Goal: Information Seeking & Learning: Learn about a topic

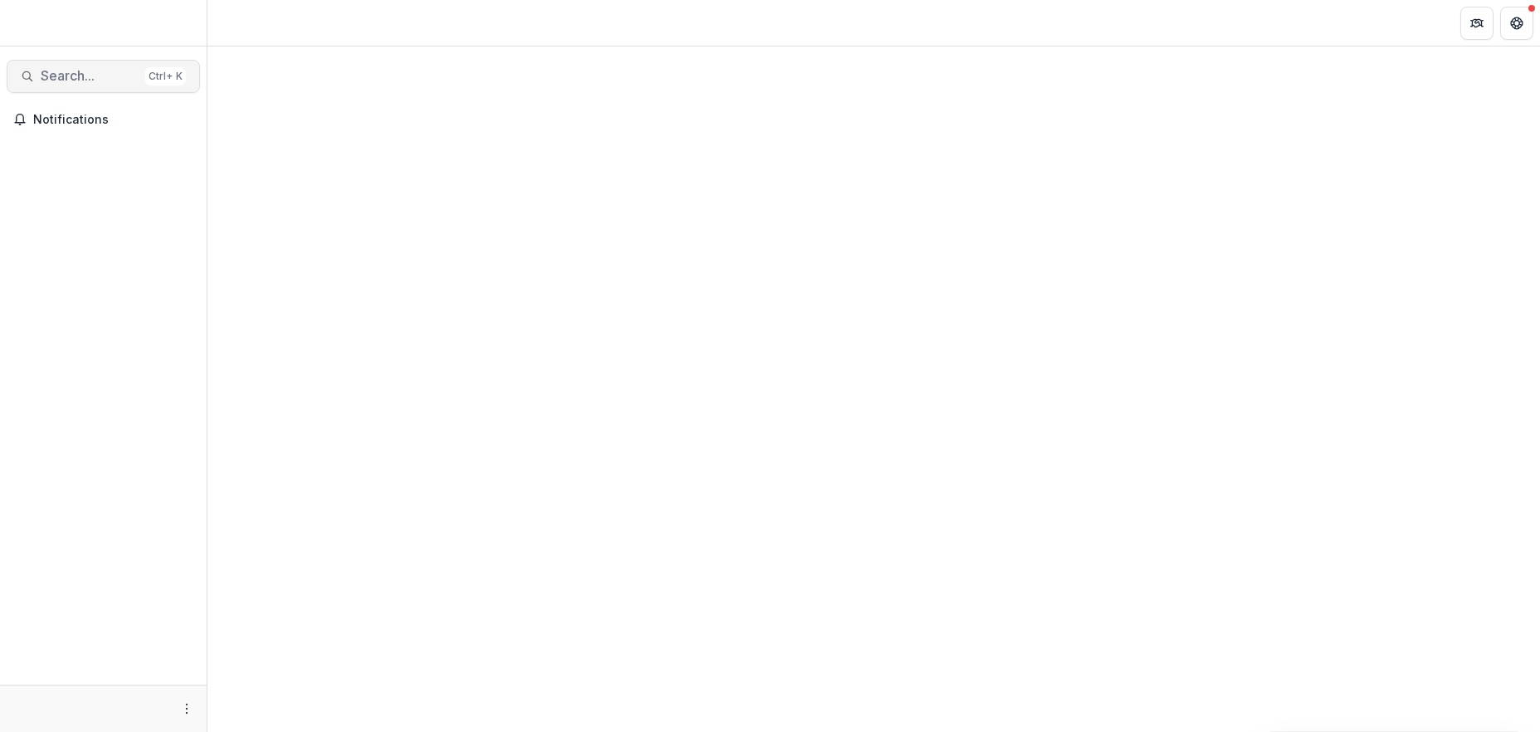
click at [91, 81] on span "Search..." at bounding box center [90, 76] width 98 height 16
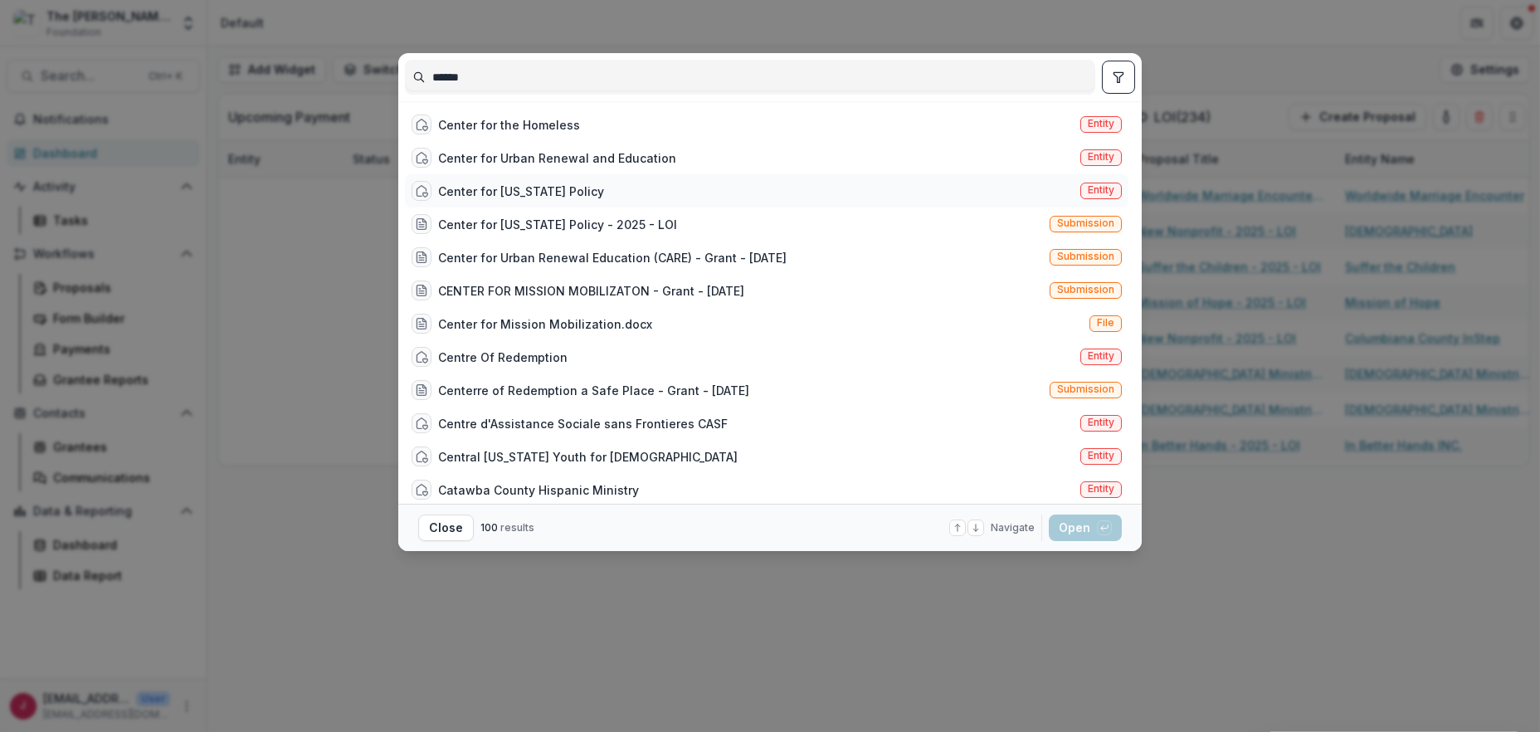
type input "******"
click at [510, 186] on div "Center for Arizona Policy" at bounding box center [521, 191] width 166 height 17
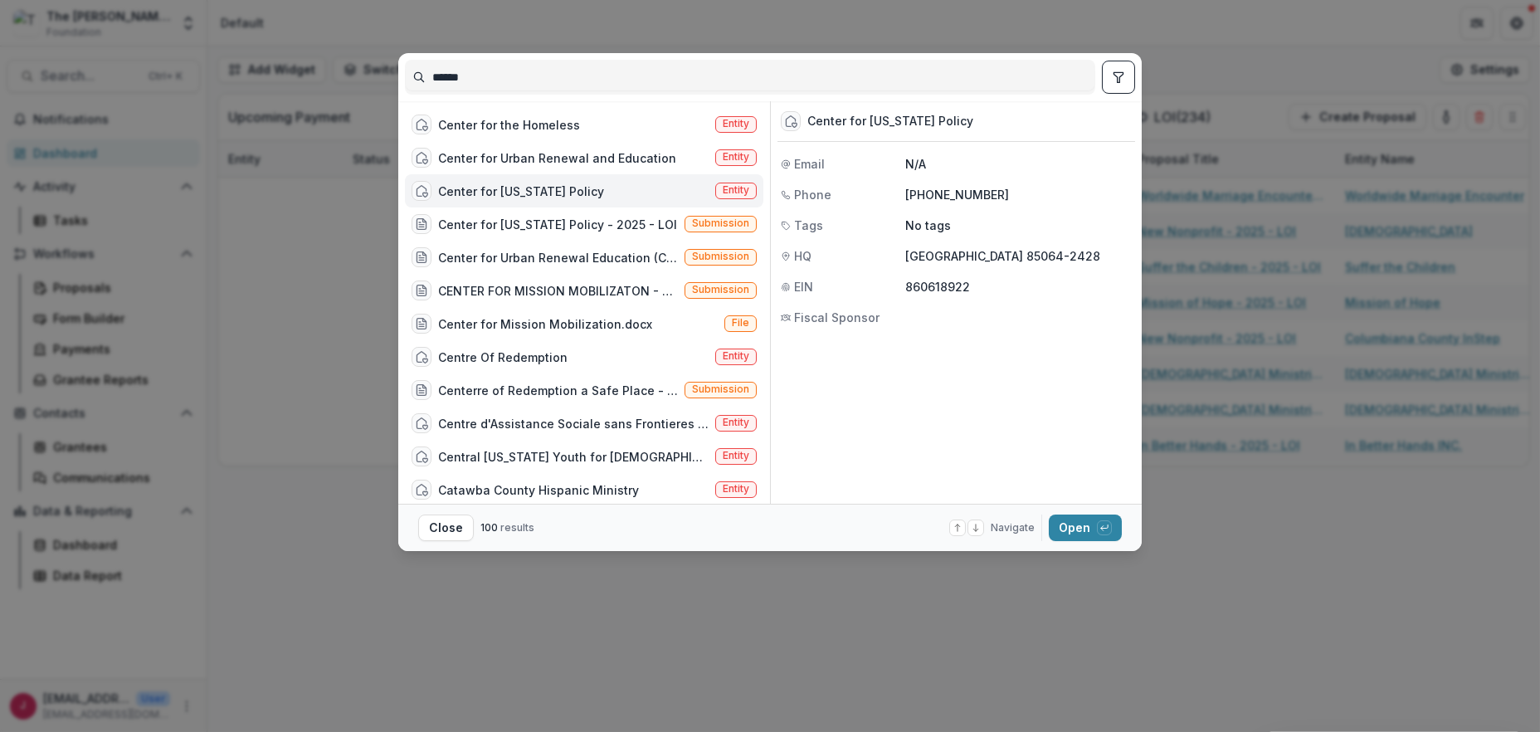
click at [606, 184] on div "Center for Arizona Policy Entity" at bounding box center [584, 190] width 359 height 33
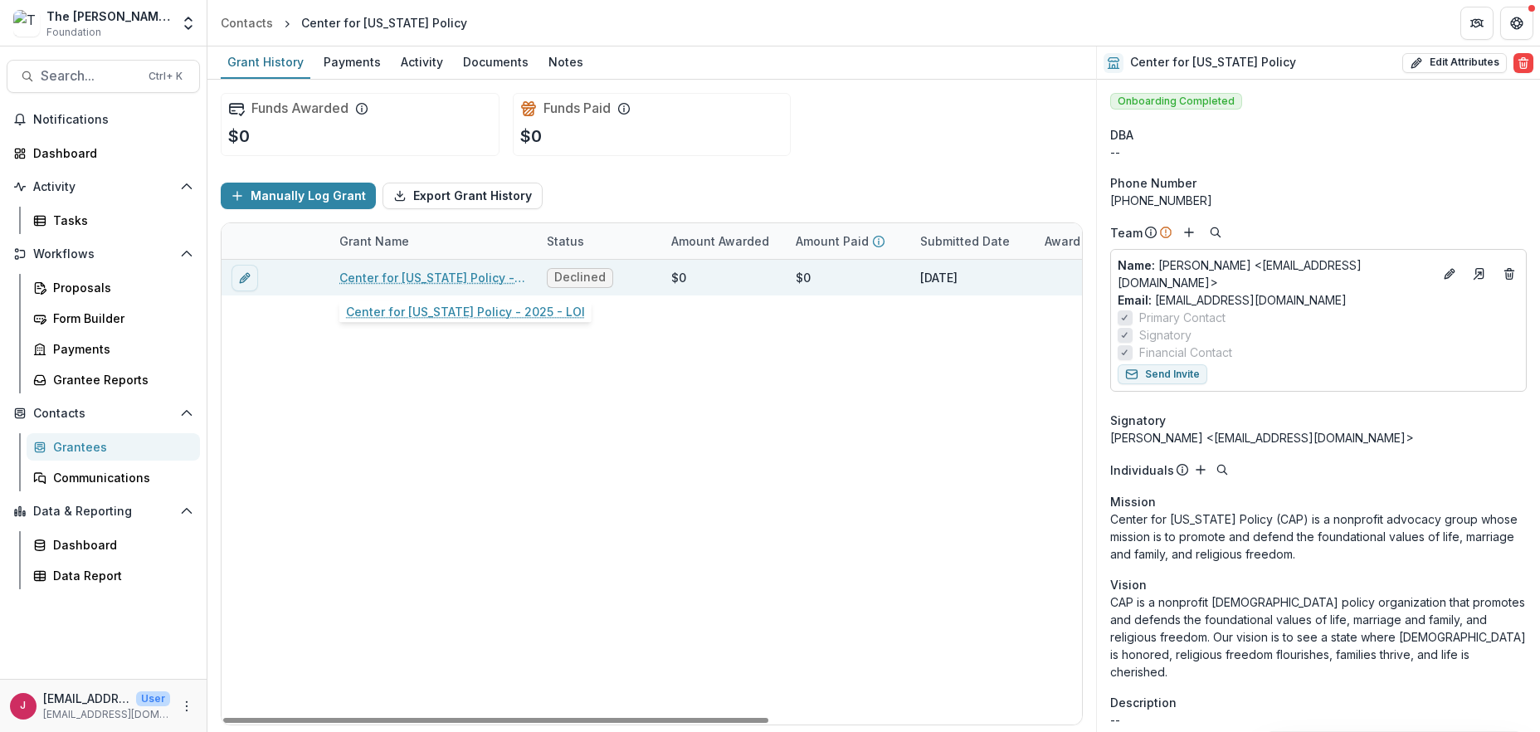
click at [471, 276] on link "Center for Arizona Policy - 2025 - LOI" at bounding box center [433, 277] width 188 height 17
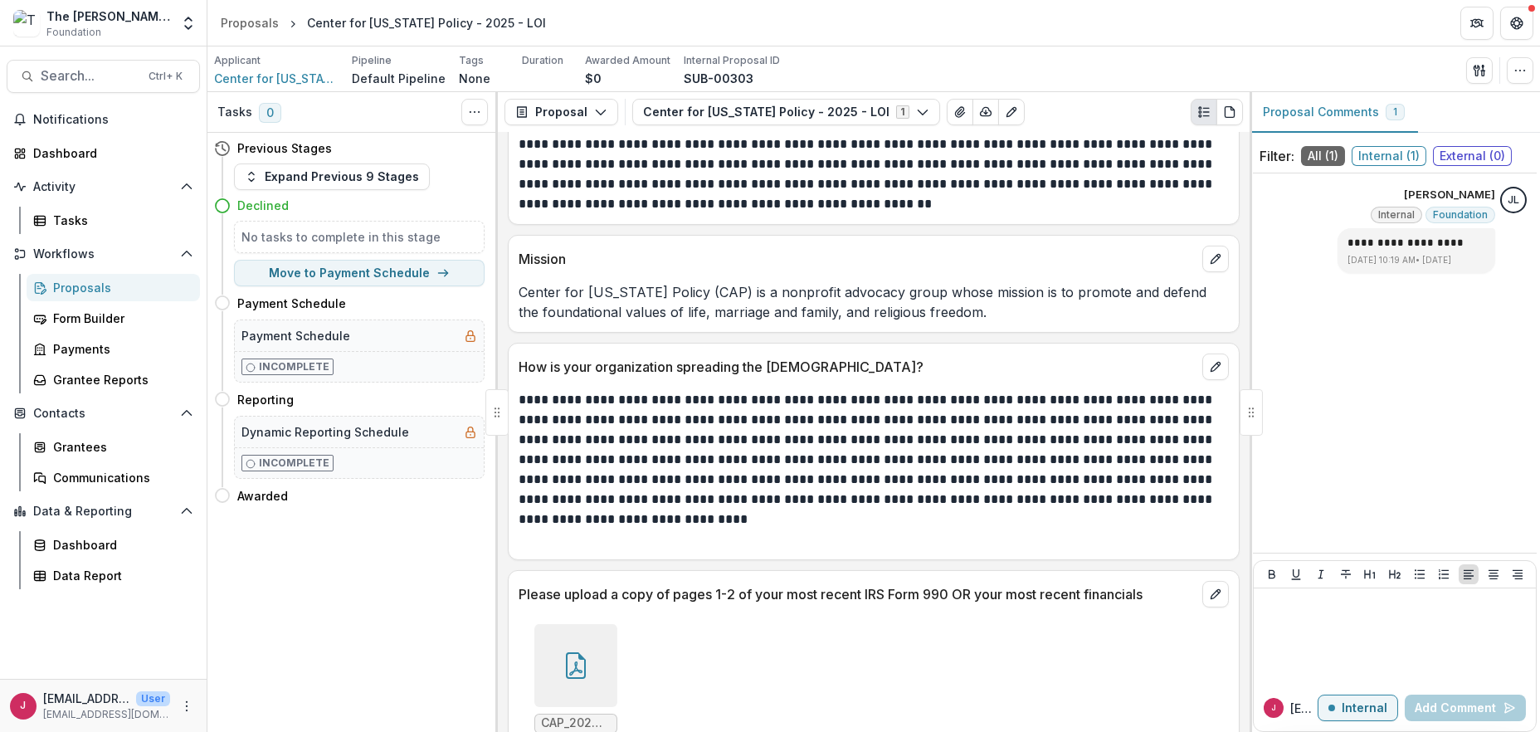
scroll to position [2760, 0]
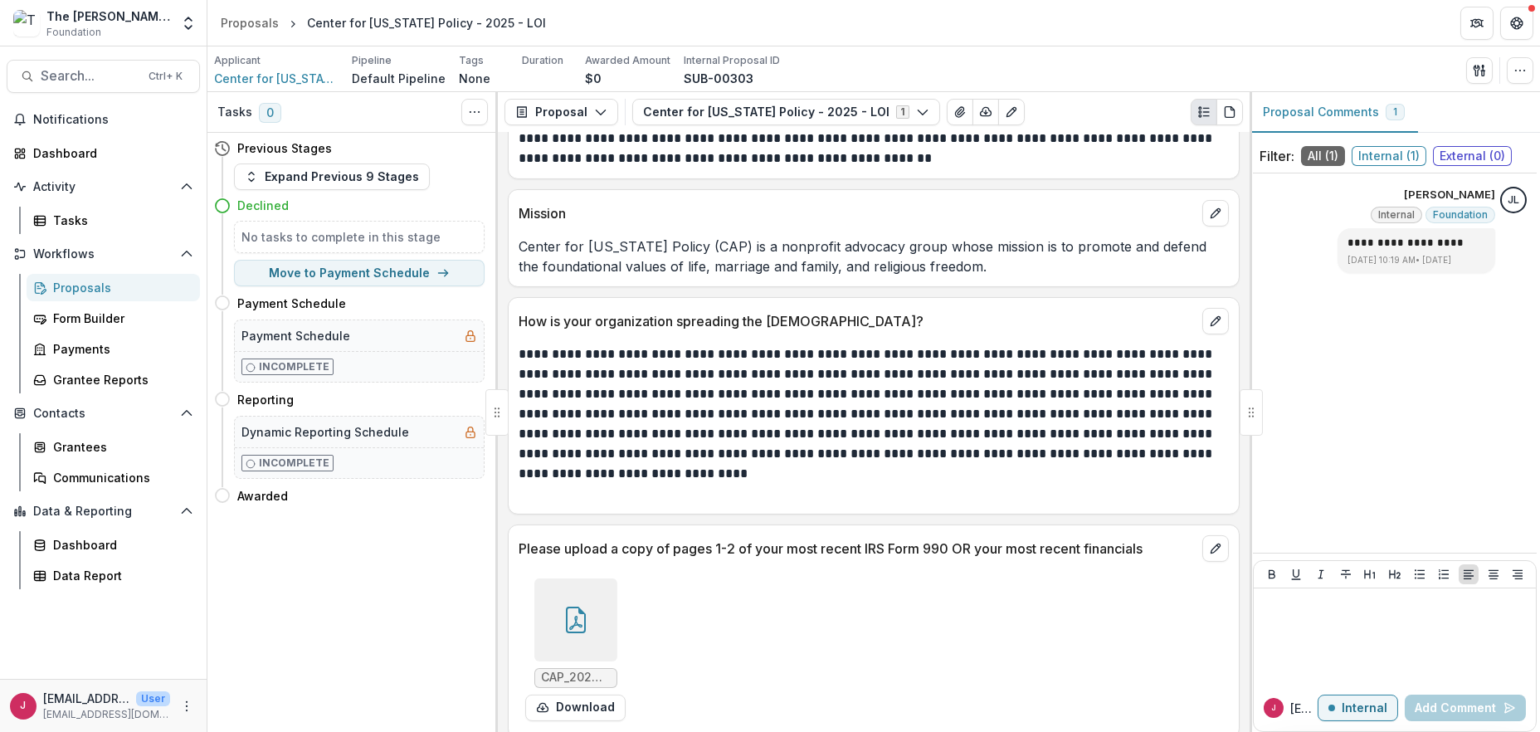
click at [566, 612] on icon at bounding box center [576, 620] width 20 height 27
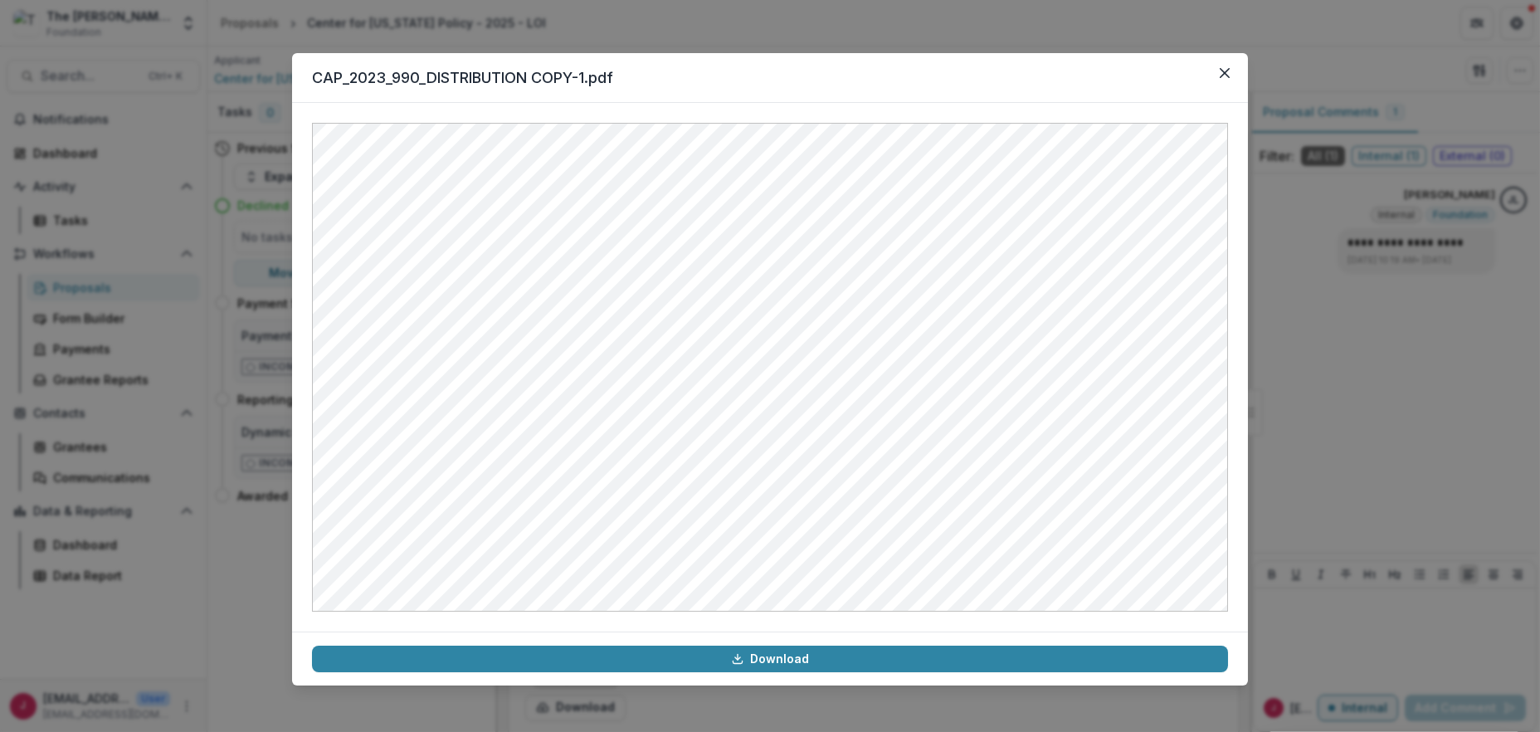
drag, startPoint x: 1219, startPoint y: 70, endPoint x: 985, endPoint y: 134, distance: 242.6
click at [1218, 71] on button "Close" at bounding box center [1225, 73] width 27 height 27
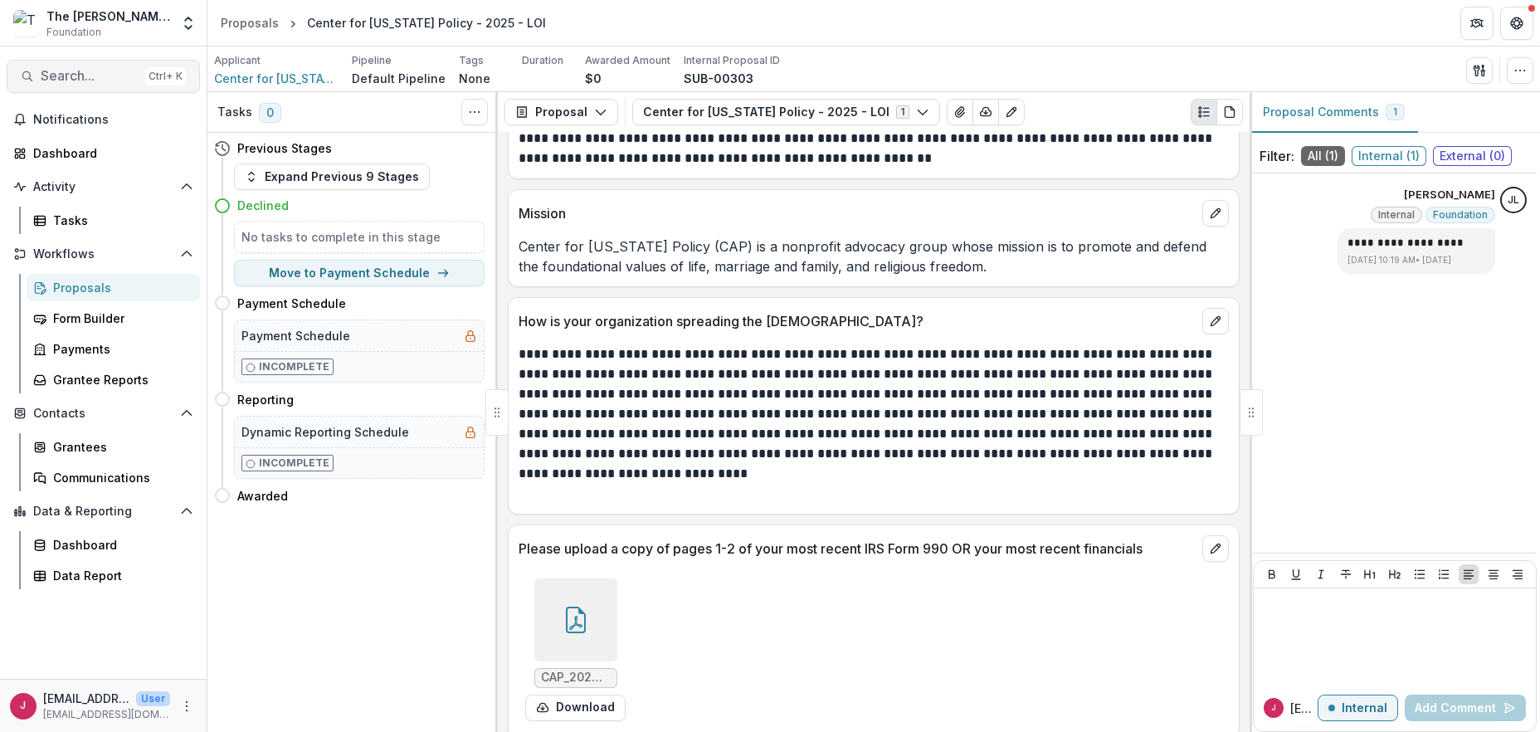
click at [59, 75] on span "Search..." at bounding box center [90, 76] width 98 height 16
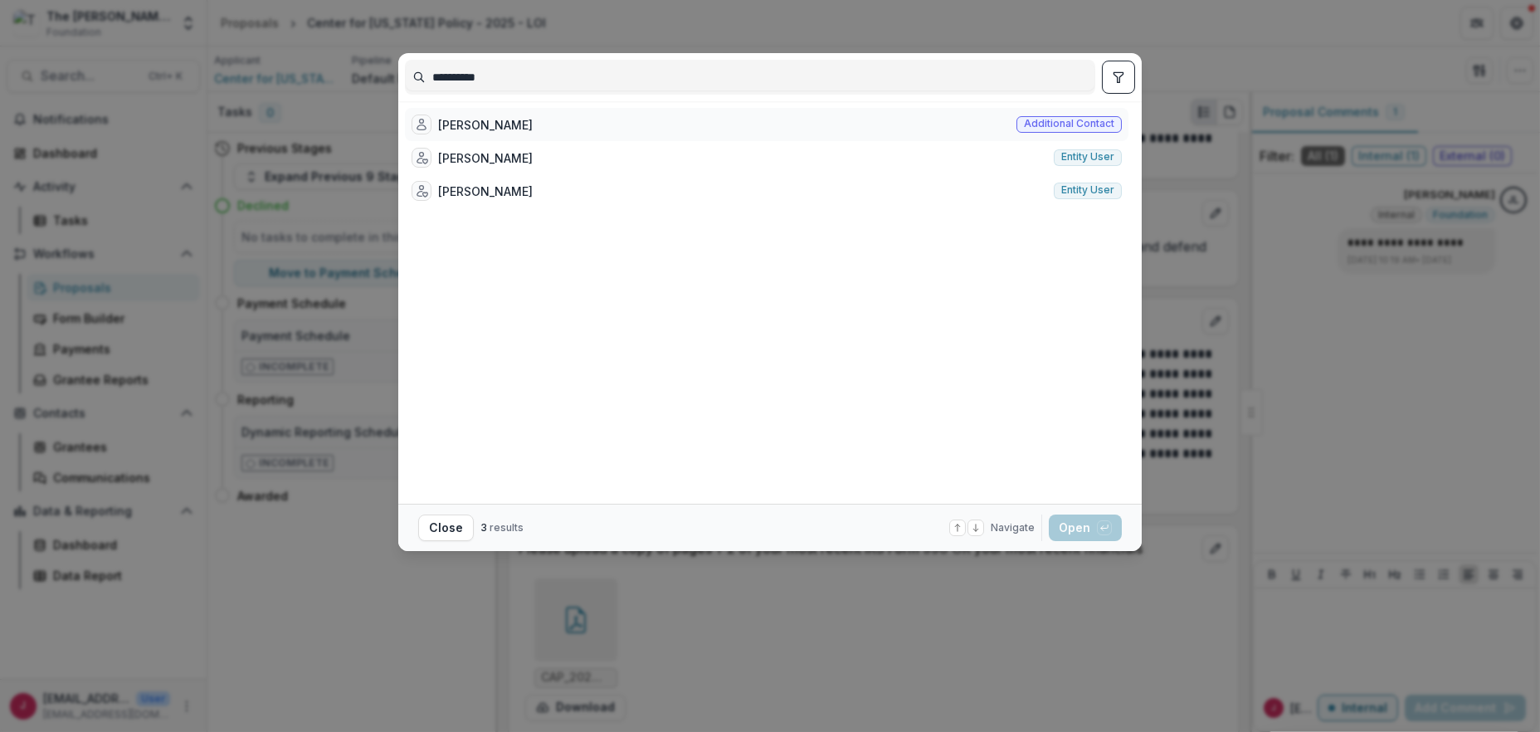
type input "**********"
click at [459, 124] on div "[PERSON_NAME]" at bounding box center [485, 124] width 95 height 17
click at [495, 120] on div "[PERSON_NAME]" at bounding box center [485, 124] width 95 height 17
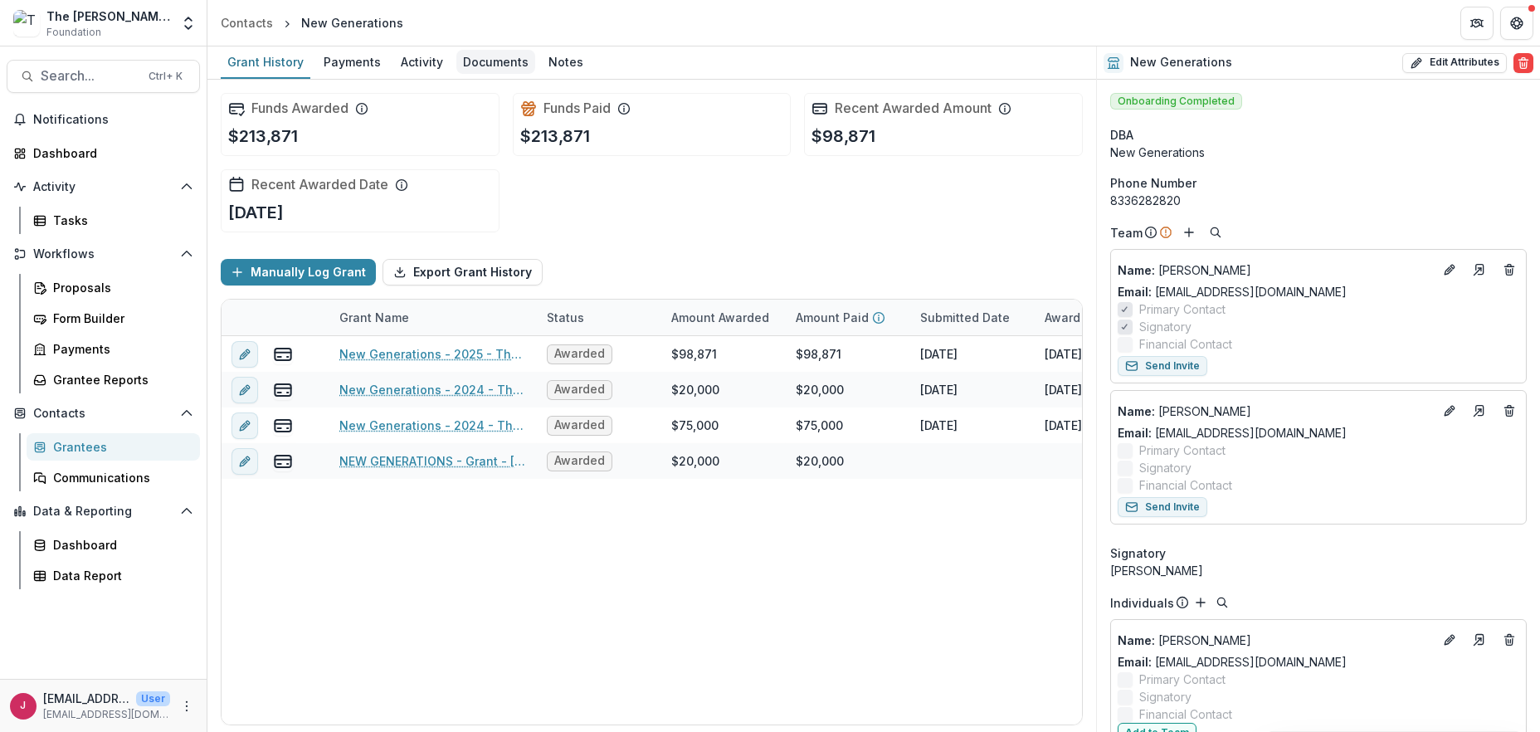
click at [501, 62] on div "Documents" at bounding box center [495, 62] width 79 height 24
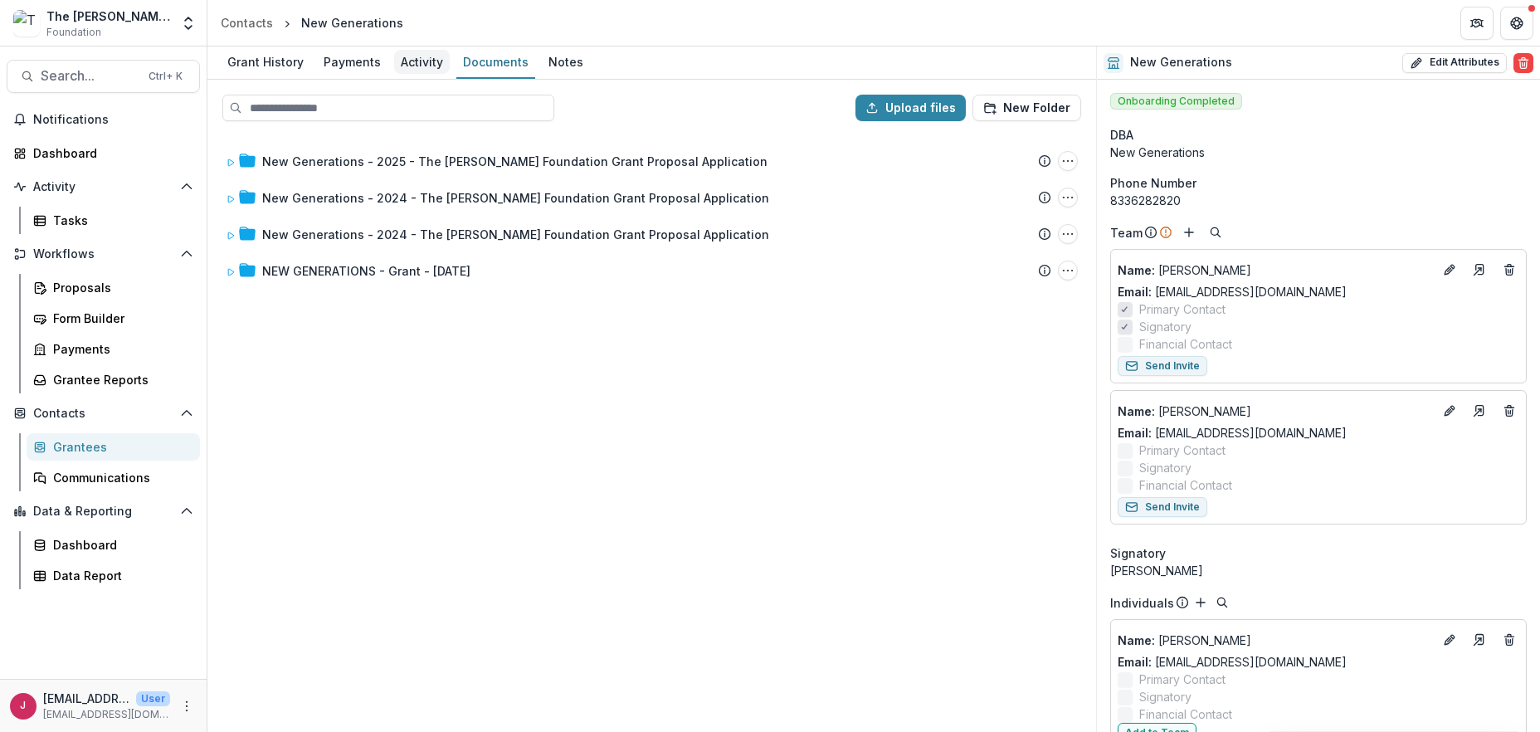
click at [425, 60] on div "Activity" at bounding box center [422, 62] width 56 height 24
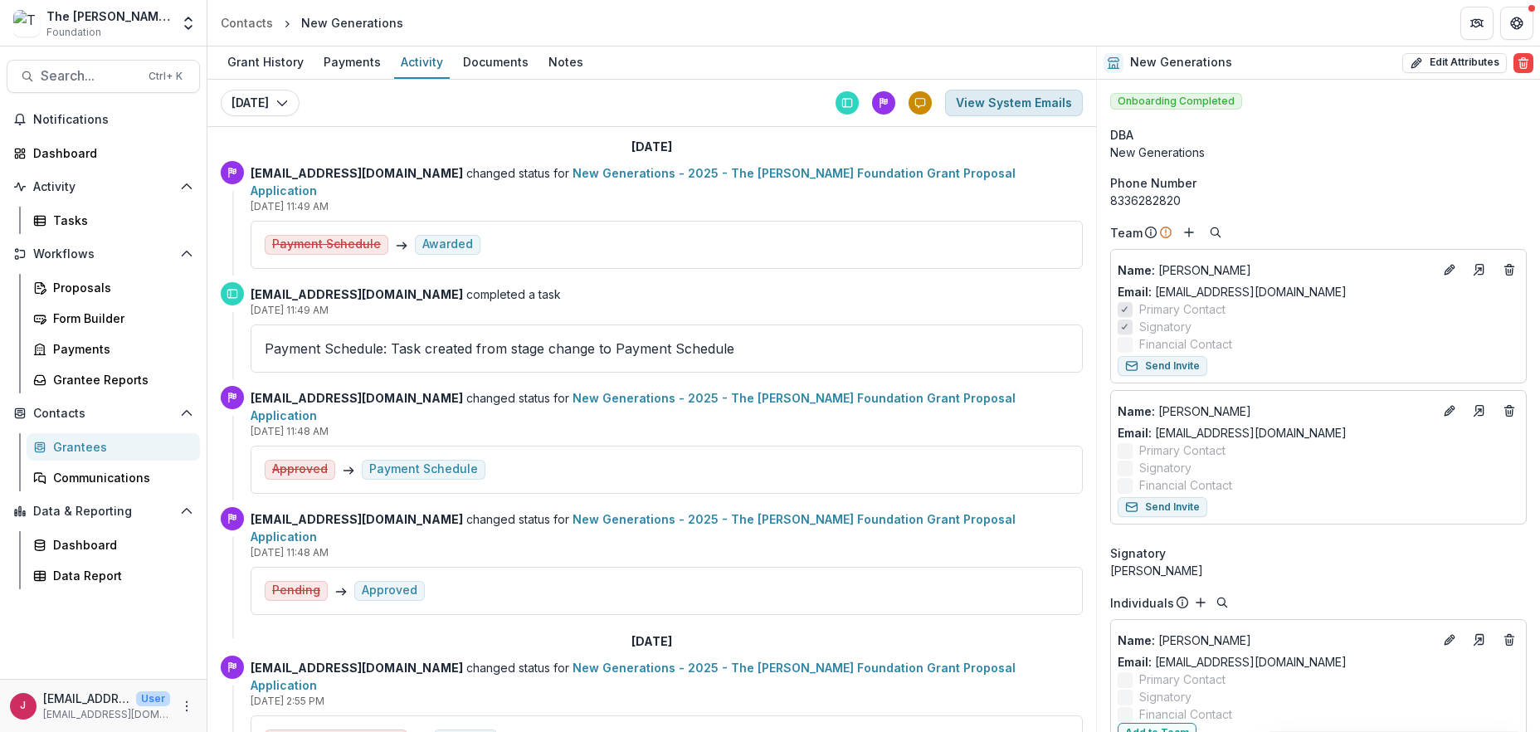
click at [979, 103] on button "View System Emails" at bounding box center [1014, 103] width 138 height 27
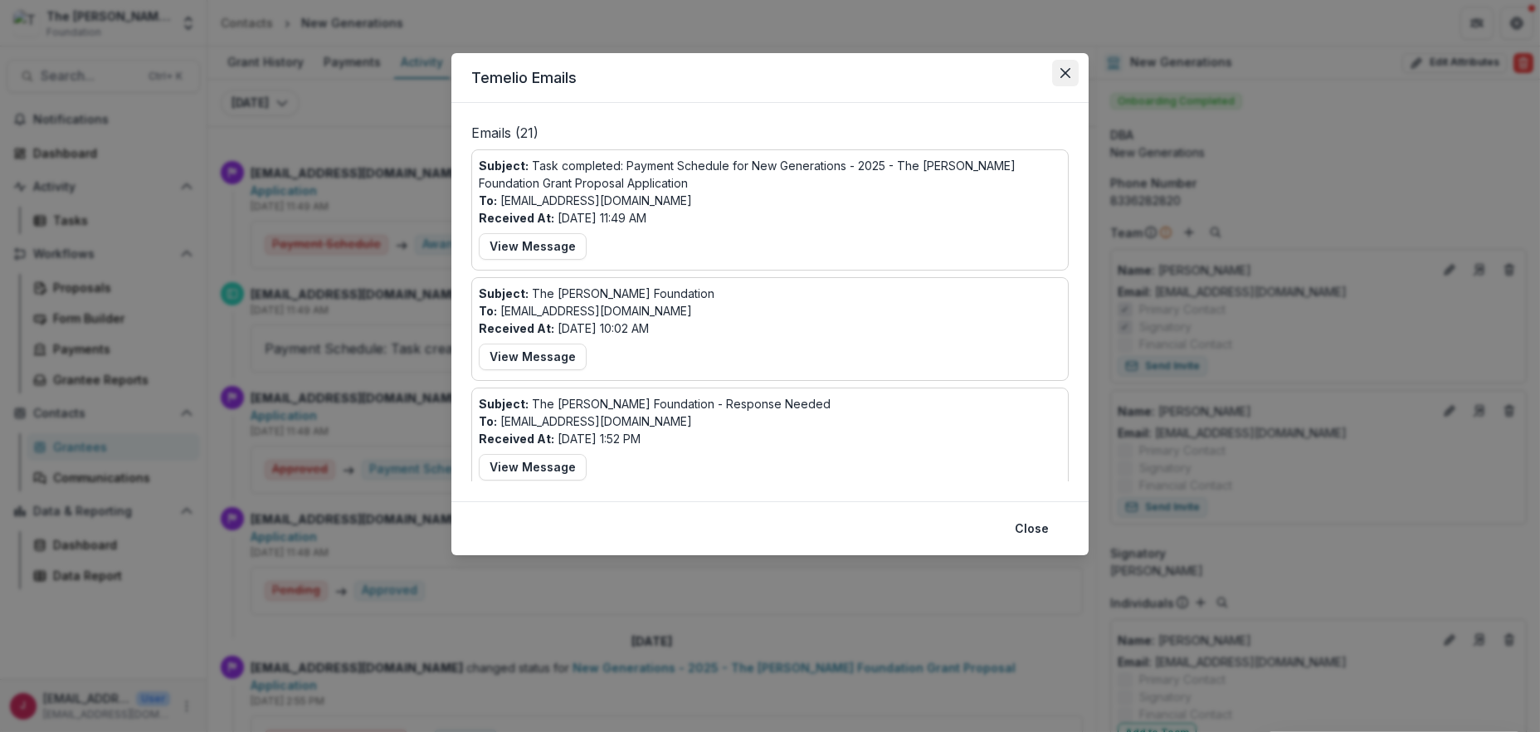
click at [1074, 73] on button "Close" at bounding box center [1065, 73] width 27 height 27
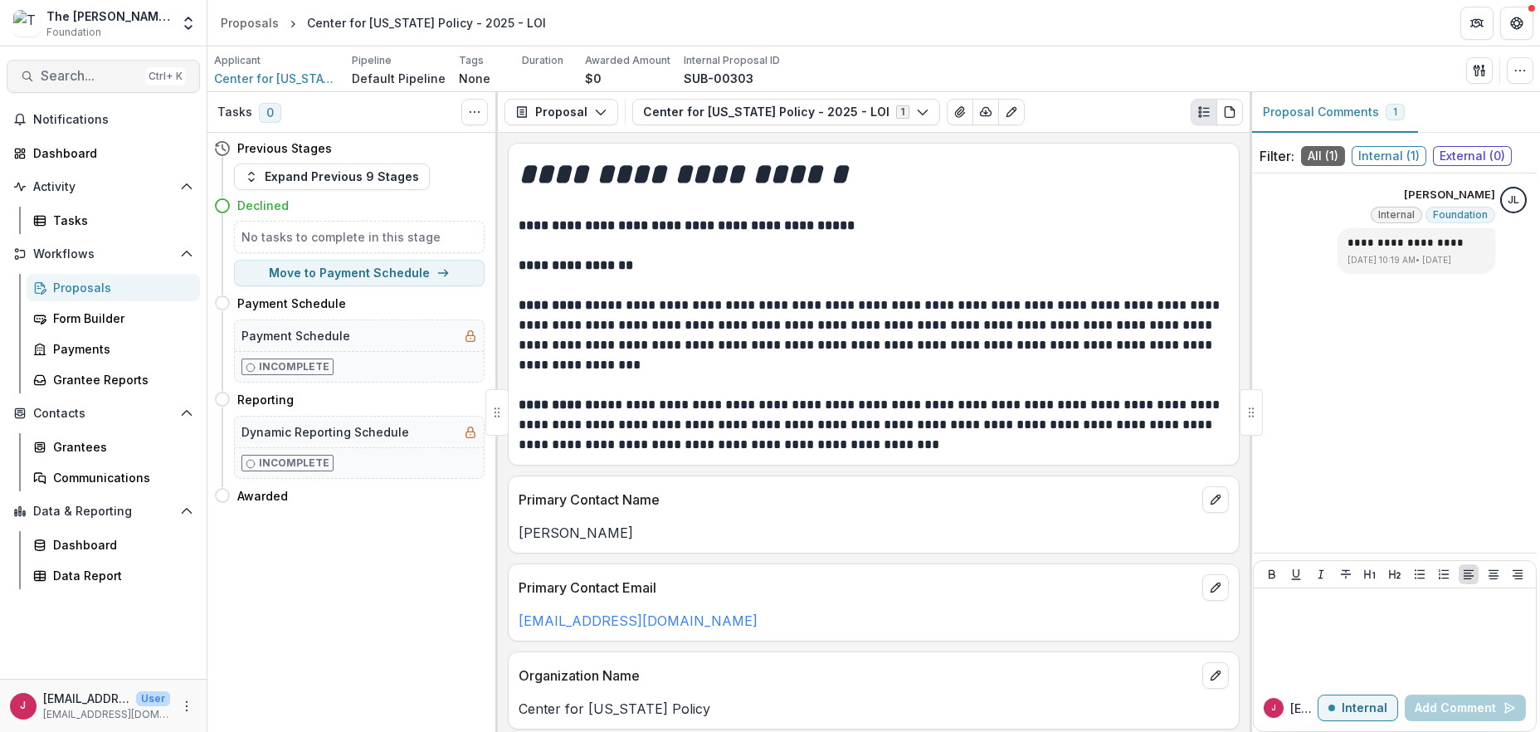
click at [78, 81] on span "Search..." at bounding box center [90, 76] width 98 height 16
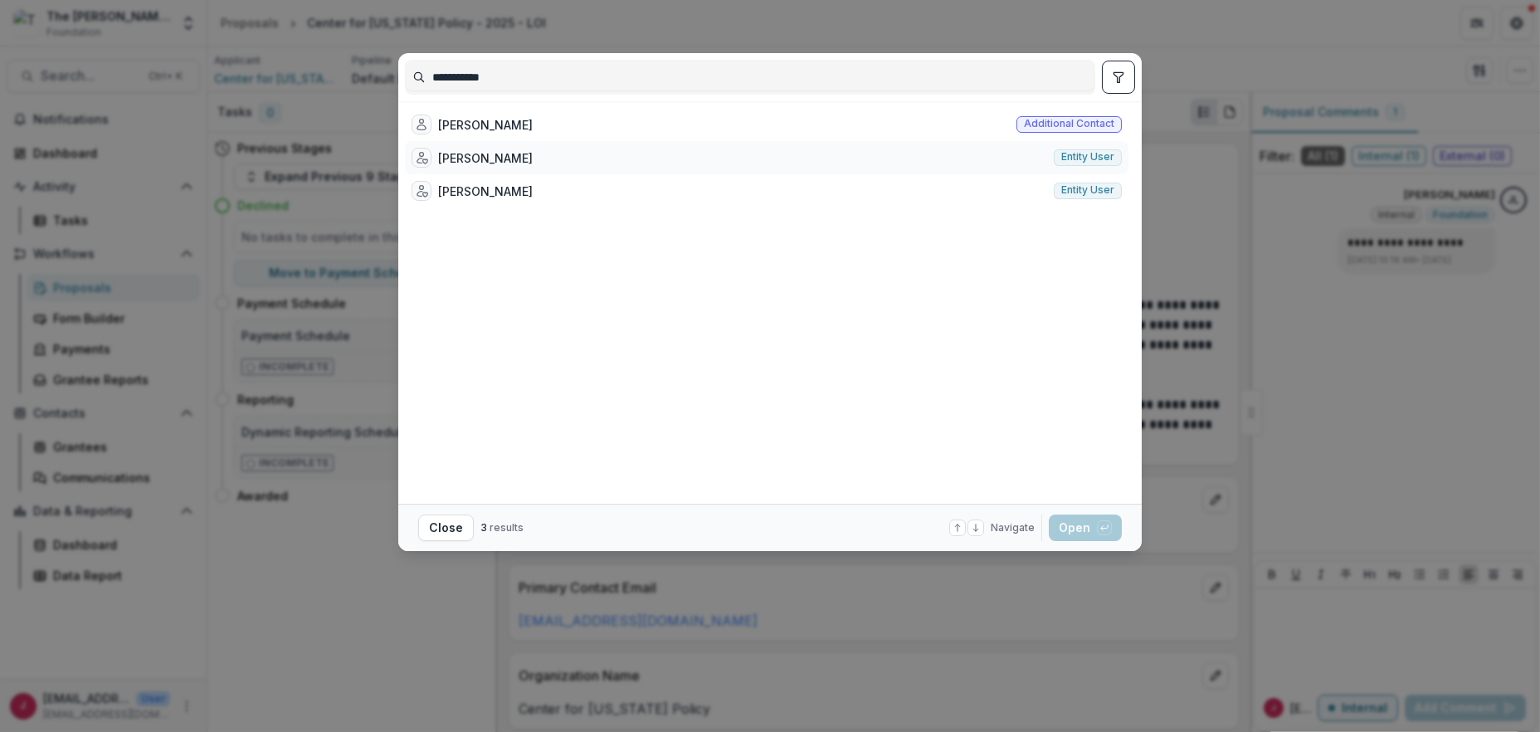
type input "**********"
click at [1102, 159] on span "Entity user" at bounding box center [1088, 157] width 53 height 12
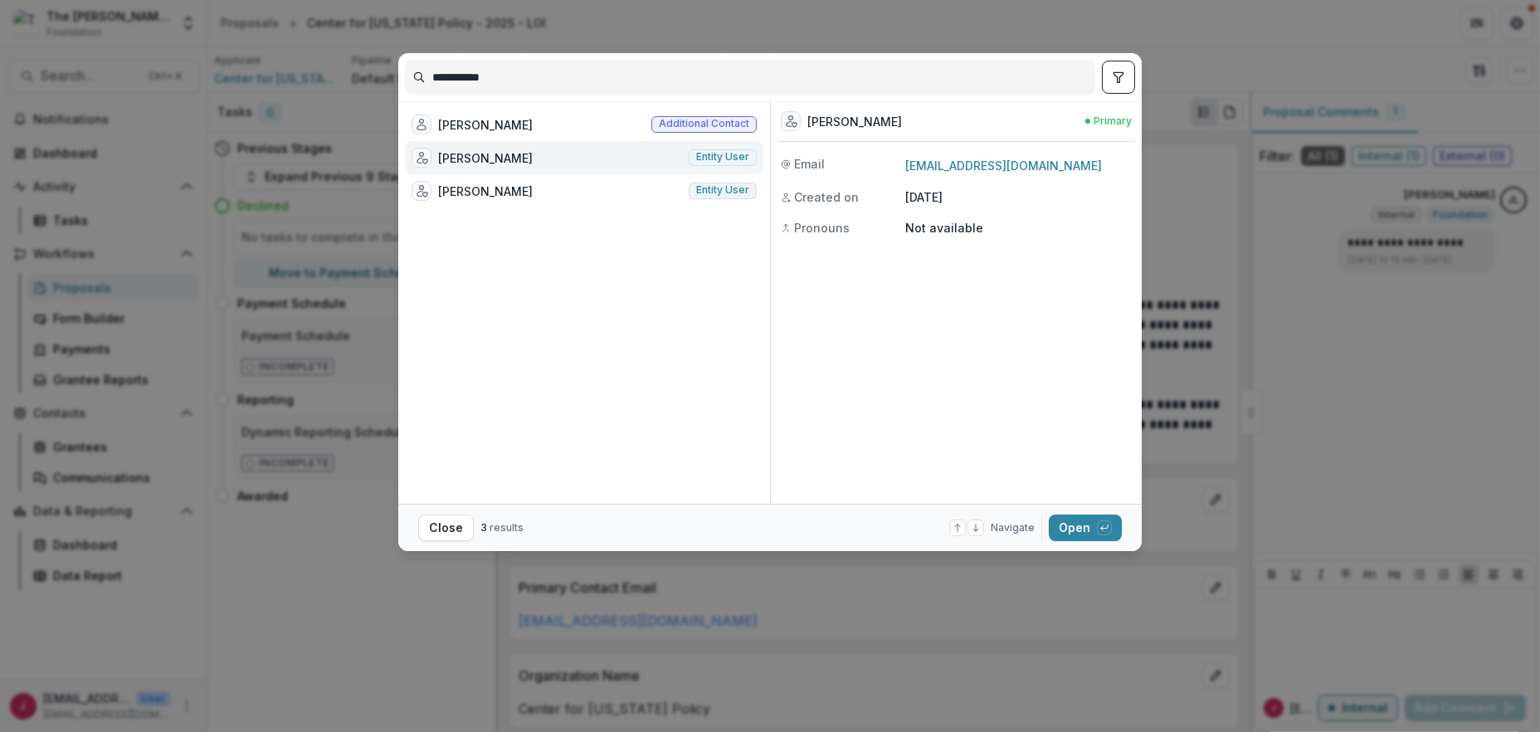
click at [1102, 159] on div "[EMAIL_ADDRESS][DOMAIN_NAME]" at bounding box center [1019, 165] width 227 height 20
click at [715, 194] on span "Entity user" at bounding box center [722, 190] width 53 height 12
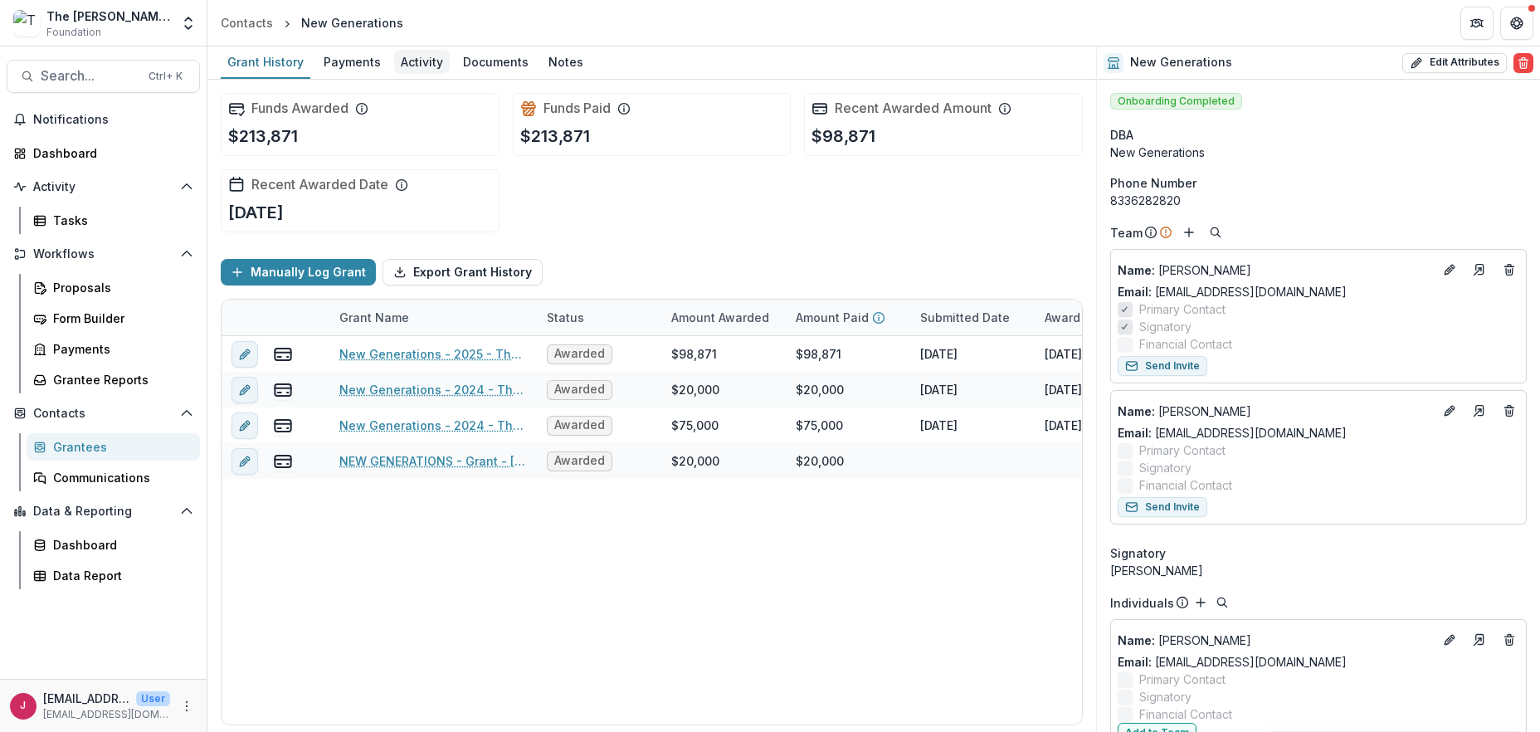
click at [422, 56] on div "Activity" at bounding box center [422, 62] width 56 height 24
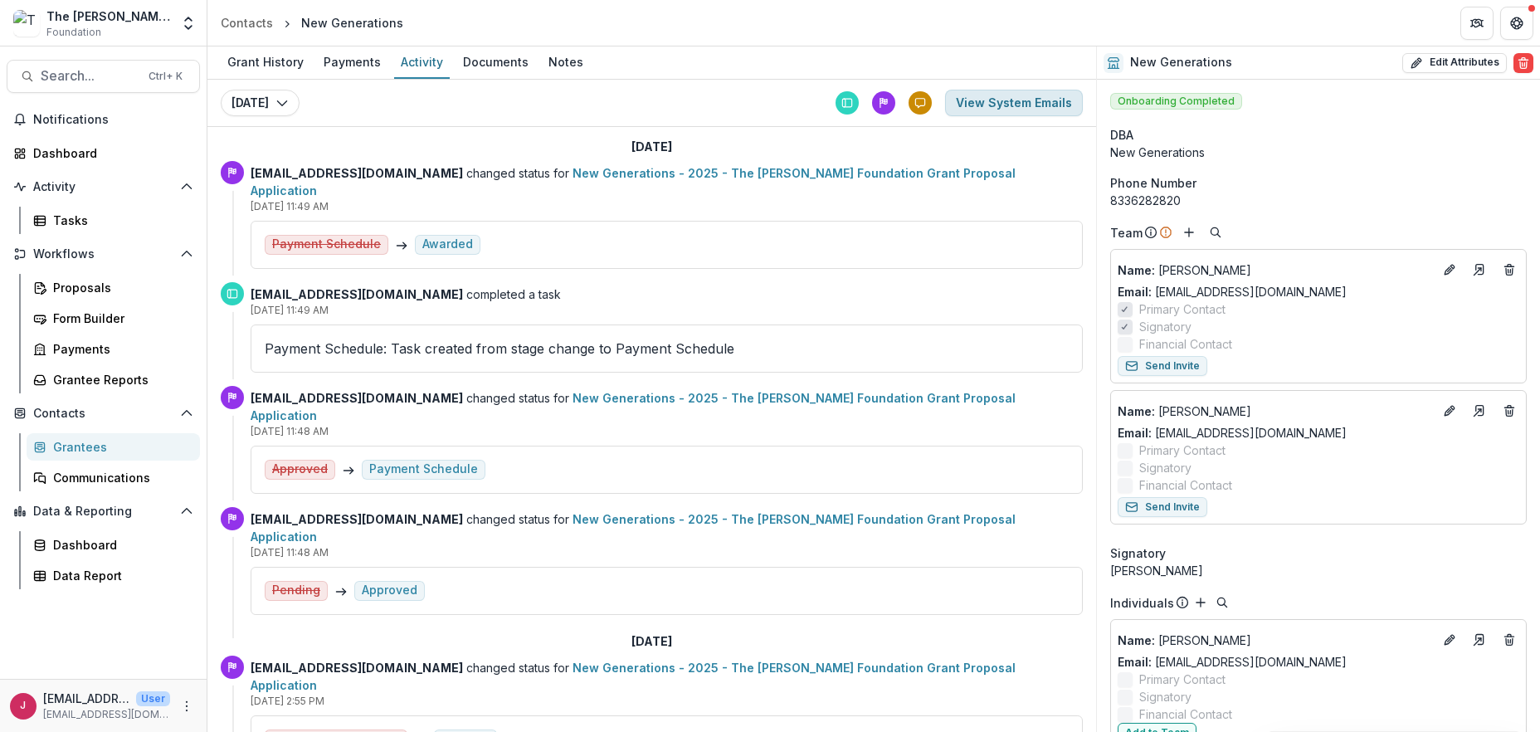
click at [979, 99] on button "View System Emails" at bounding box center [1014, 103] width 138 height 27
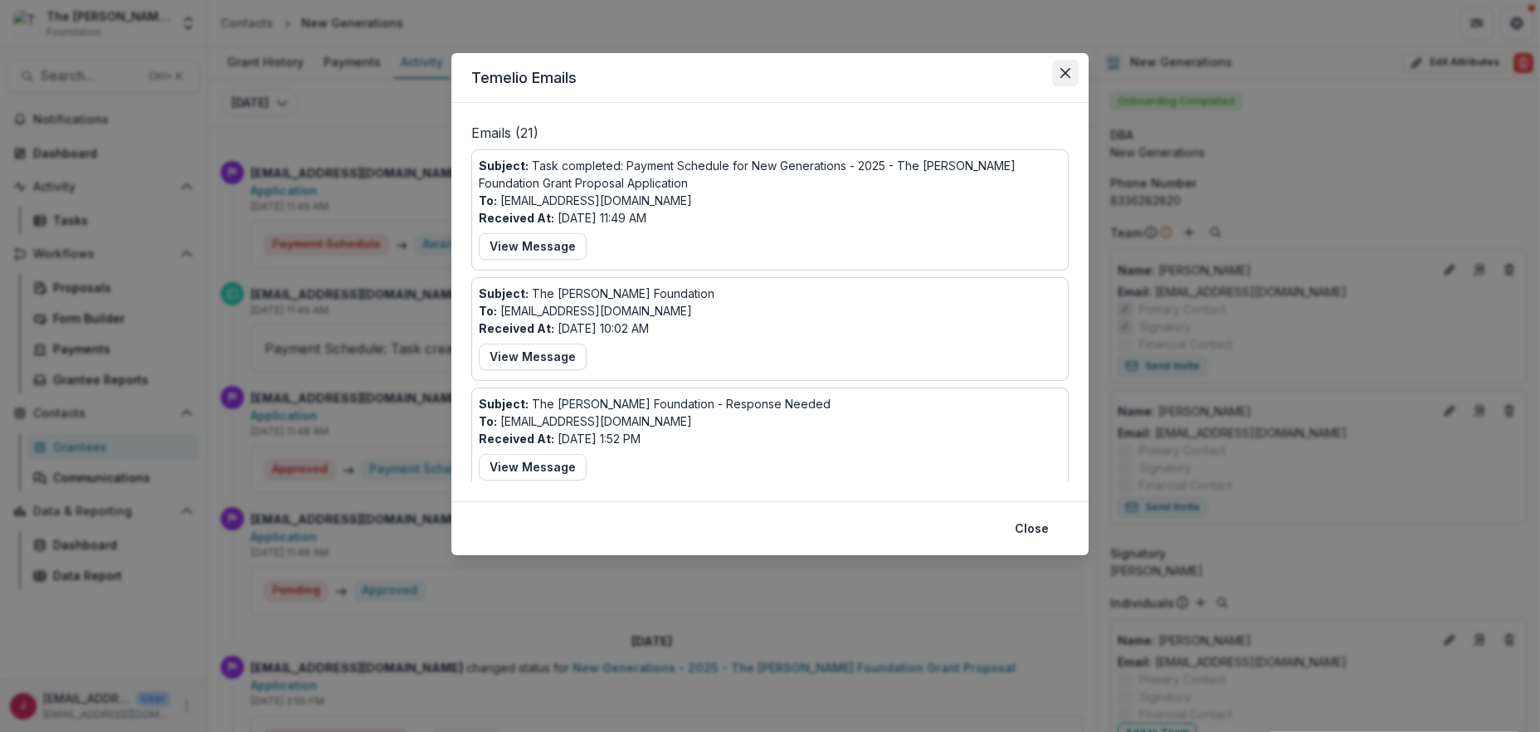
click at [1062, 70] on icon "Close" at bounding box center [1066, 73] width 10 height 10
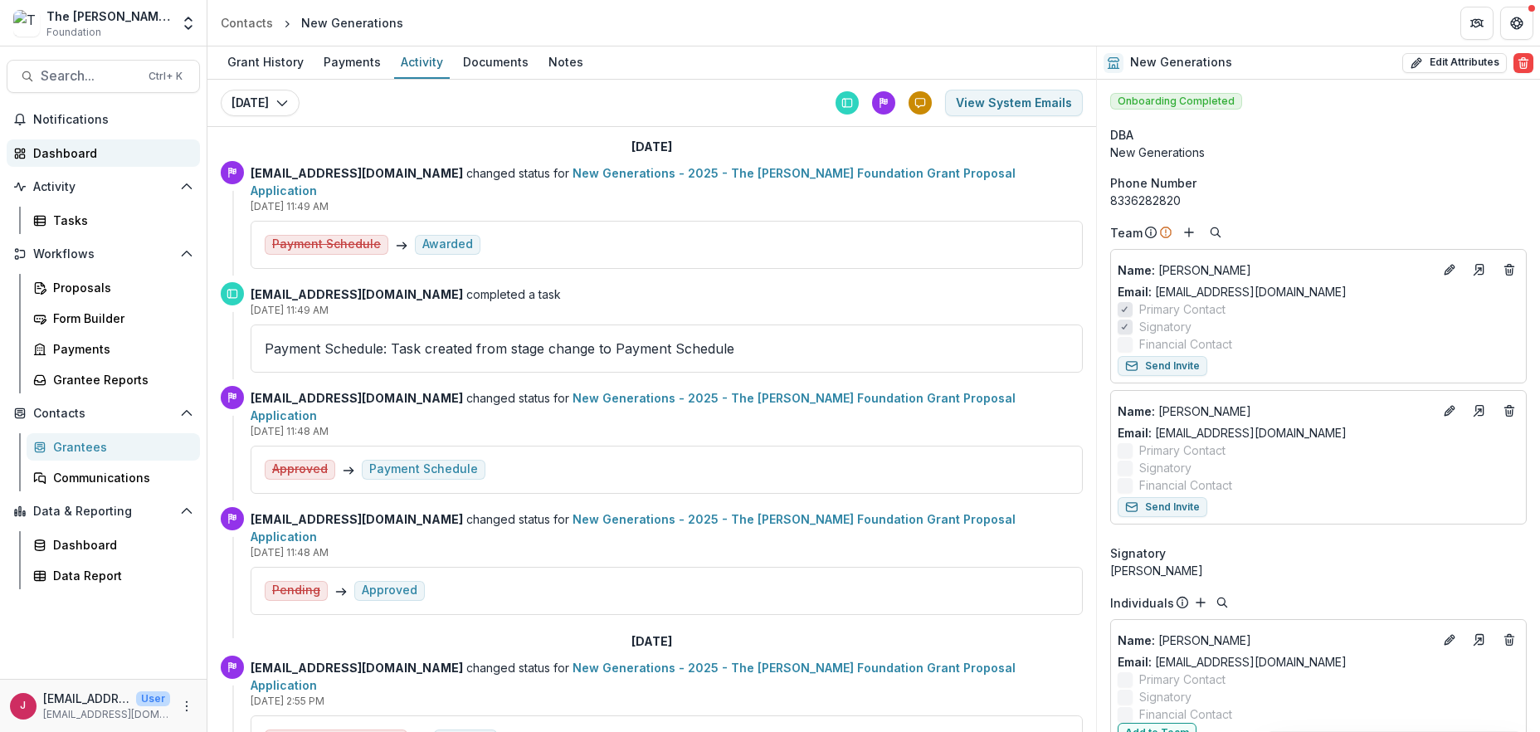
drag, startPoint x: 62, startPoint y: 154, endPoint x: 81, endPoint y: 154, distance: 18.3
click at [62, 154] on div "Dashboard" at bounding box center [110, 152] width 154 height 17
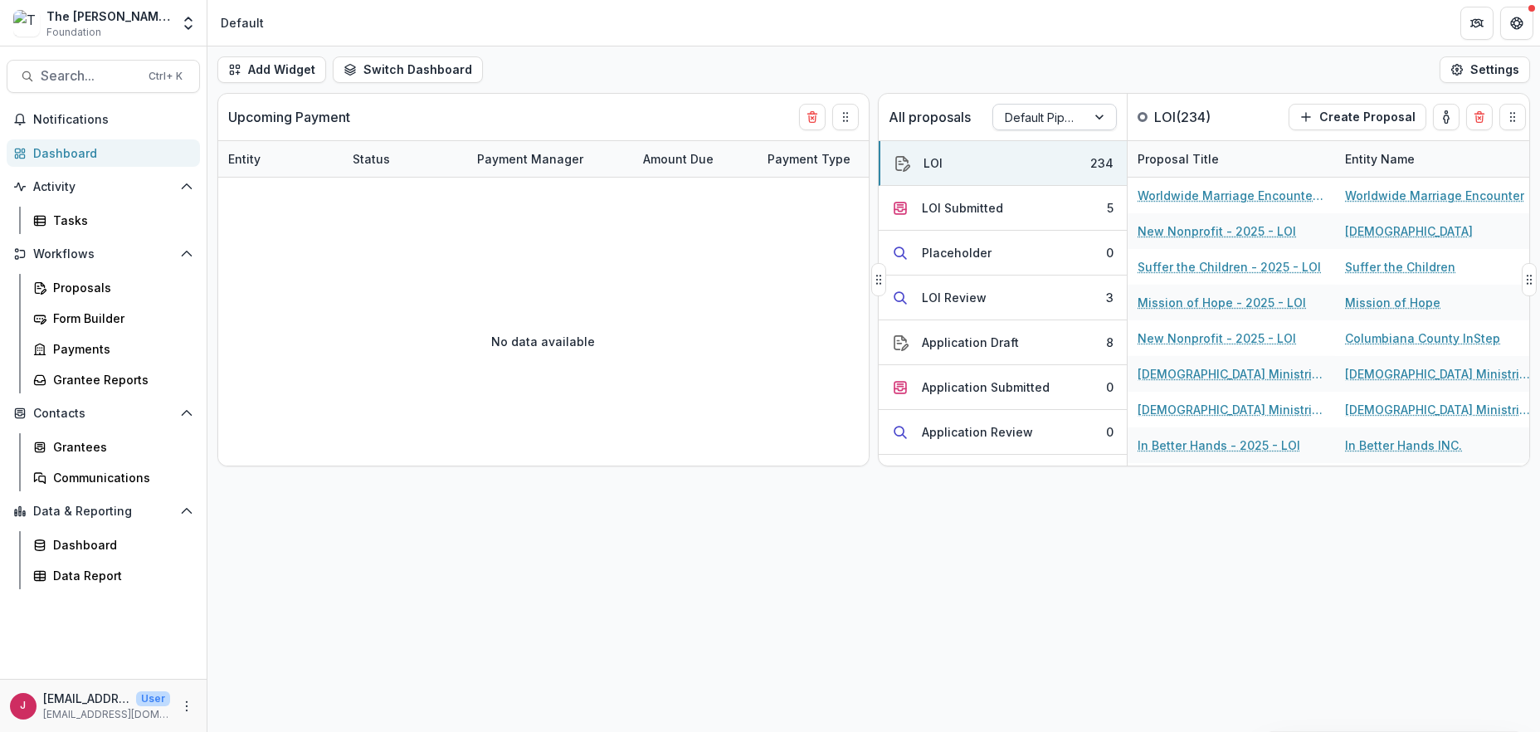
click at [1068, 115] on div at bounding box center [1040, 117] width 70 height 21
click at [1067, 182] on div "Returning Pipeline" at bounding box center [1055, 187] width 116 height 43
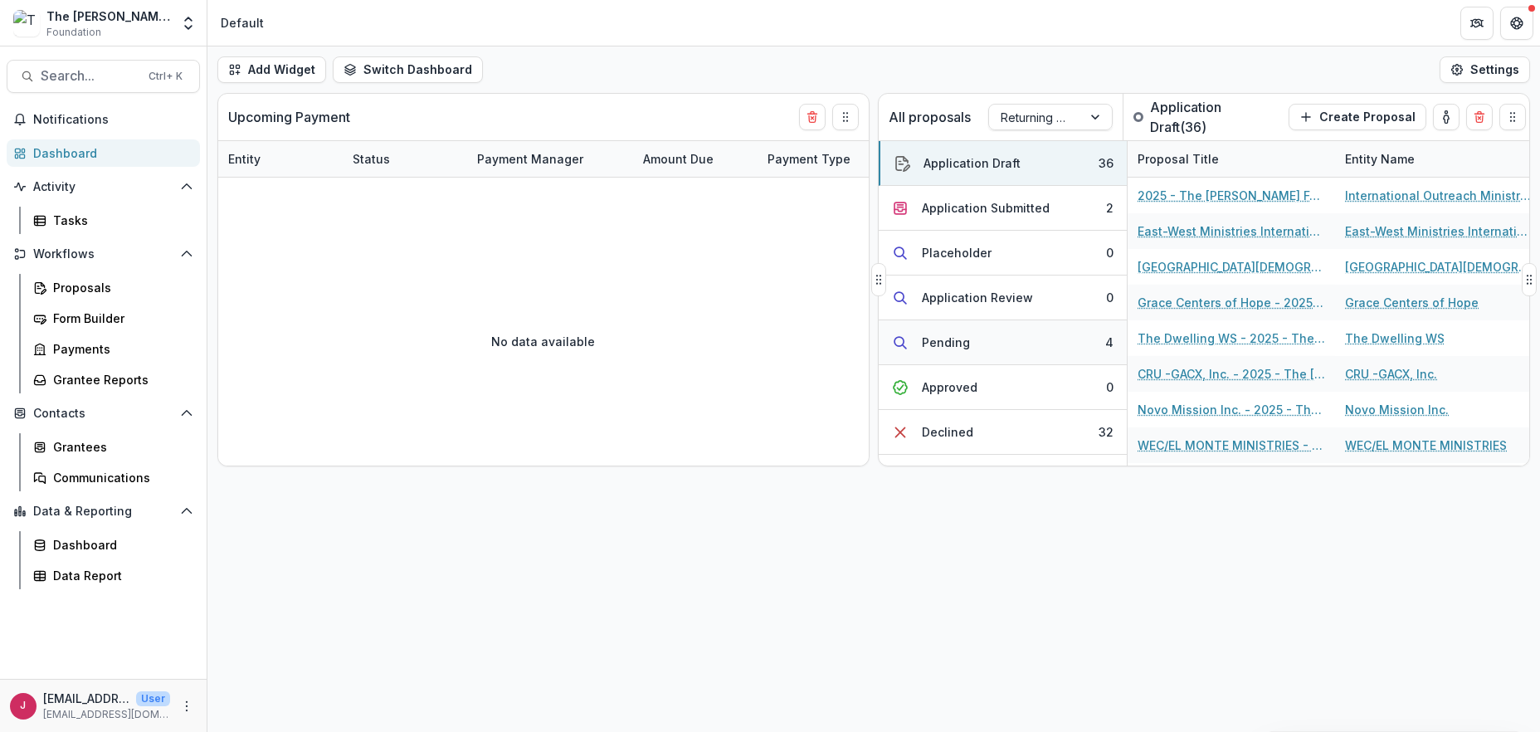
click at [1014, 341] on button "Pending 4" at bounding box center [1003, 342] width 248 height 45
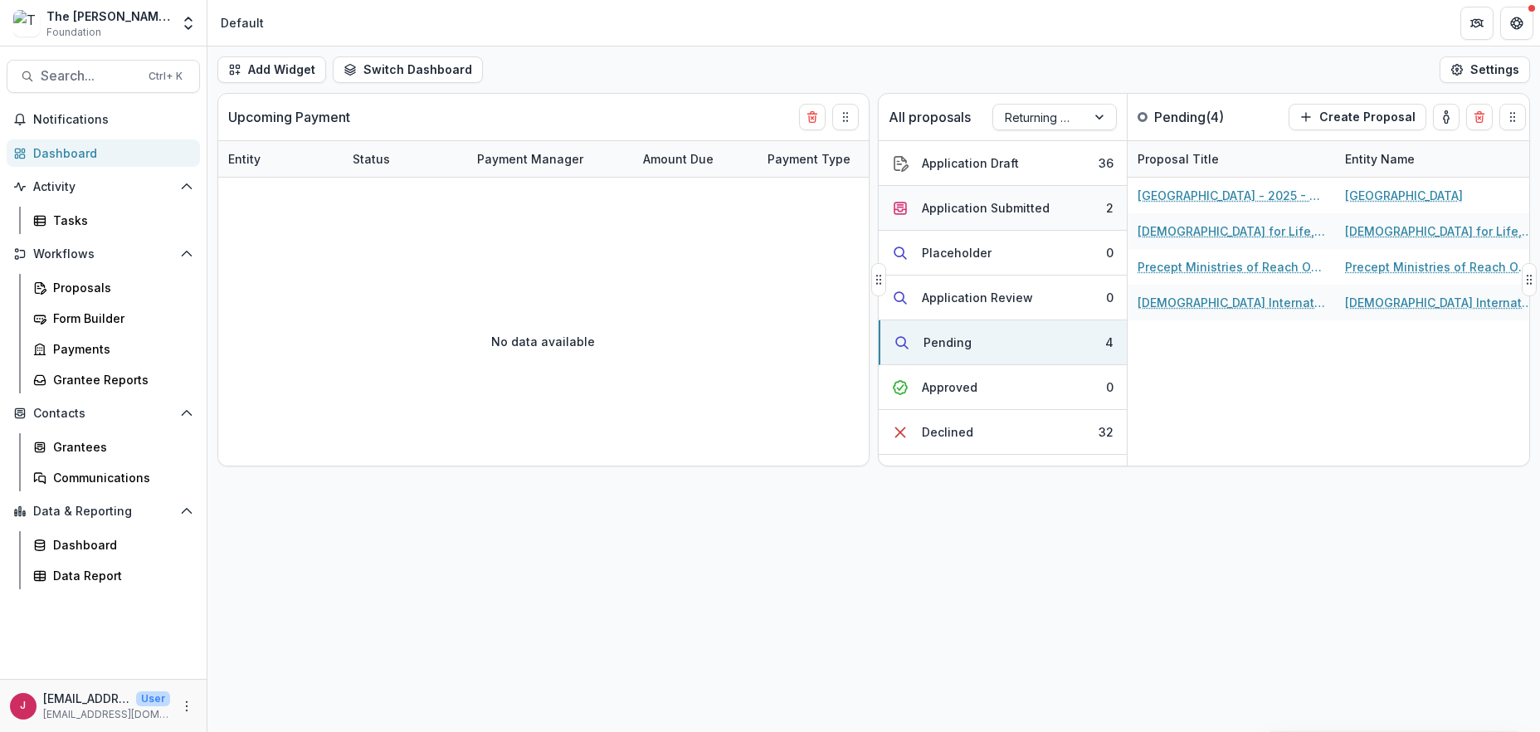
click at [1013, 196] on button "Application Submitted 2" at bounding box center [1003, 208] width 248 height 45
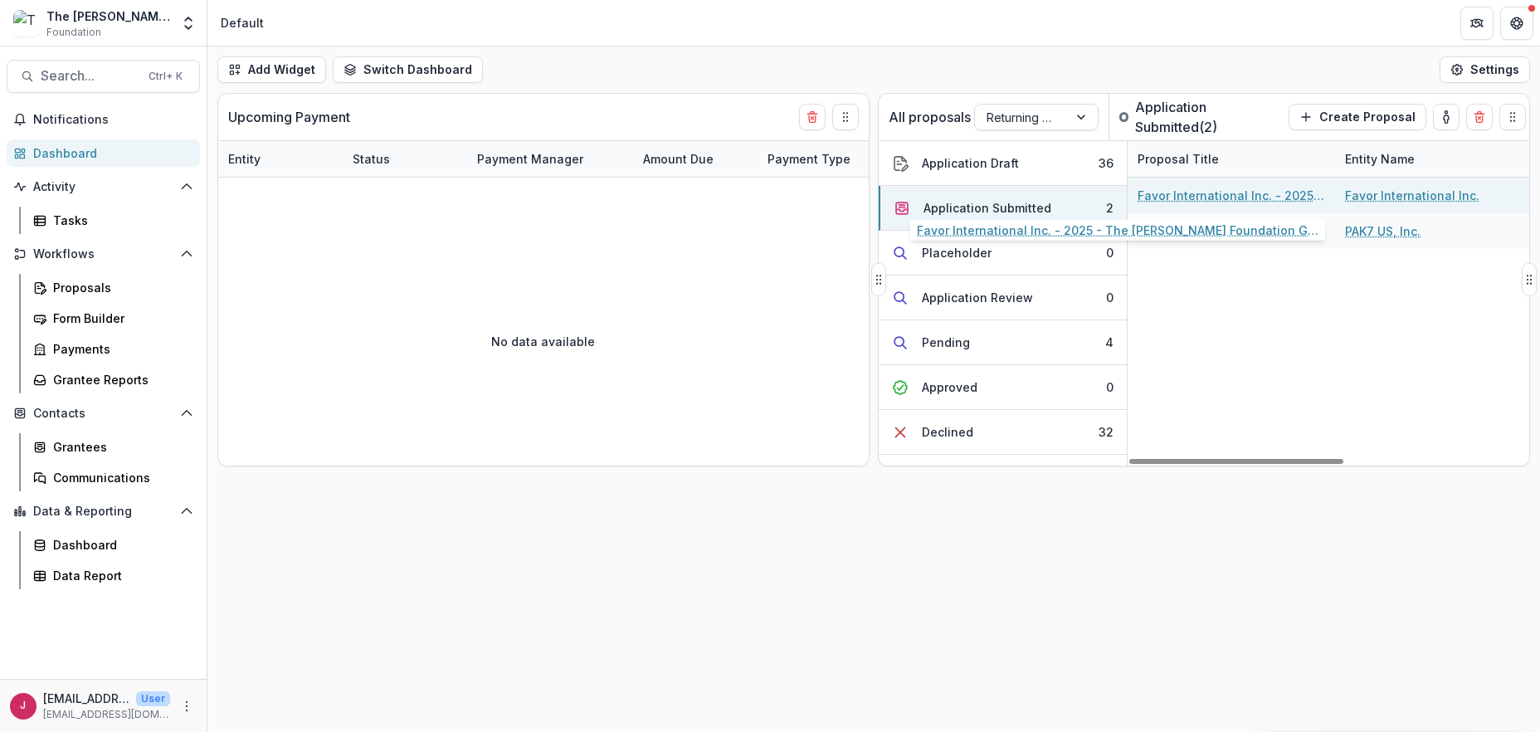
click at [1185, 195] on link "Favor International Inc. - 2025 - The [PERSON_NAME] Foundation Grant Proposal A…" at bounding box center [1232, 195] width 188 height 17
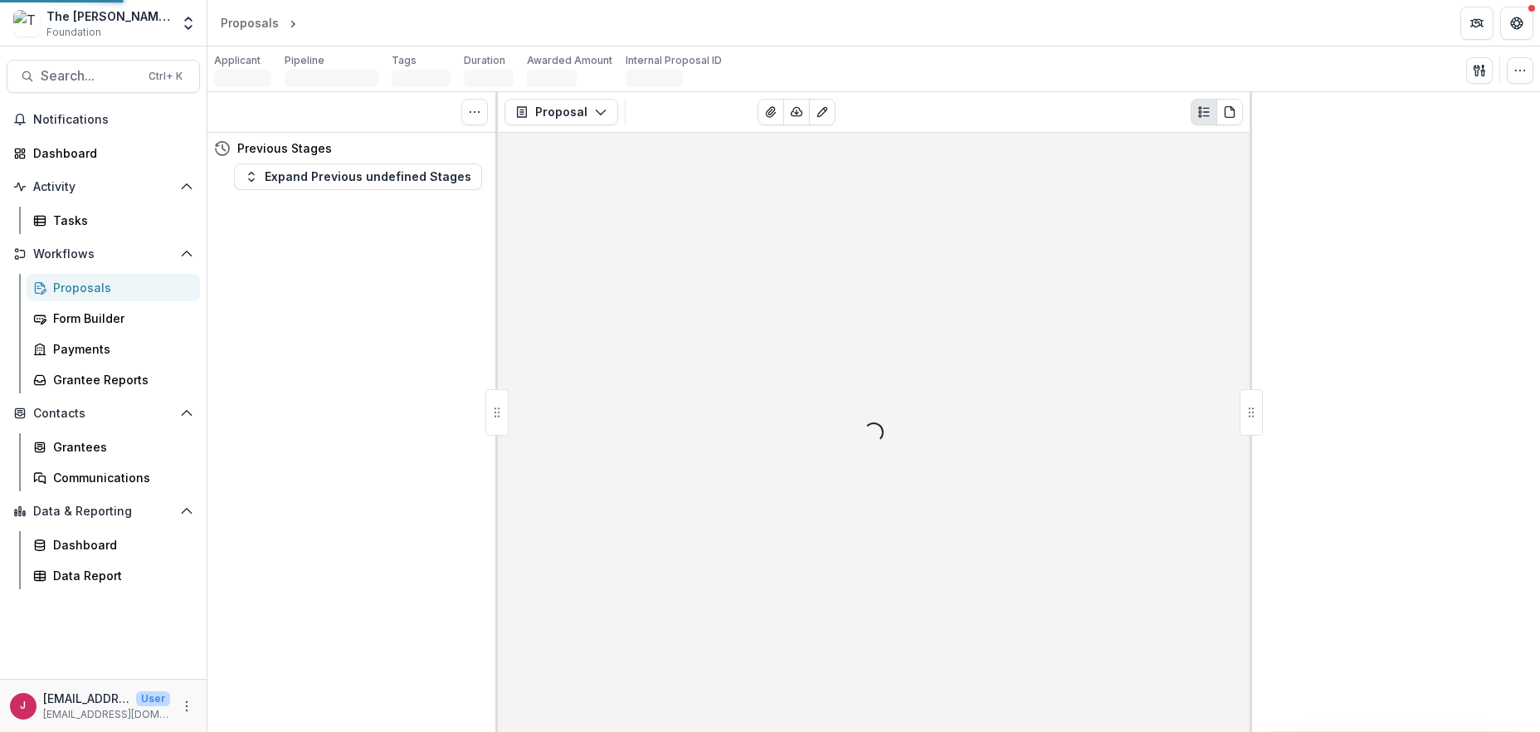
click at [1185, 195] on div "Loading..." at bounding box center [874, 432] width 752 height 599
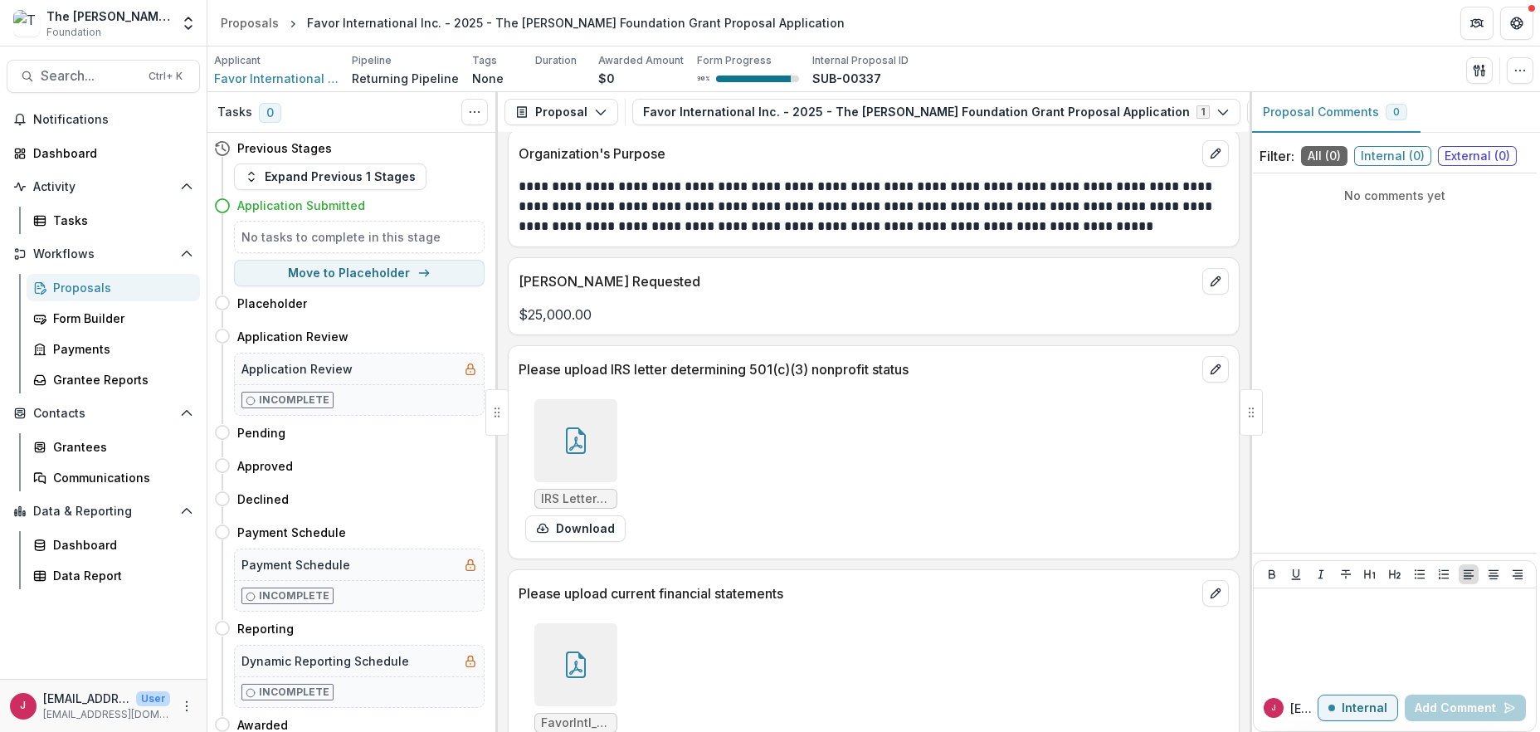
scroll to position [2213, 0]
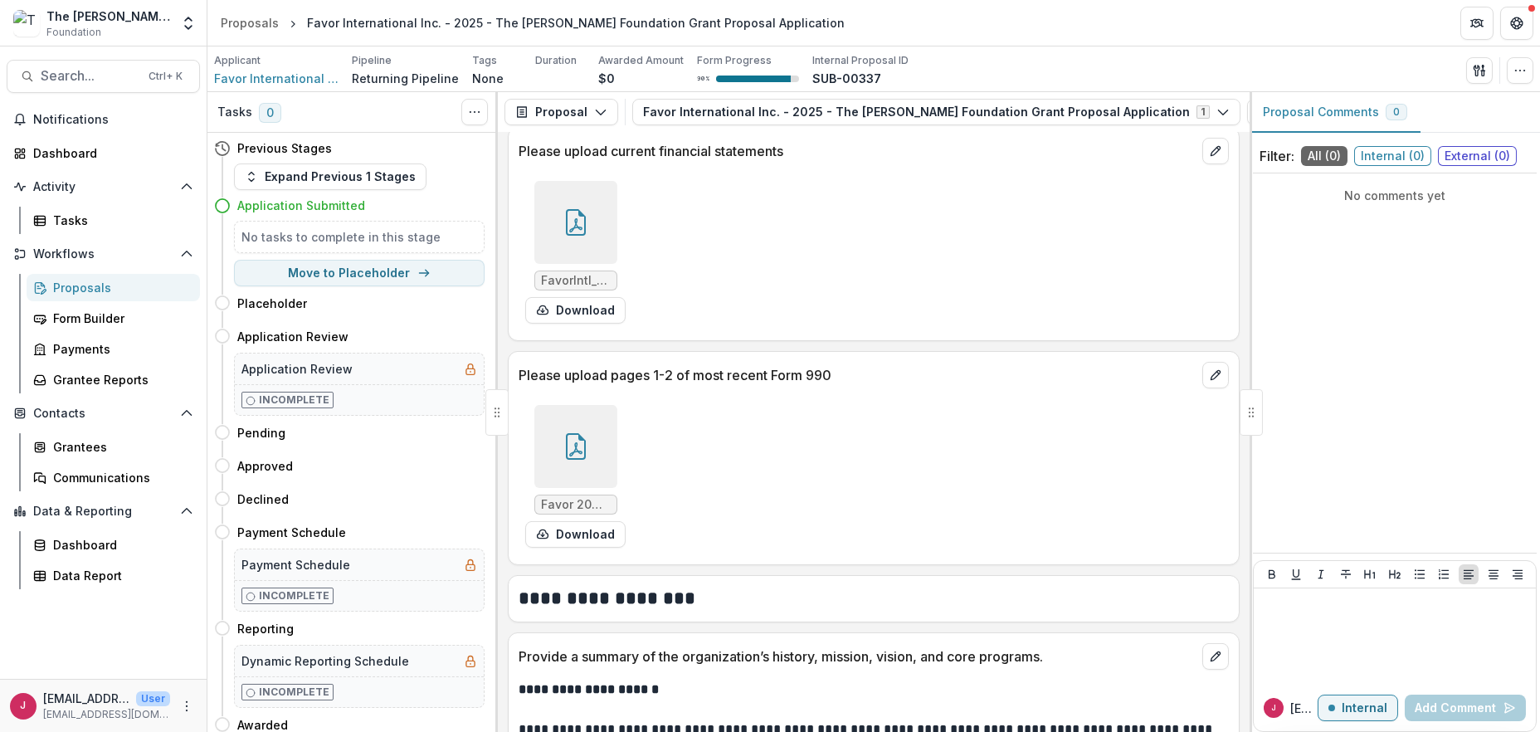
click at [589, 462] on div at bounding box center [576, 446] width 83 height 83
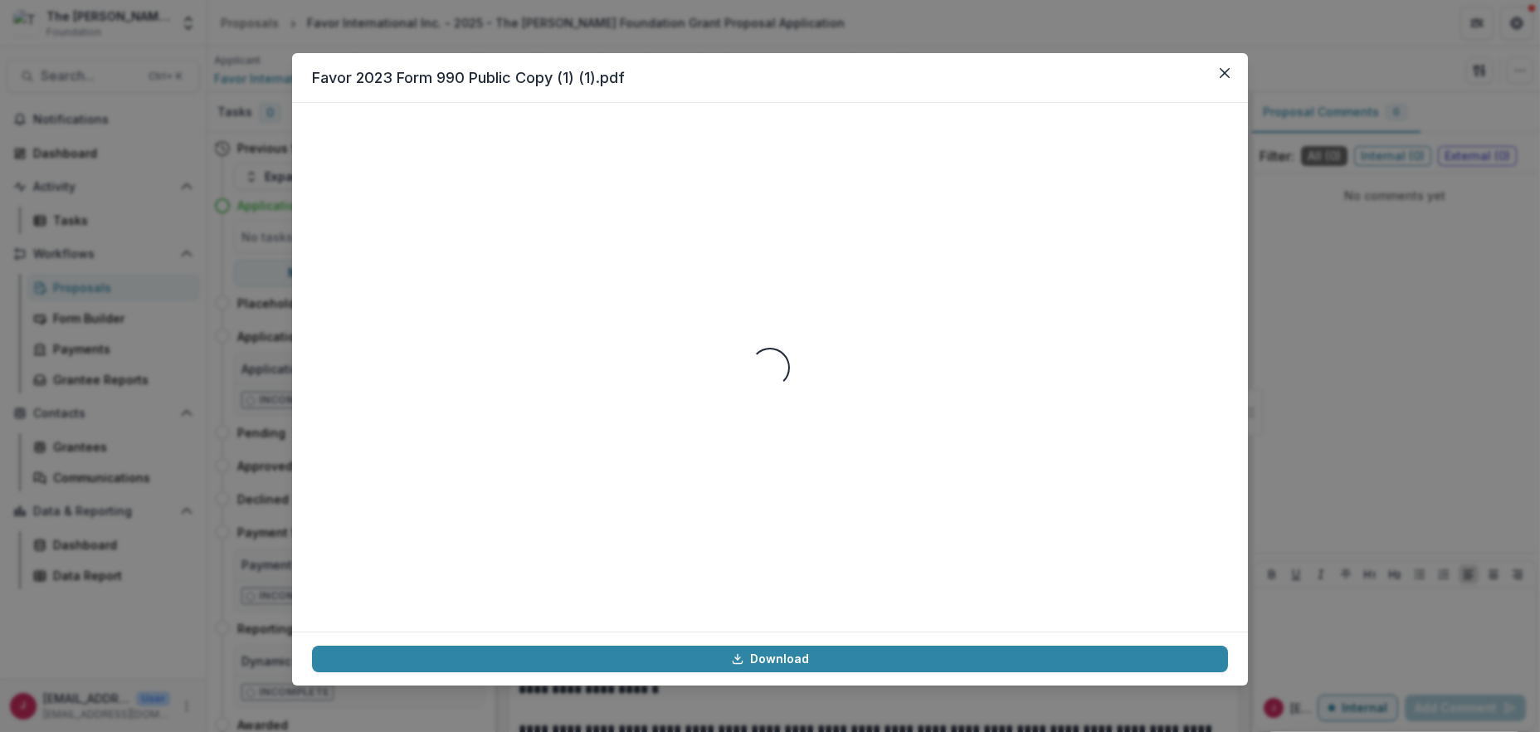
click at [589, 462] on div "Loading..." at bounding box center [770, 367] width 916 height 489
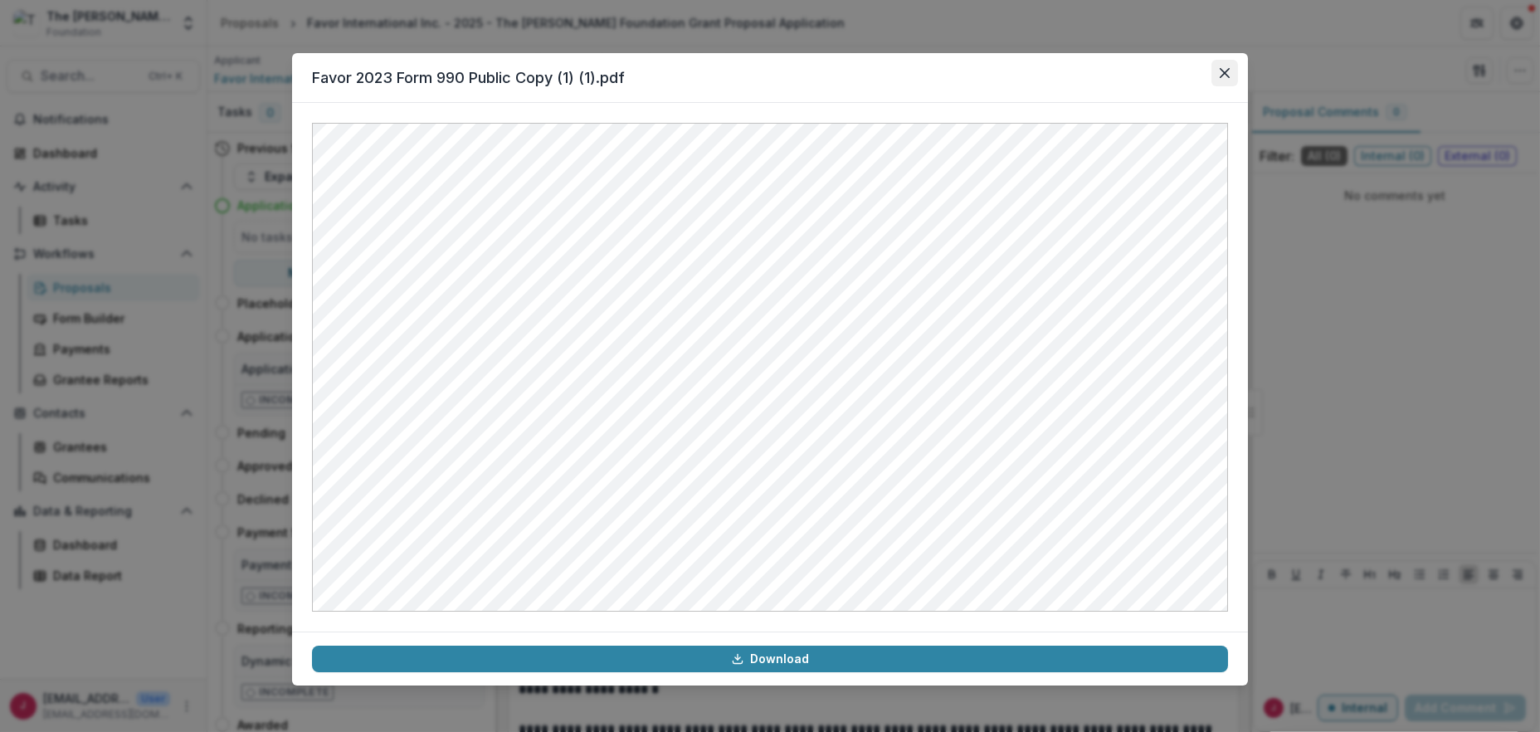
click at [1221, 68] on icon "Close" at bounding box center [1225, 73] width 10 height 10
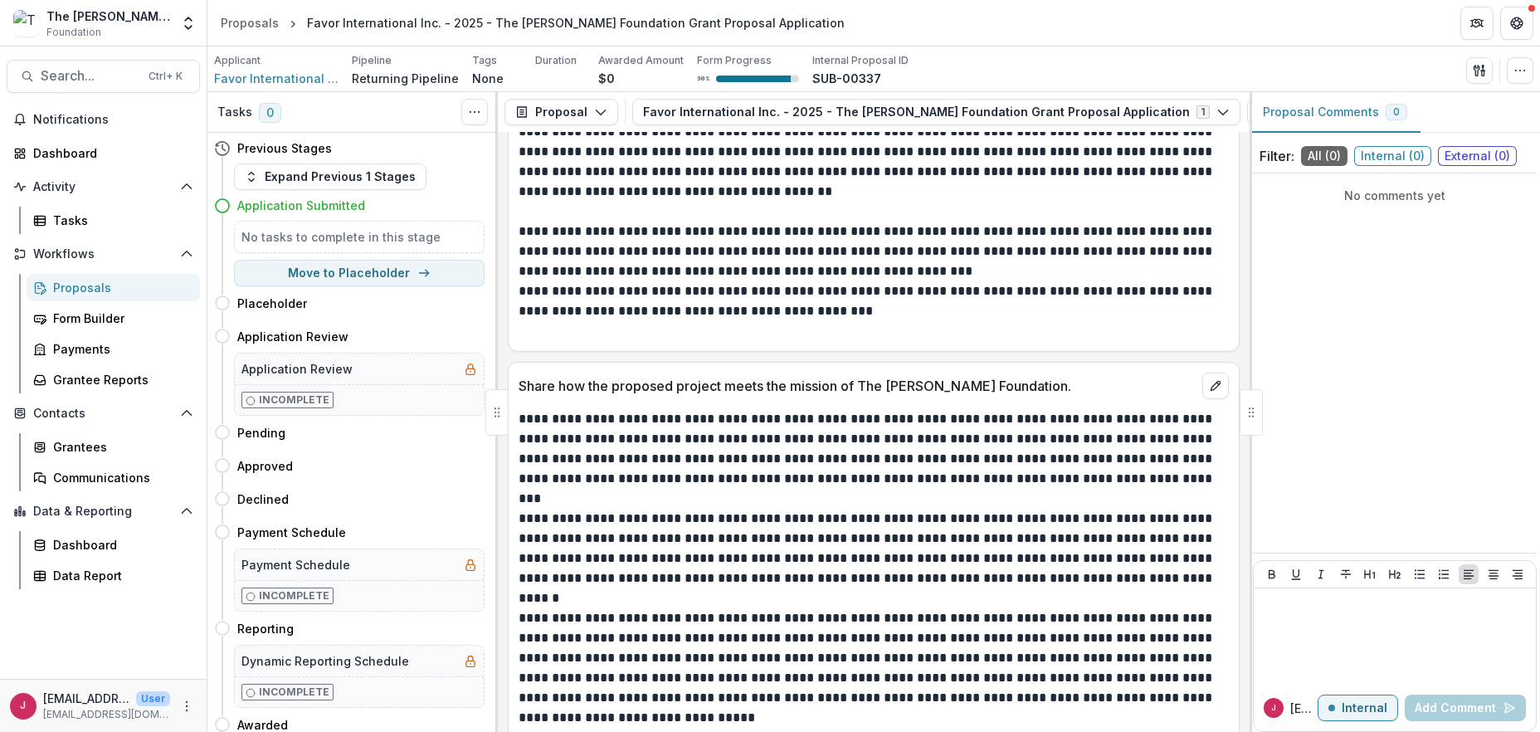
scroll to position [5866, 0]
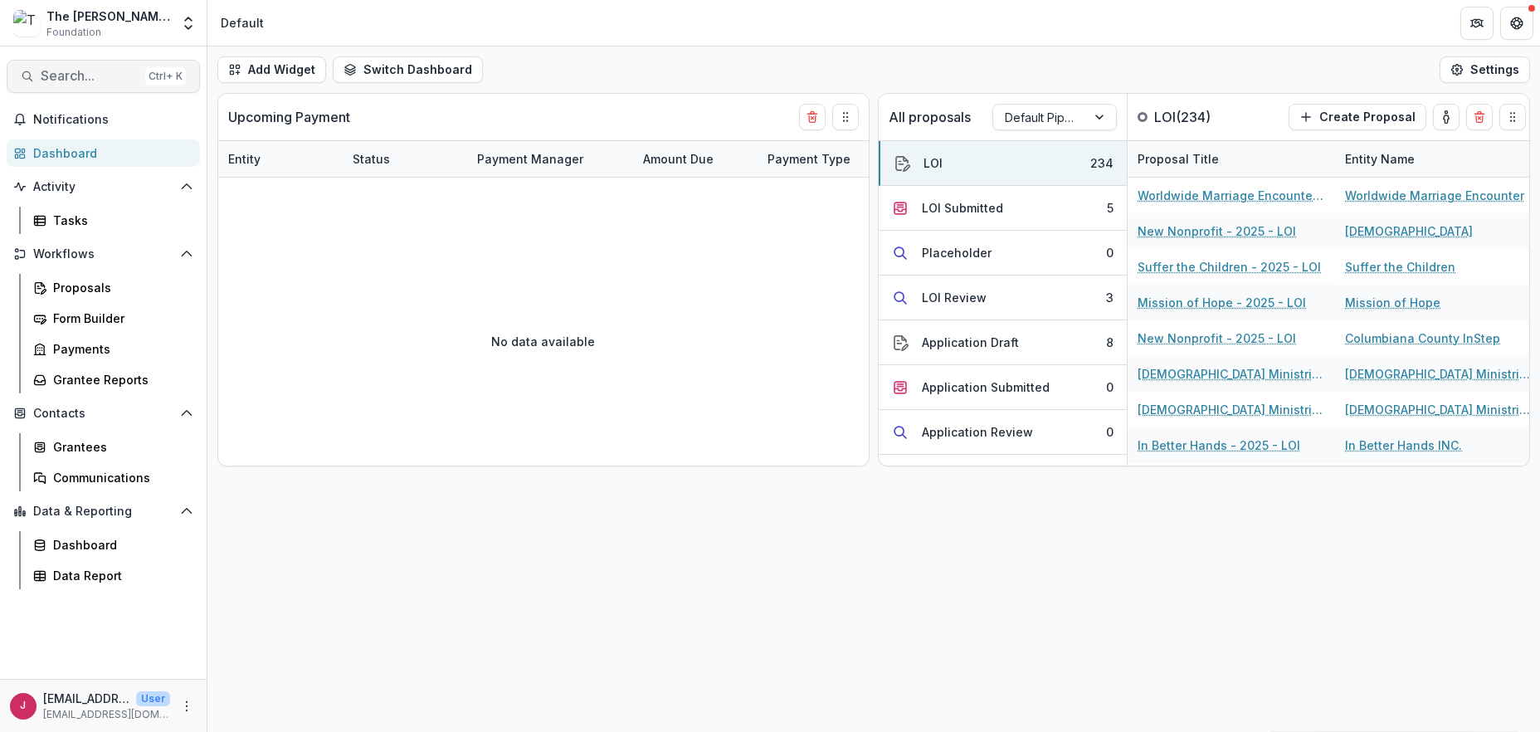
click at [63, 76] on span "Search..." at bounding box center [90, 76] width 98 height 16
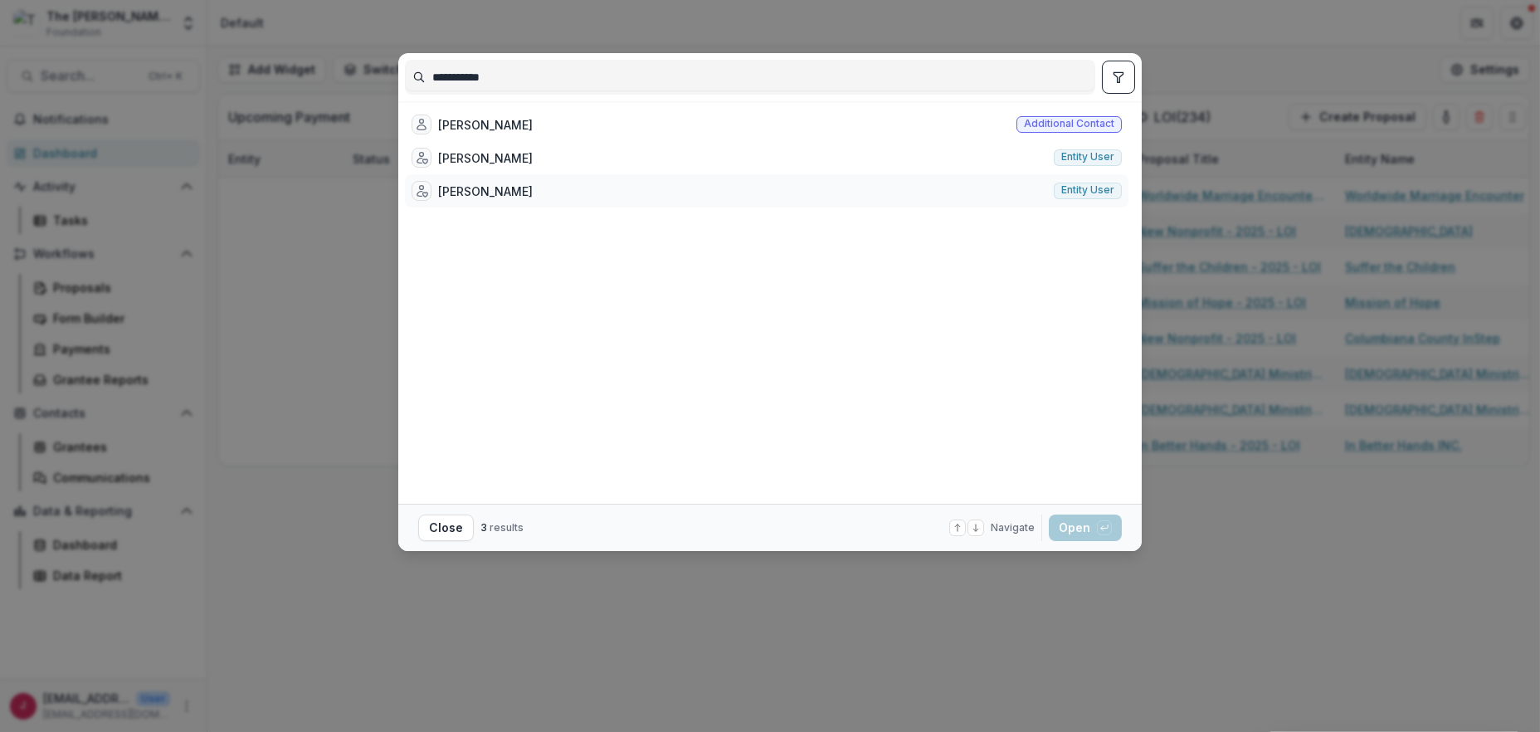
type input "**********"
click at [475, 187] on div "[PERSON_NAME]" at bounding box center [485, 191] width 95 height 17
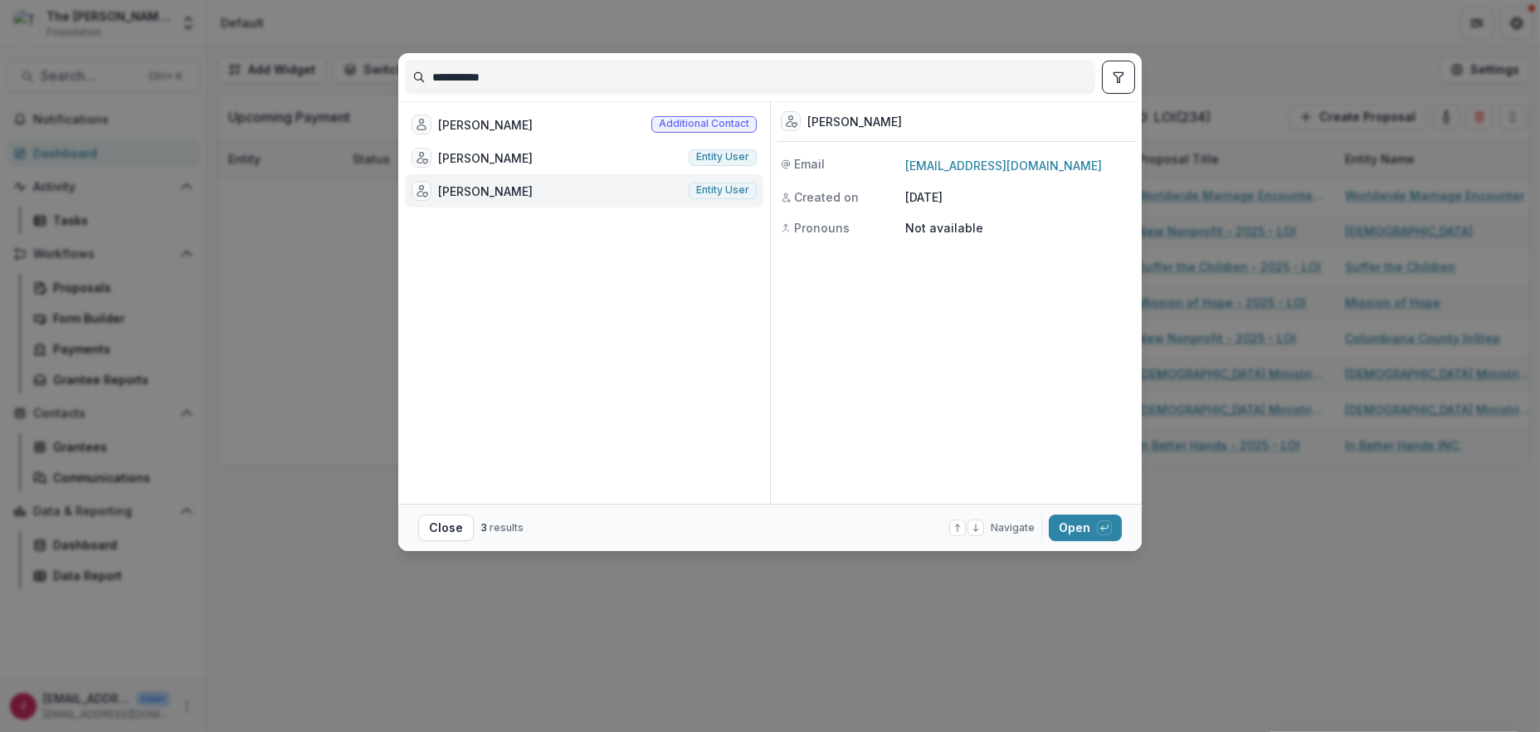
click at [475, 187] on div "[PERSON_NAME]" at bounding box center [485, 191] width 95 height 17
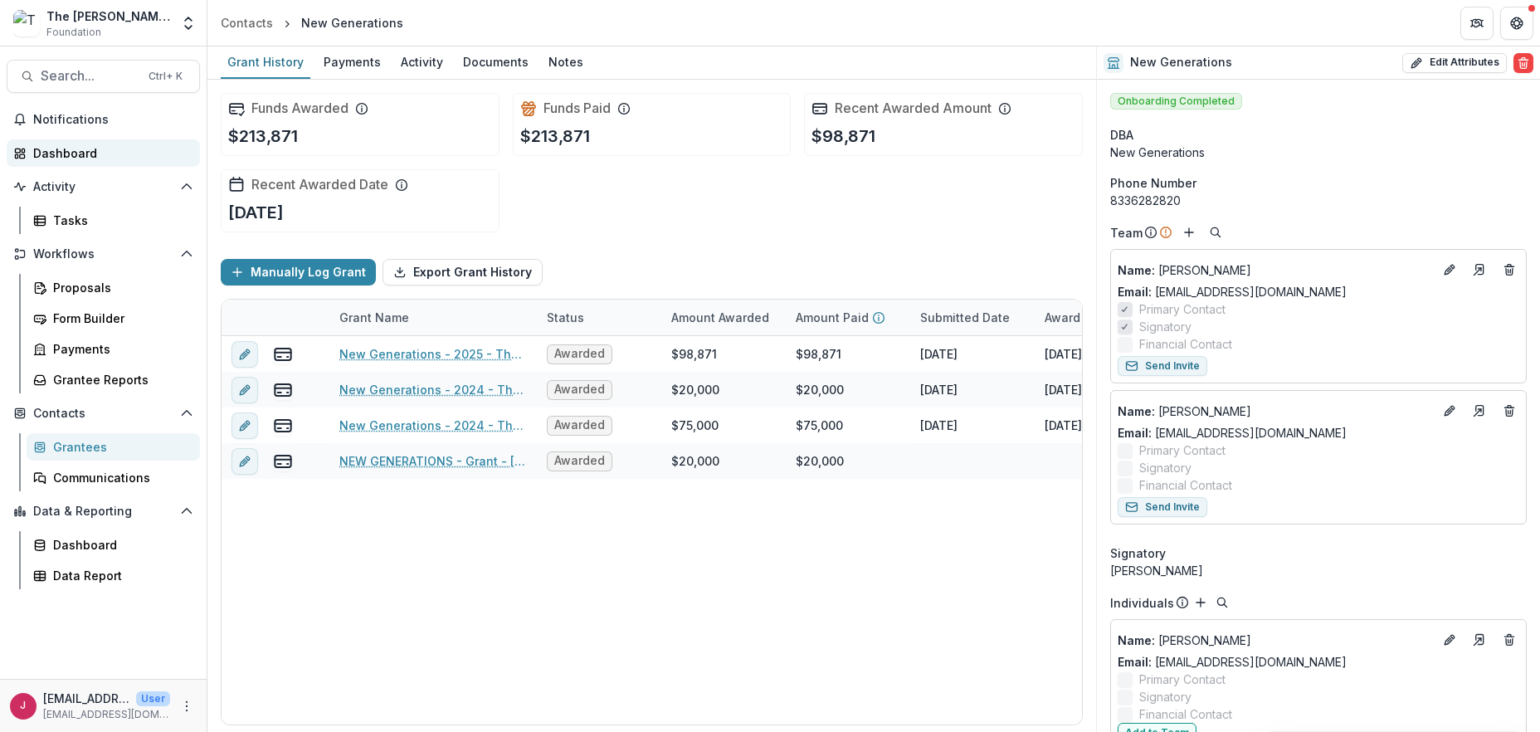
click at [78, 154] on div "Dashboard" at bounding box center [110, 152] width 154 height 17
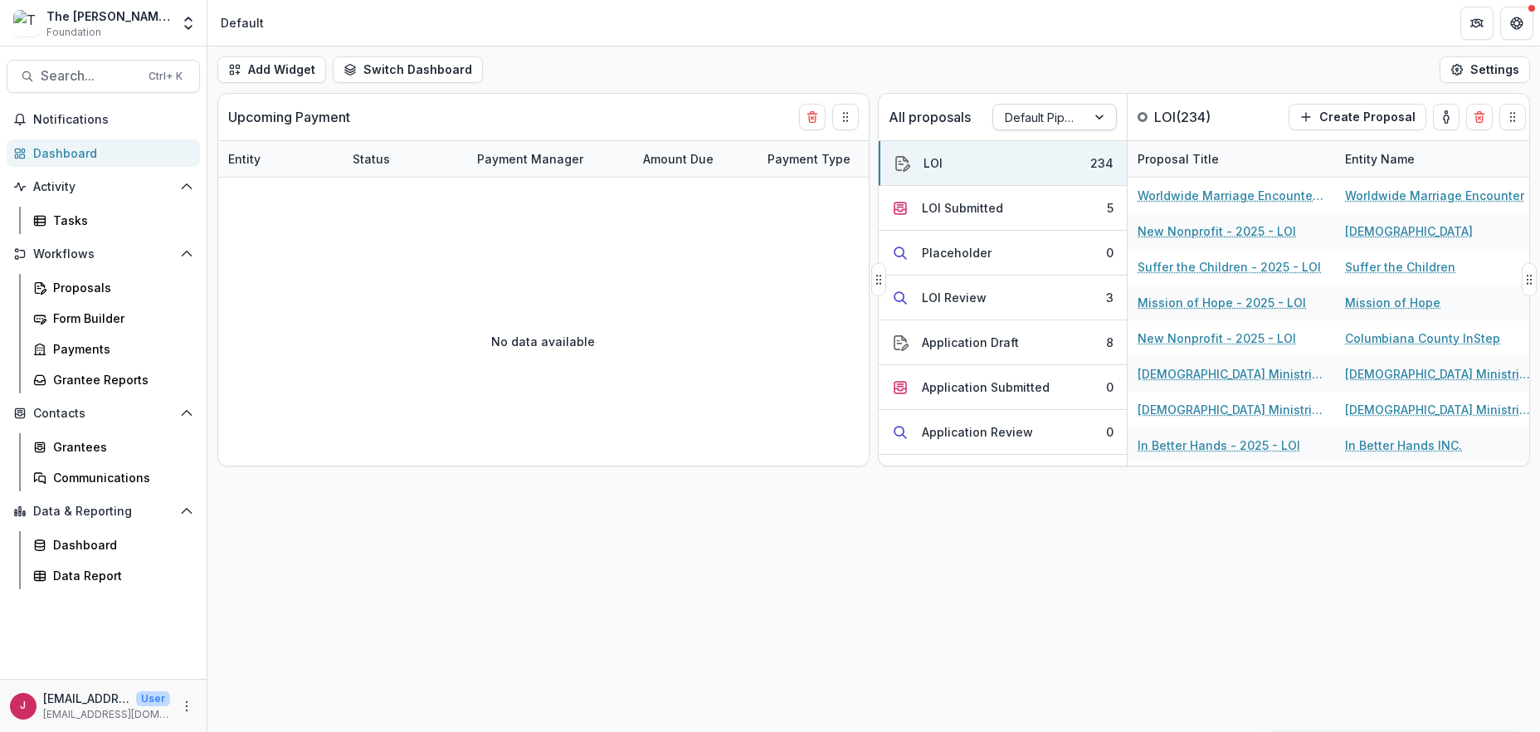
click at [1066, 111] on div at bounding box center [1040, 117] width 70 height 21
click at [1043, 188] on div "Returning Pipeline" at bounding box center [1055, 187] width 116 height 43
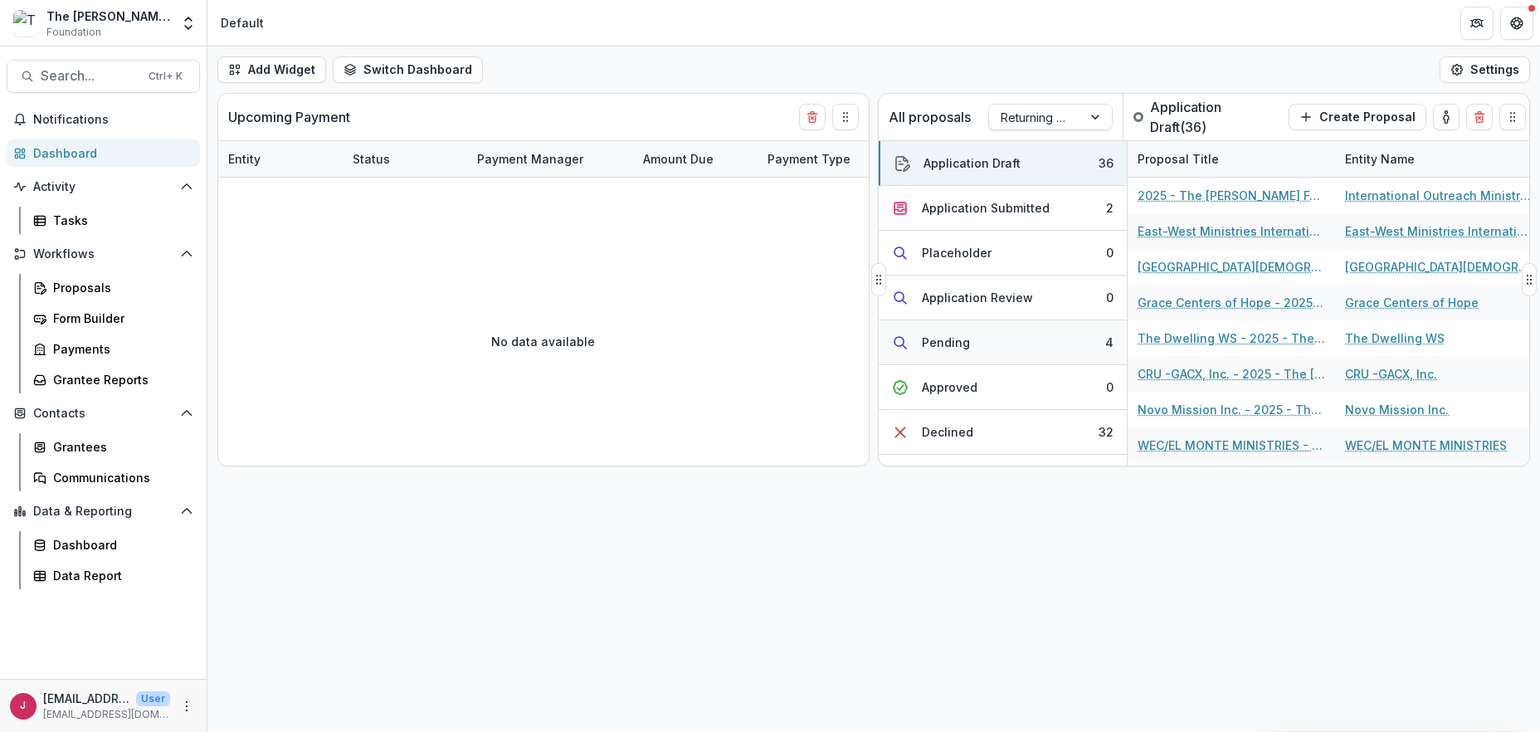
click at [989, 343] on button "Pending 4" at bounding box center [1003, 342] width 248 height 45
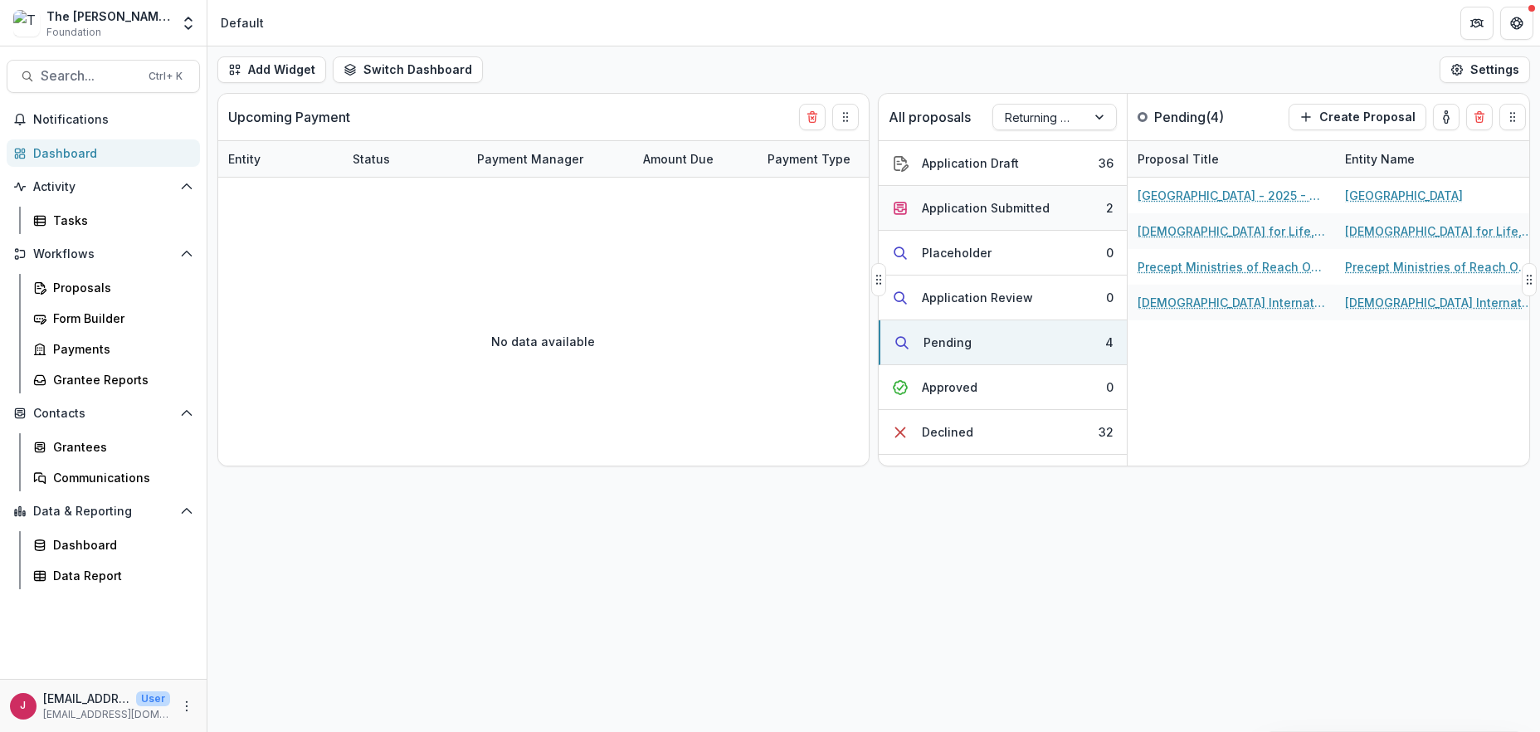
click at [982, 197] on button "Application Submitted 2" at bounding box center [1003, 208] width 248 height 45
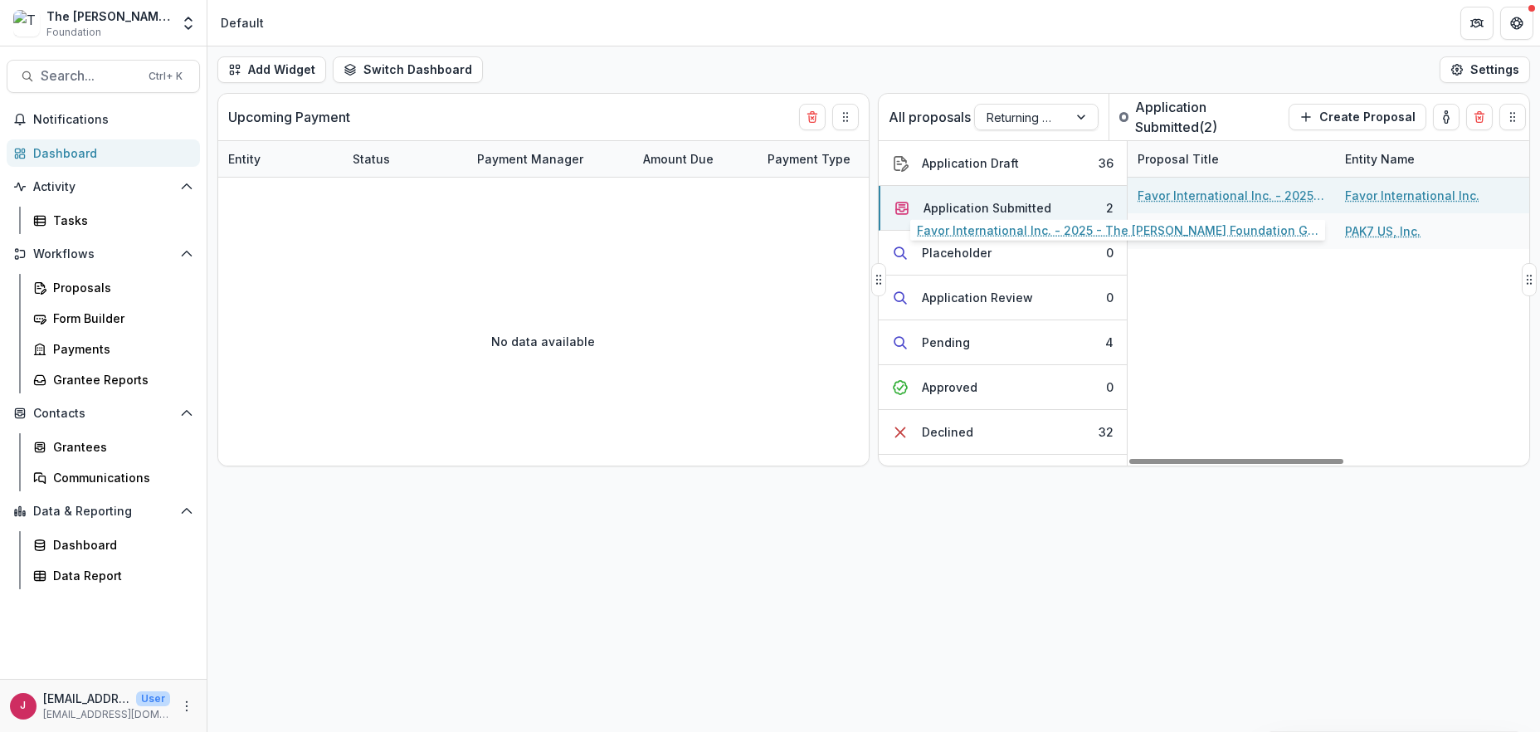
click at [1177, 193] on link "Favor International Inc. - 2025 - The [PERSON_NAME] Foundation Grant Proposal A…" at bounding box center [1232, 195] width 188 height 17
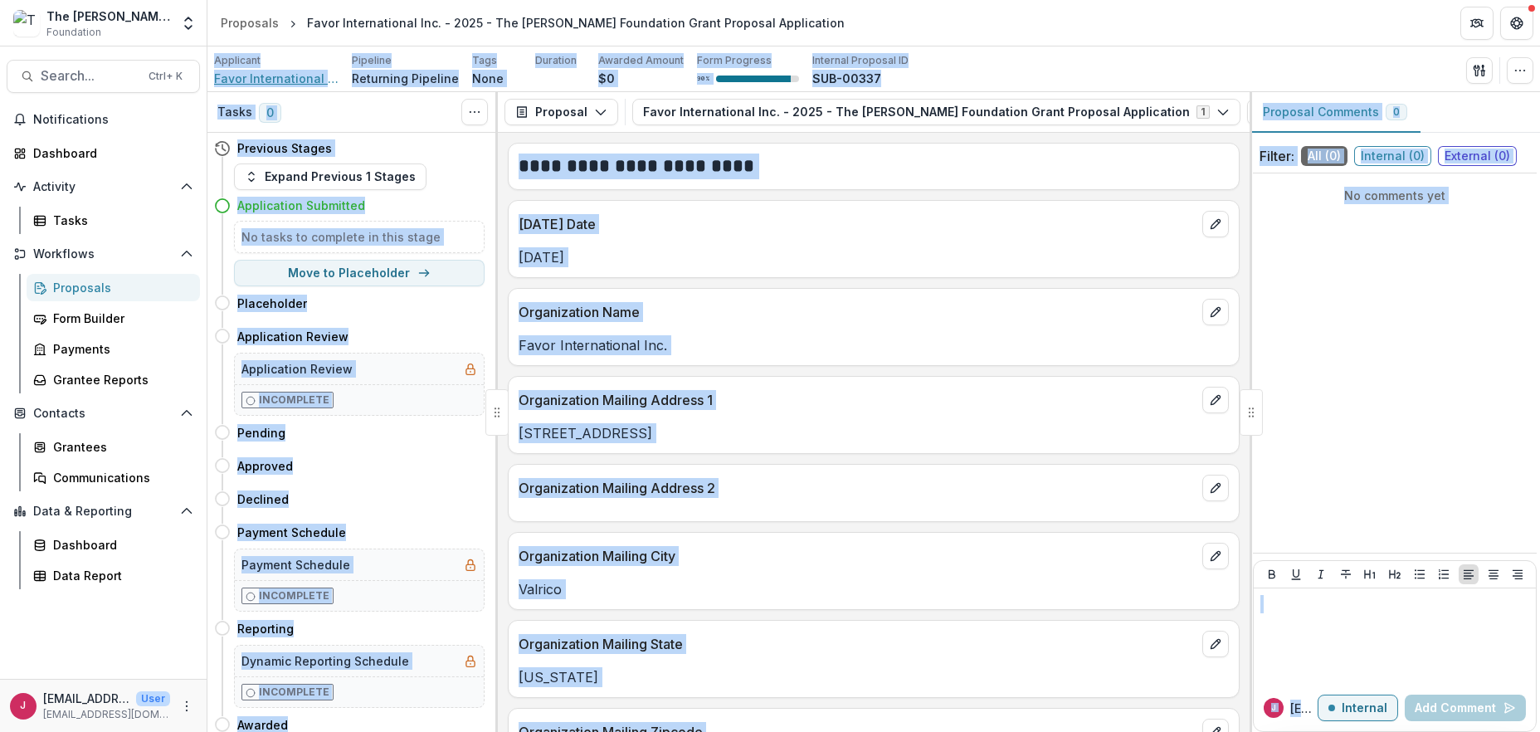
click at [251, 79] on span "Favor International Inc." at bounding box center [276, 78] width 124 height 17
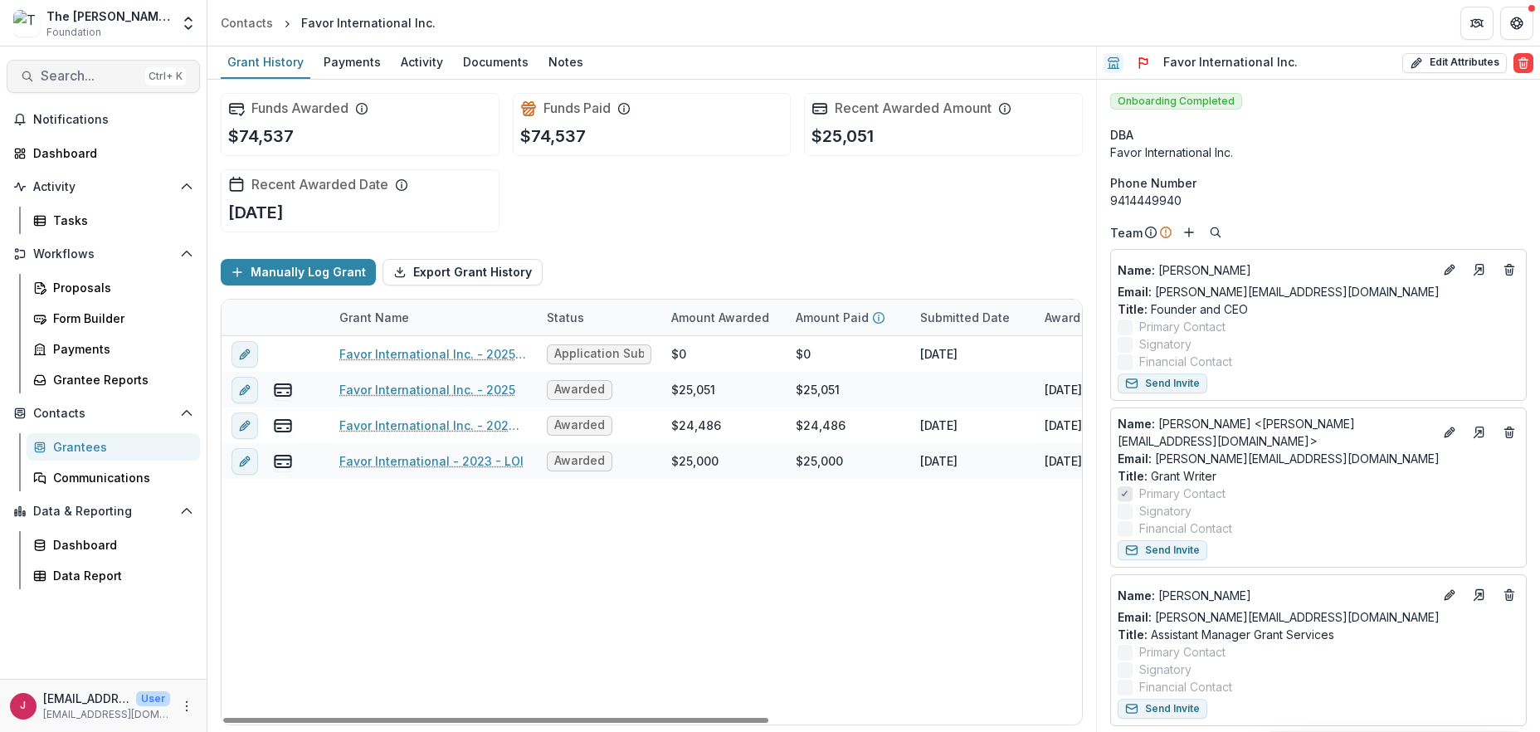
click at [95, 81] on span "Search..." at bounding box center [90, 76] width 98 height 16
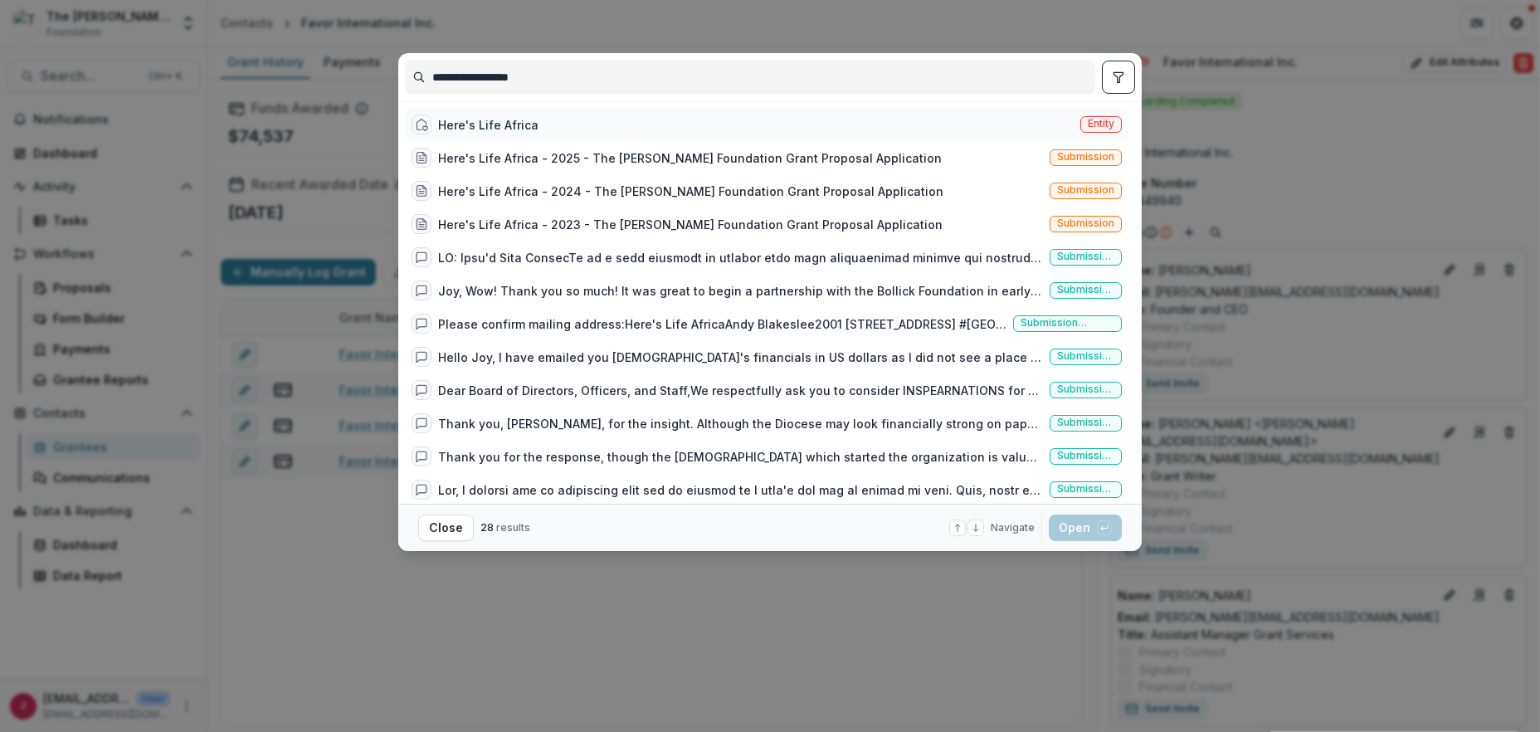
type input "**********"
click at [466, 126] on div "Here's Life Africa" at bounding box center [488, 124] width 100 height 17
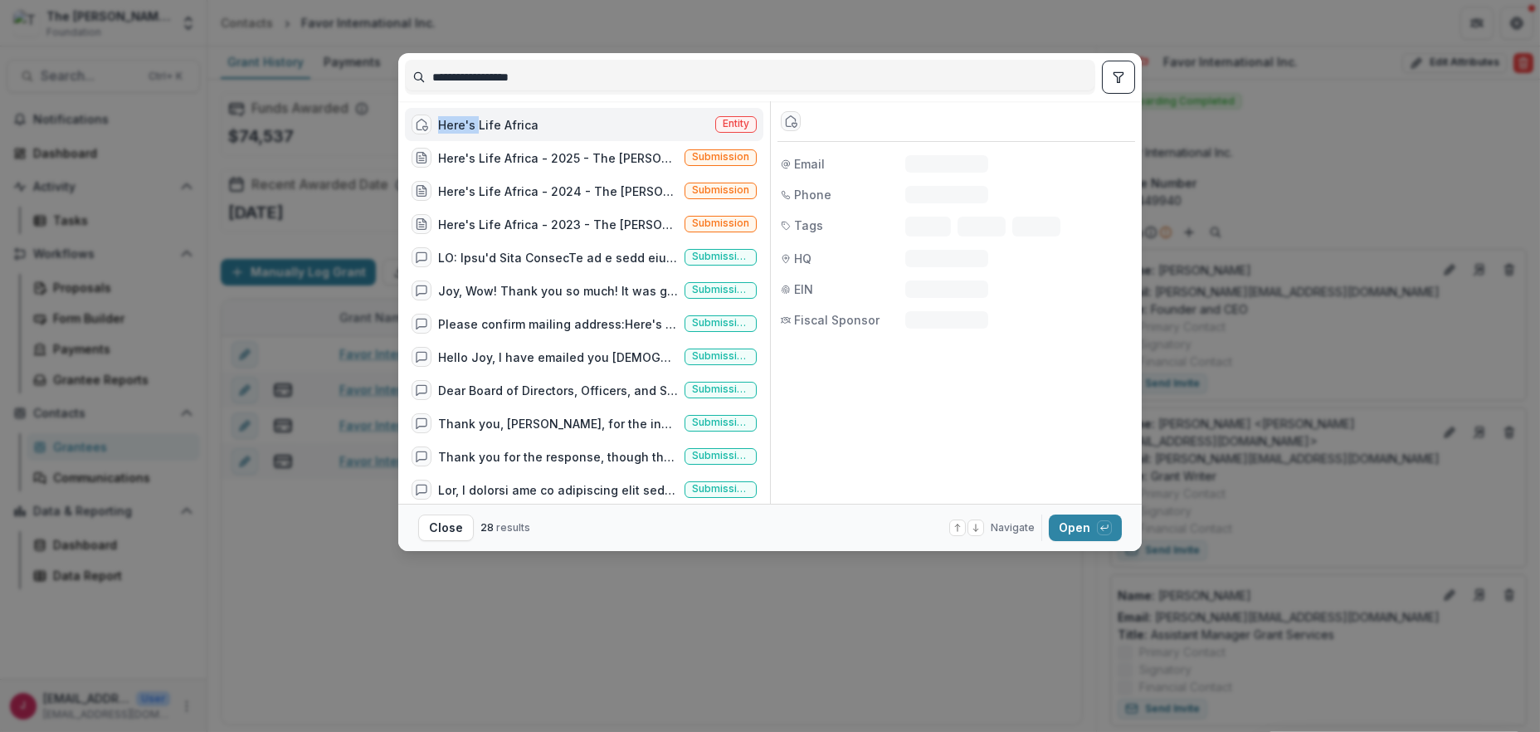
click at [466, 126] on div "Here's Life Africa" at bounding box center [488, 124] width 100 height 17
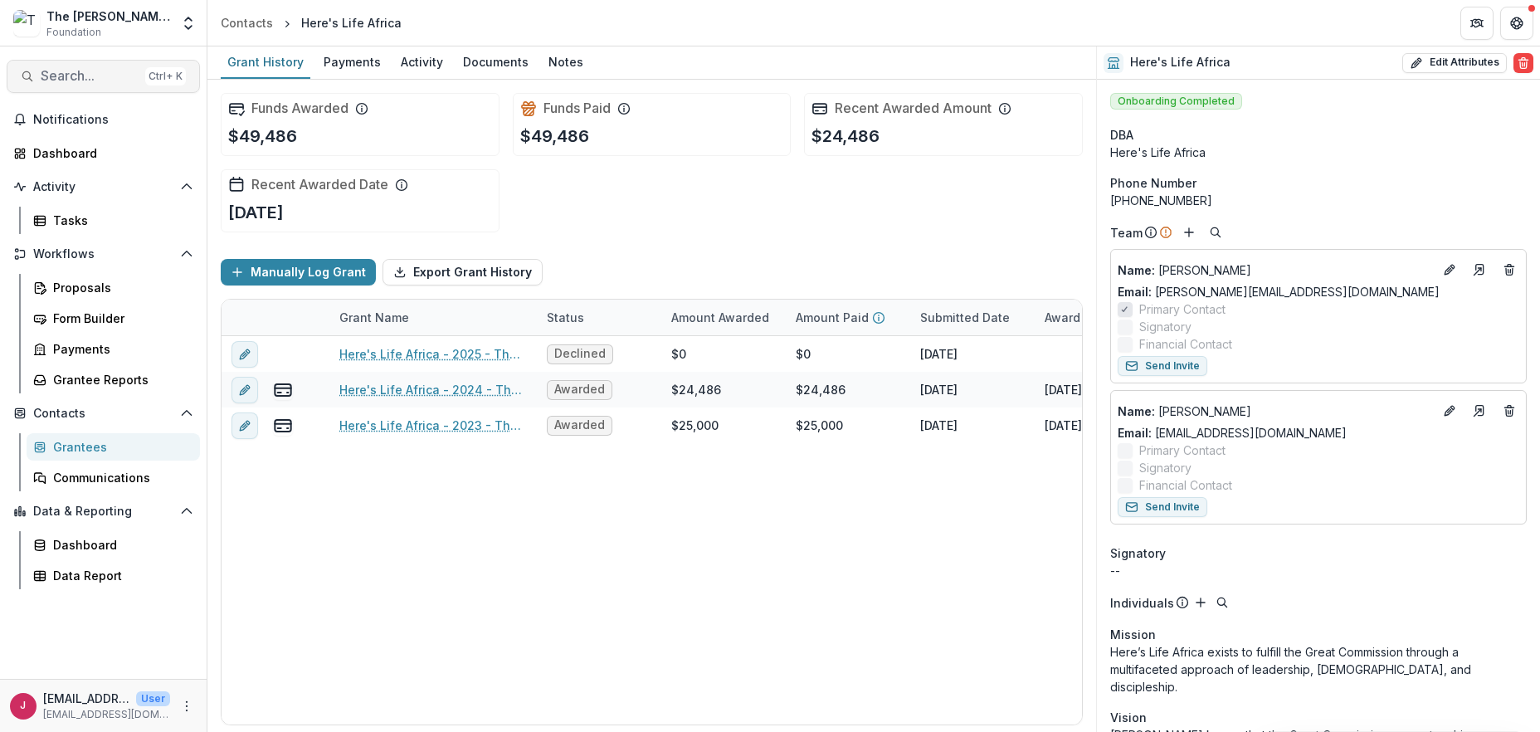
click at [81, 81] on span "Search..." at bounding box center [90, 76] width 98 height 16
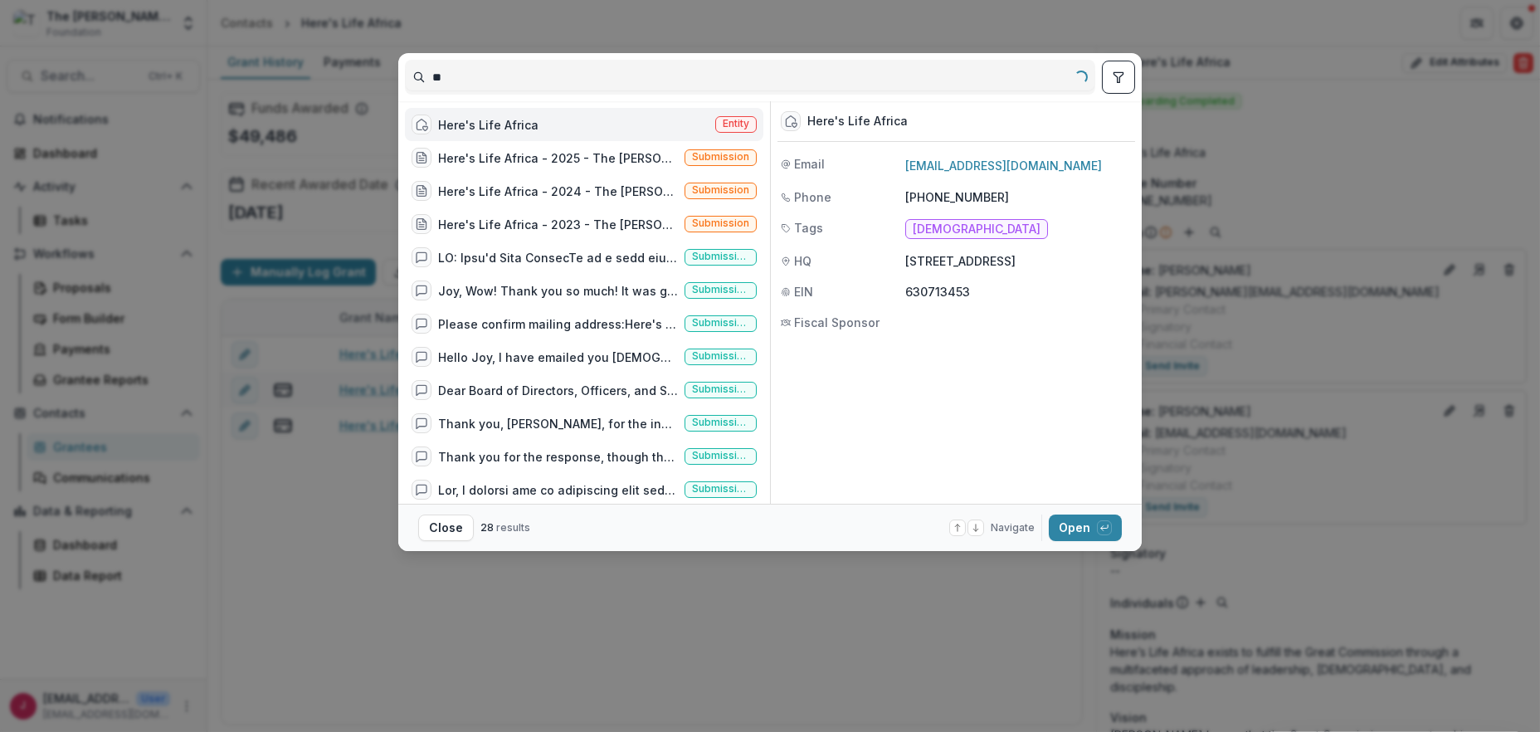
type input "*"
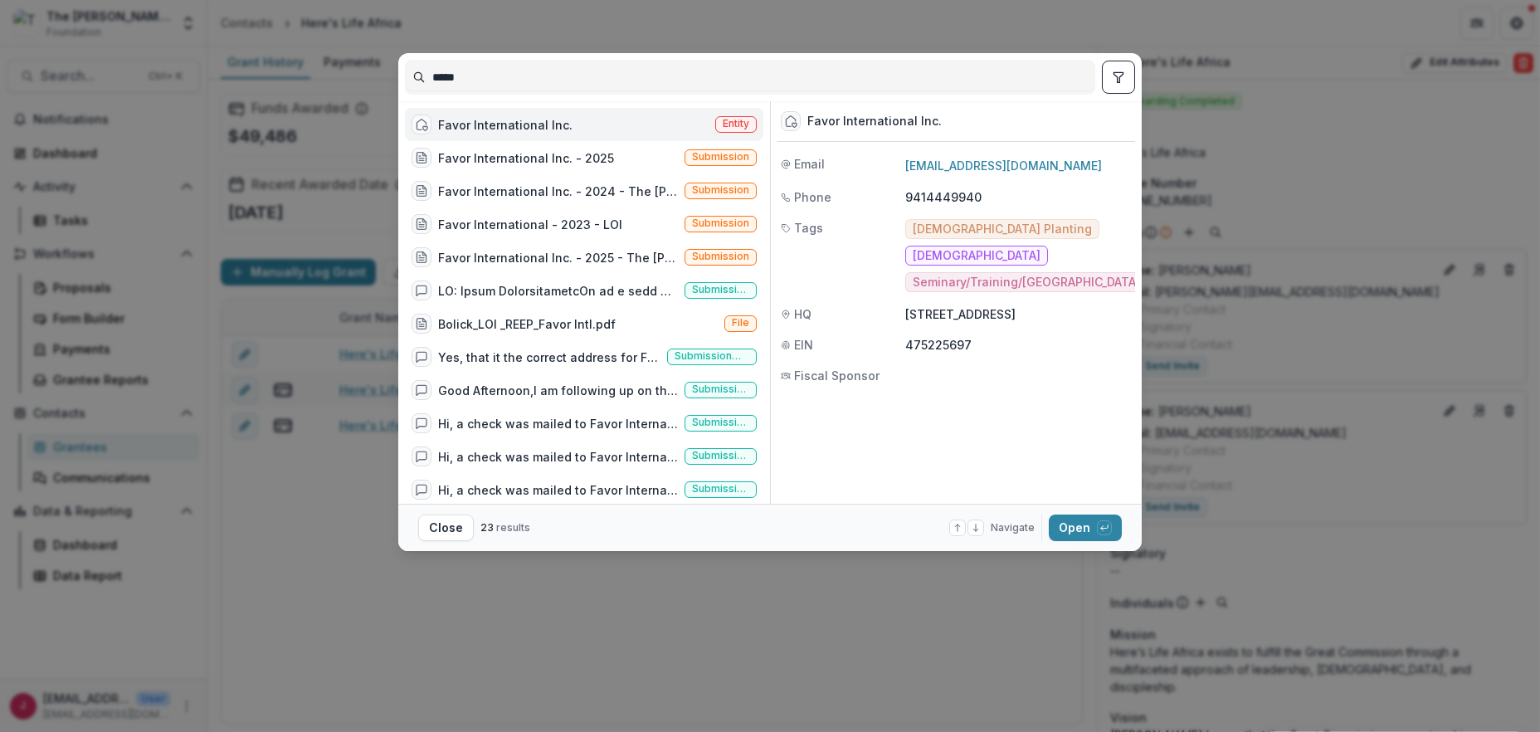
type input "*****"
click at [508, 117] on div "Favor International Inc." at bounding box center [505, 124] width 134 height 17
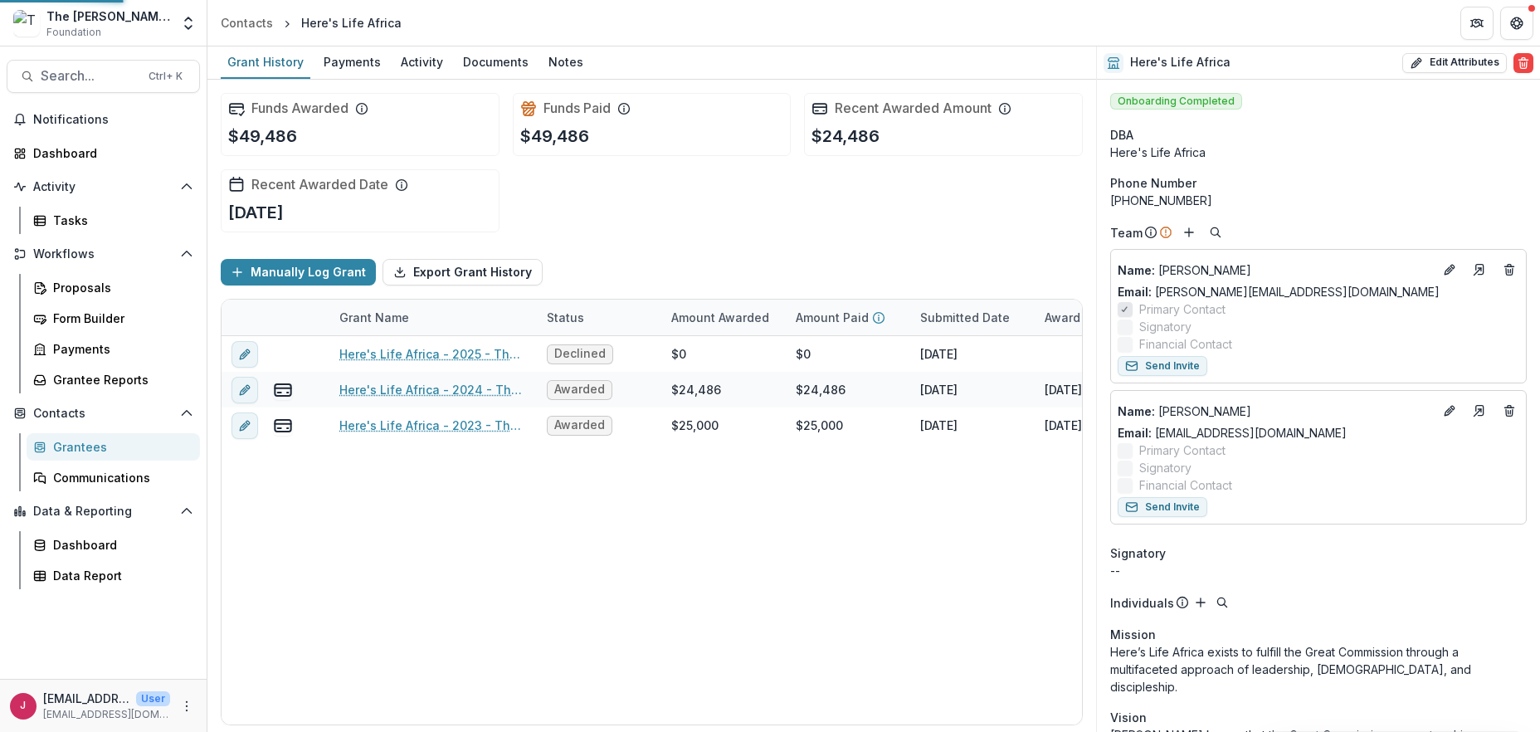
click at [508, 118] on div "Favor International Inc. Entity" at bounding box center [593, 134] width 340 height 32
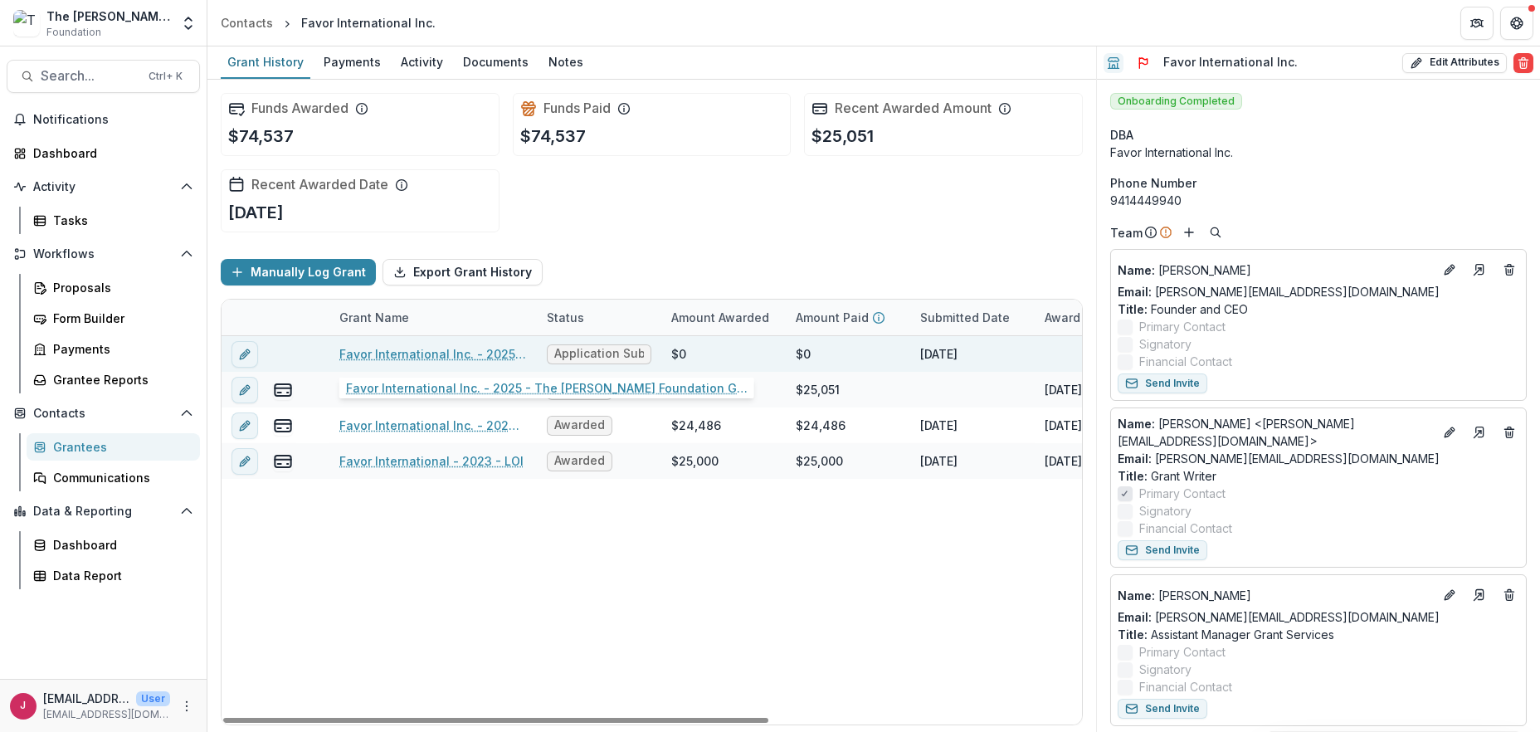
click at [386, 347] on link "Favor International Inc. - 2025 - The [PERSON_NAME] Foundation Grant Proposal A…" at bounding box center [433, 353] width 188 height 17
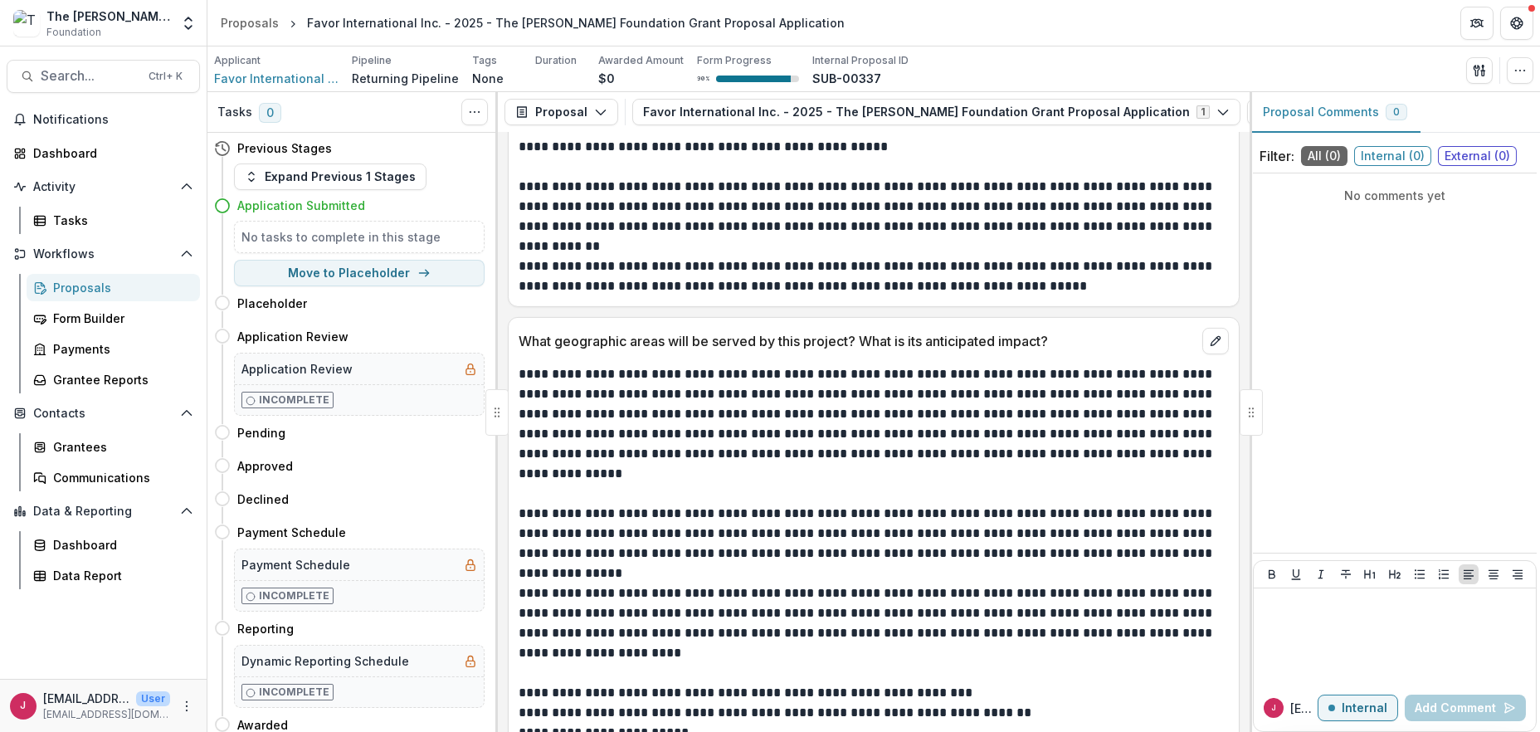
scroll to position [4980, 0]
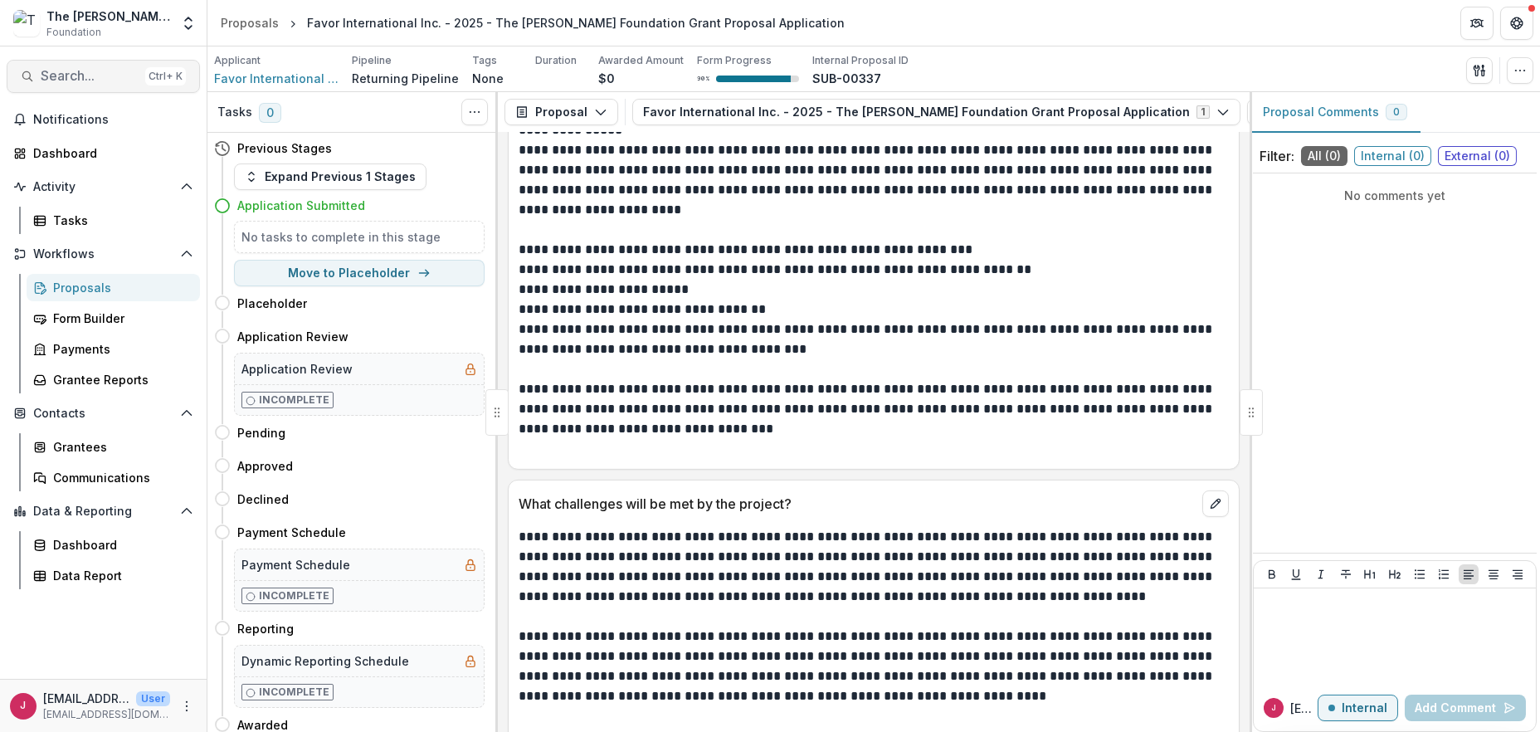
click at [113, 71] on span "Search..." at bounding box center [90, 76] width 98 height 16
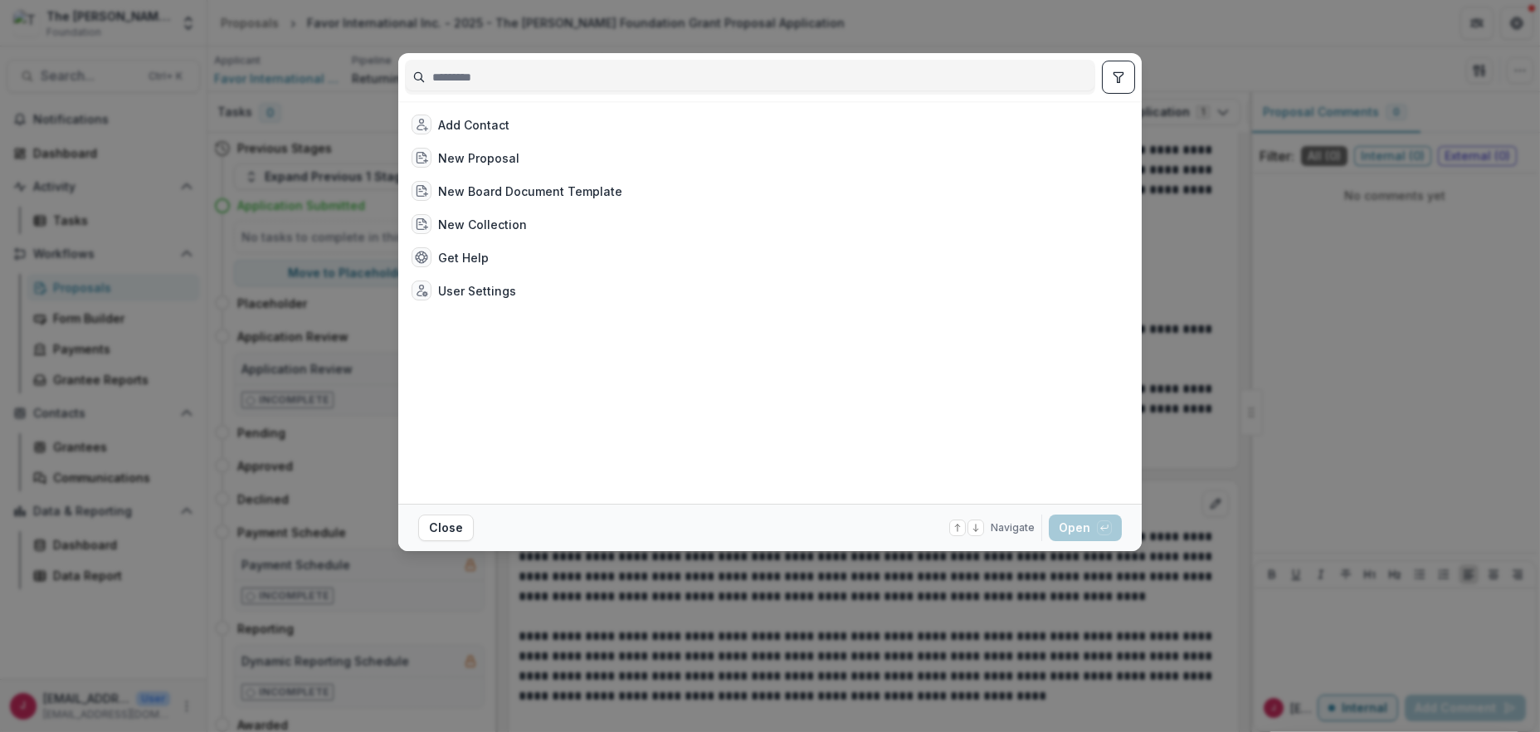
drag, startPoint x: 1204, startPoint y: 65, endPoint x: 1088, endPoint y: 61, distance: 116.2
click at [1204, 65] on div "Add Contact New Proposal New Board Document Template New Collection Get Help Us…" at bounding box center [770, 366] width 1540 height 732
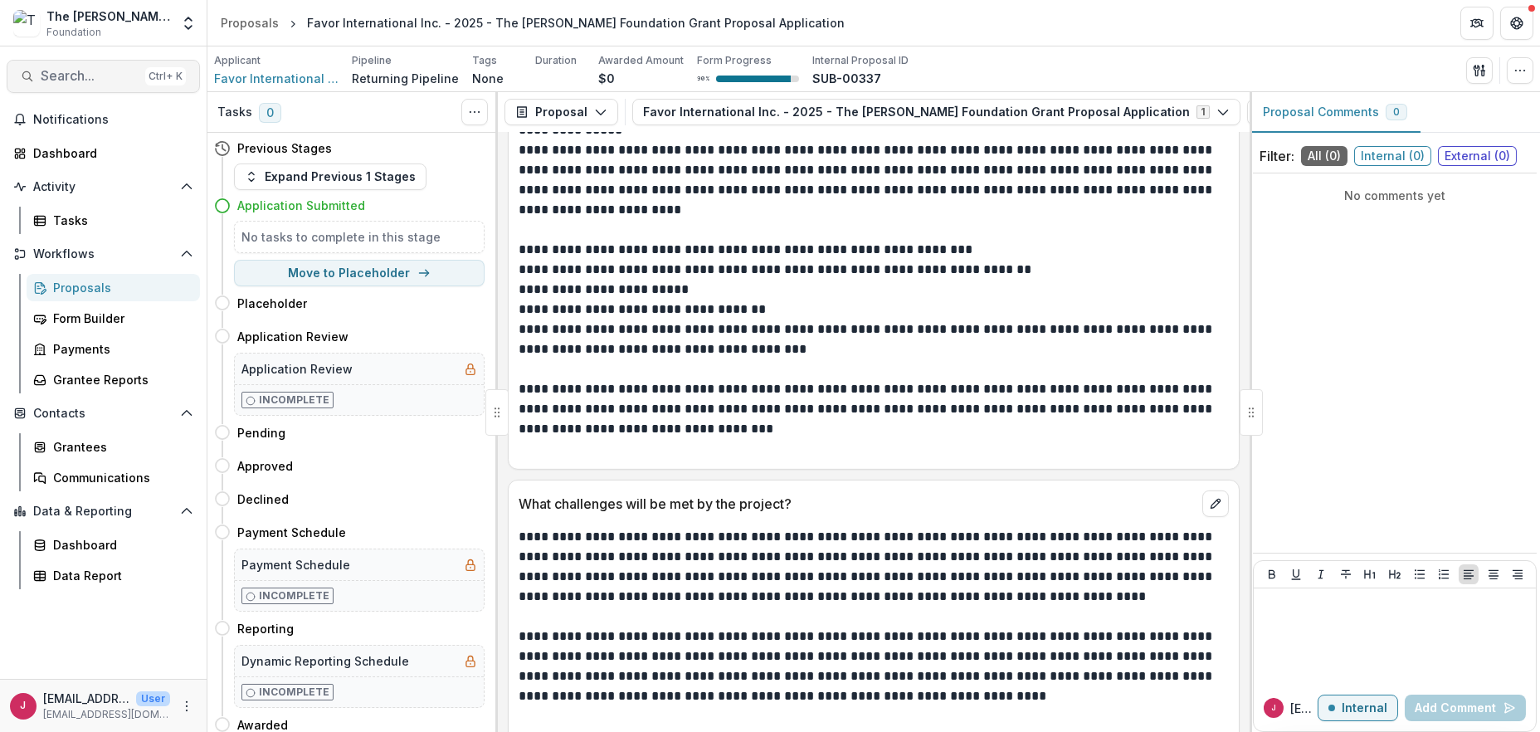
click at [55, 78] on span "Search..." at bounding box center [90, 76] width 98 height 16
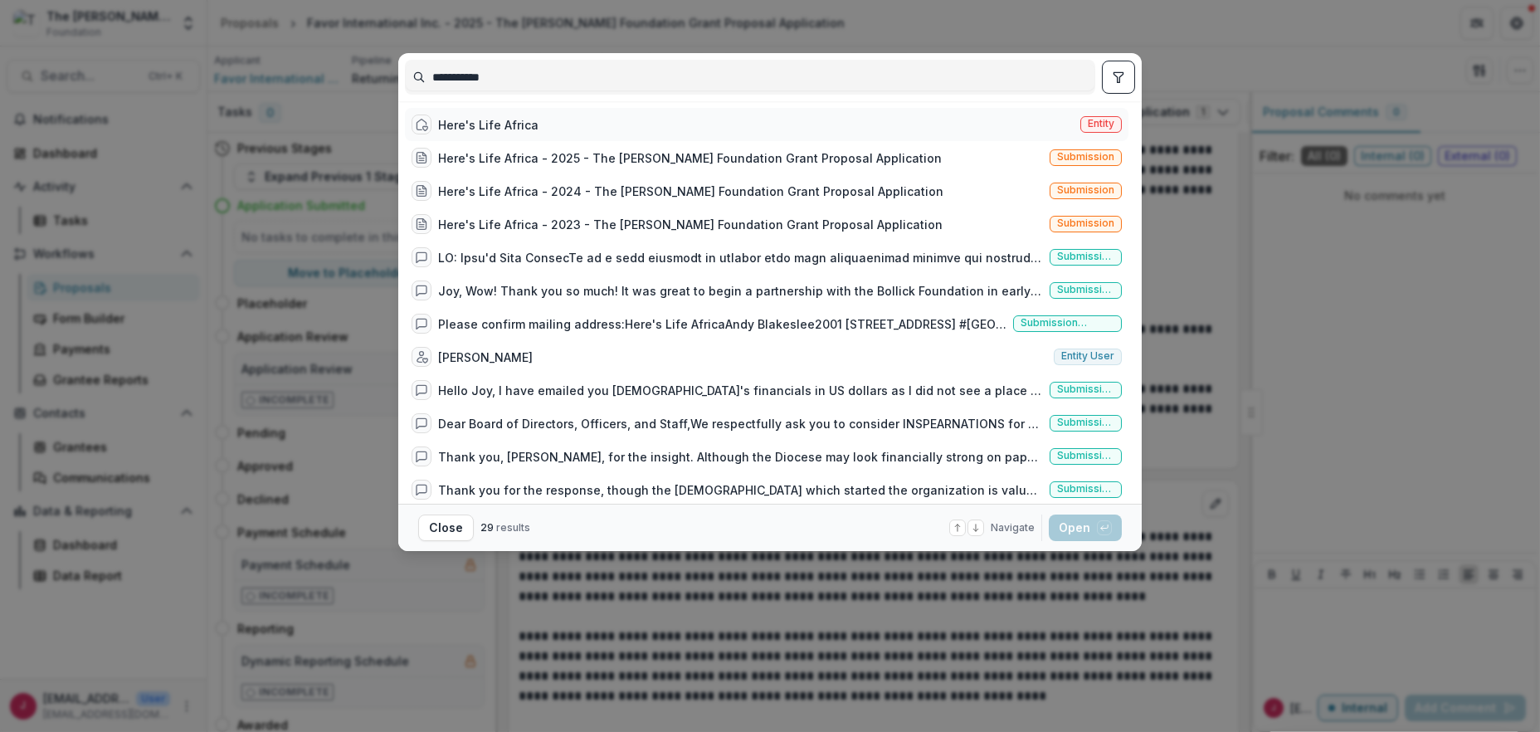
type input "**********"
click at [1096, 122] on span "Entity" at bounding box center [1101, 124] width 27 height 12
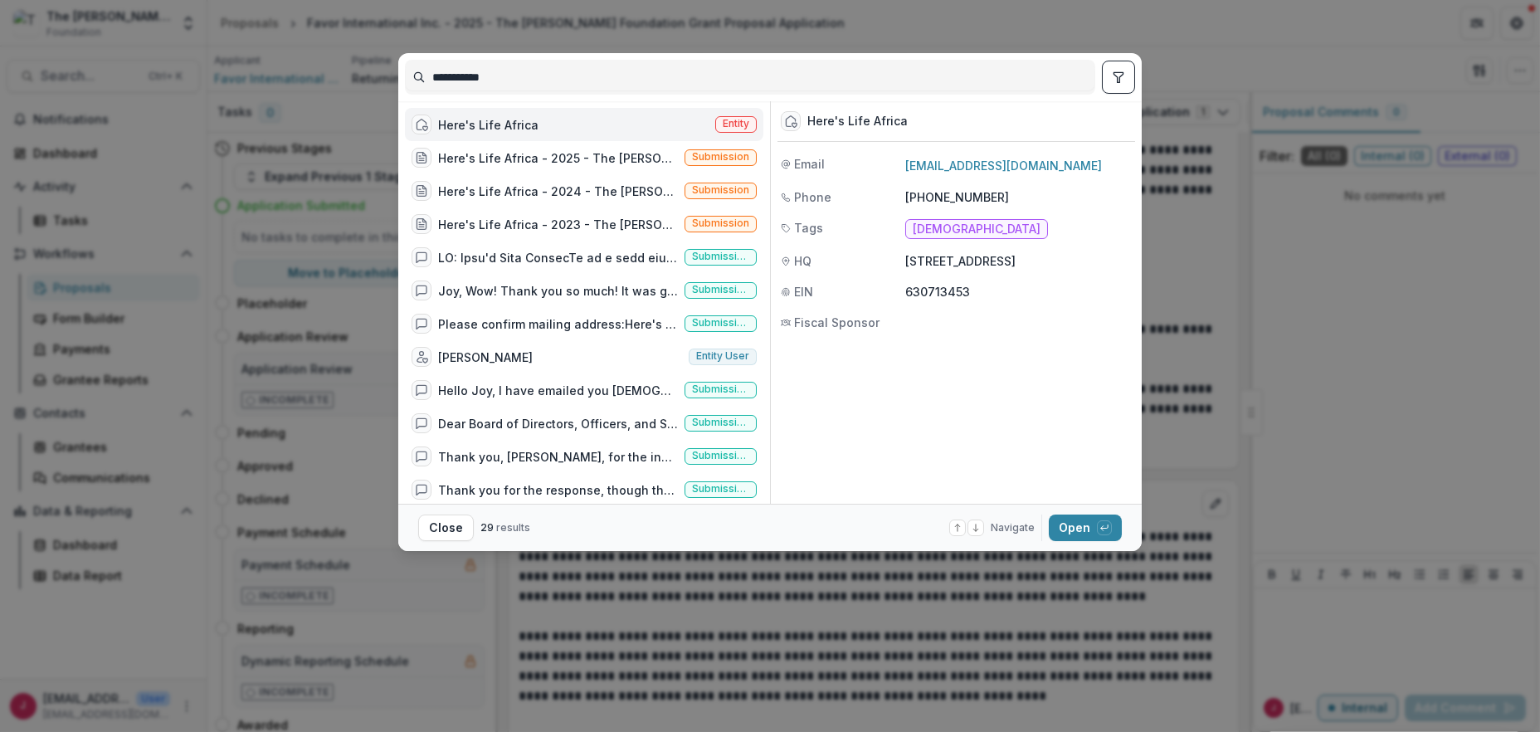
click at [603, 130] on div "Here's Life Africa Entity" at bounding box center [584, 124] width 359 height 33
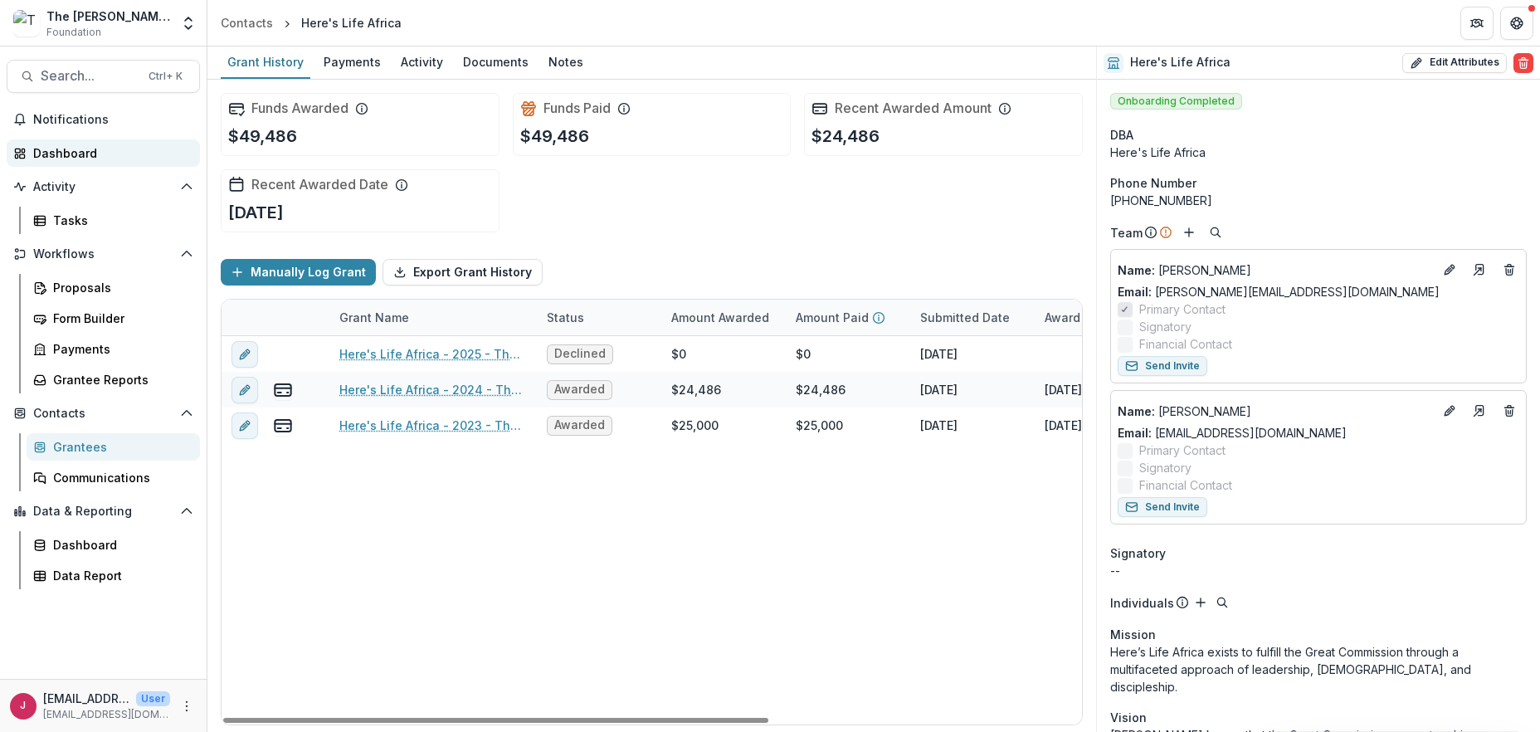
click at [65, 153] on div "Dashboard" at bounding box center [110, 152] width 154 height 17
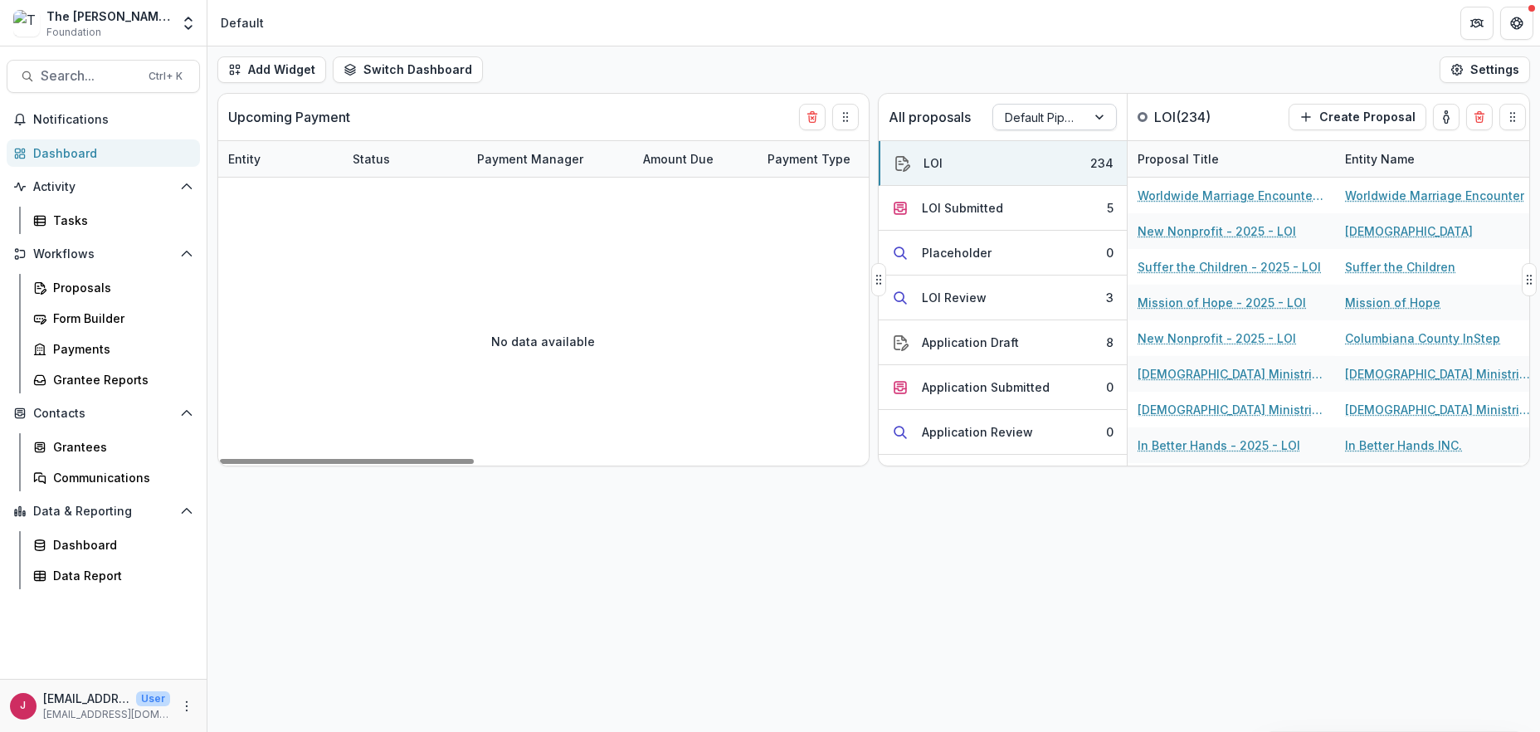
click at [1101, 115] on div at bounding box center [1101, 117] width 30 height 25
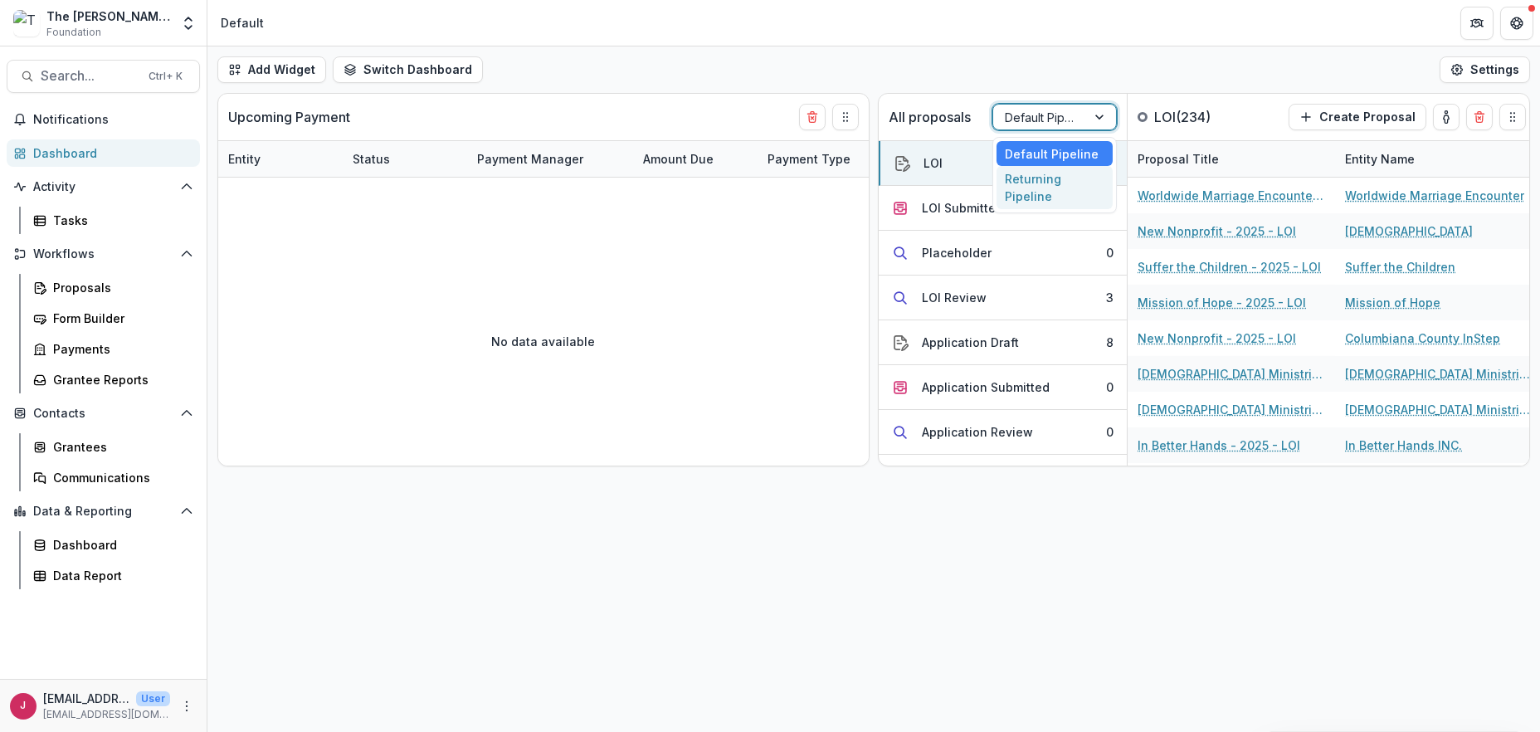
click at [1038, 195] on div "Returning Pipeline" at bounding box center [1055, 187] width 116 height 43
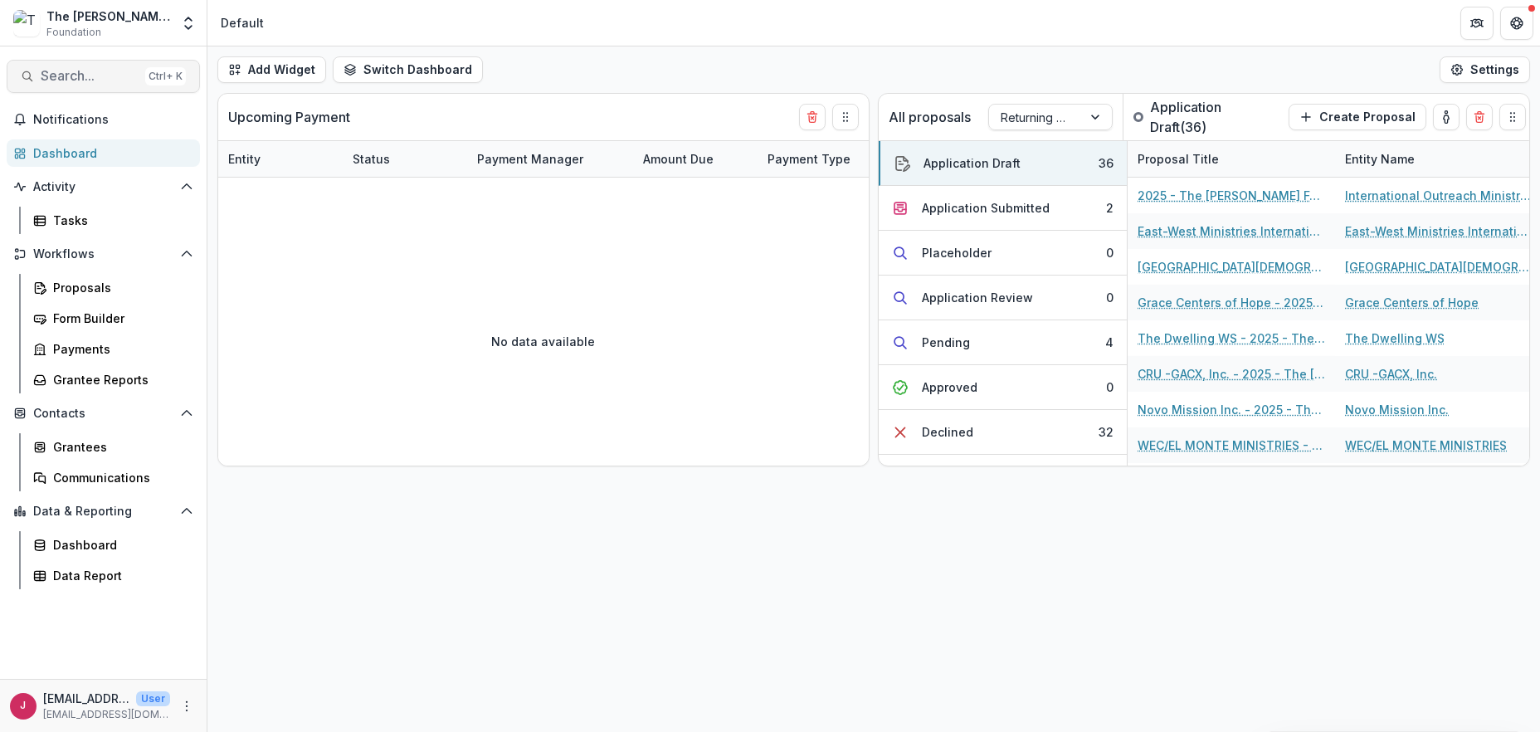
drag, startPoint x: 66, startPoint y: 72, endPoint x: 69, endPoint y: 86, distance: 14.3
click at [69, 86] on button "Search... Ctrl + K" at bounding box center [103, 76] width 193 height 33
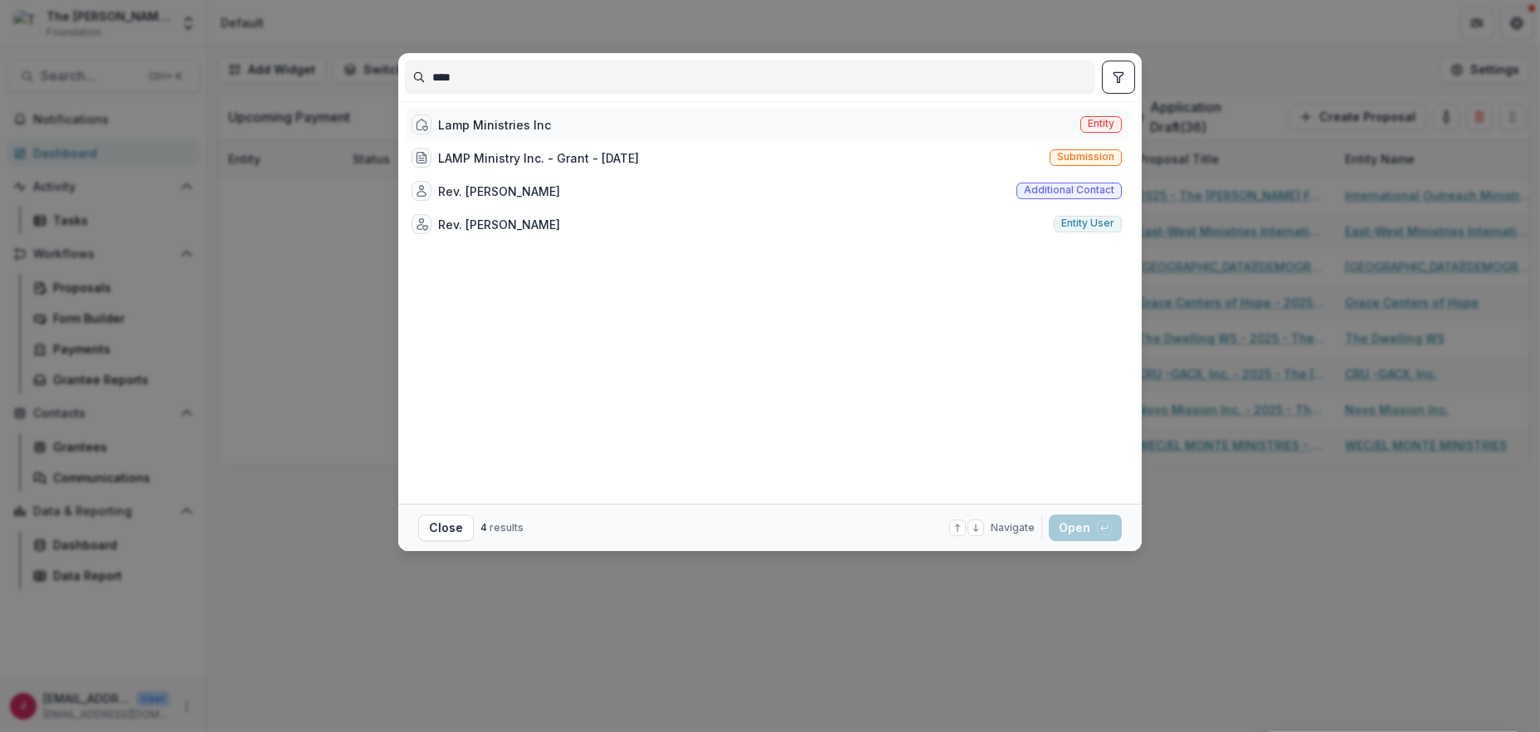
type input "****"
click at [508, 123] on div "Lamp Ministries Inc" at bounding box center [494, 124] width 113 height 17
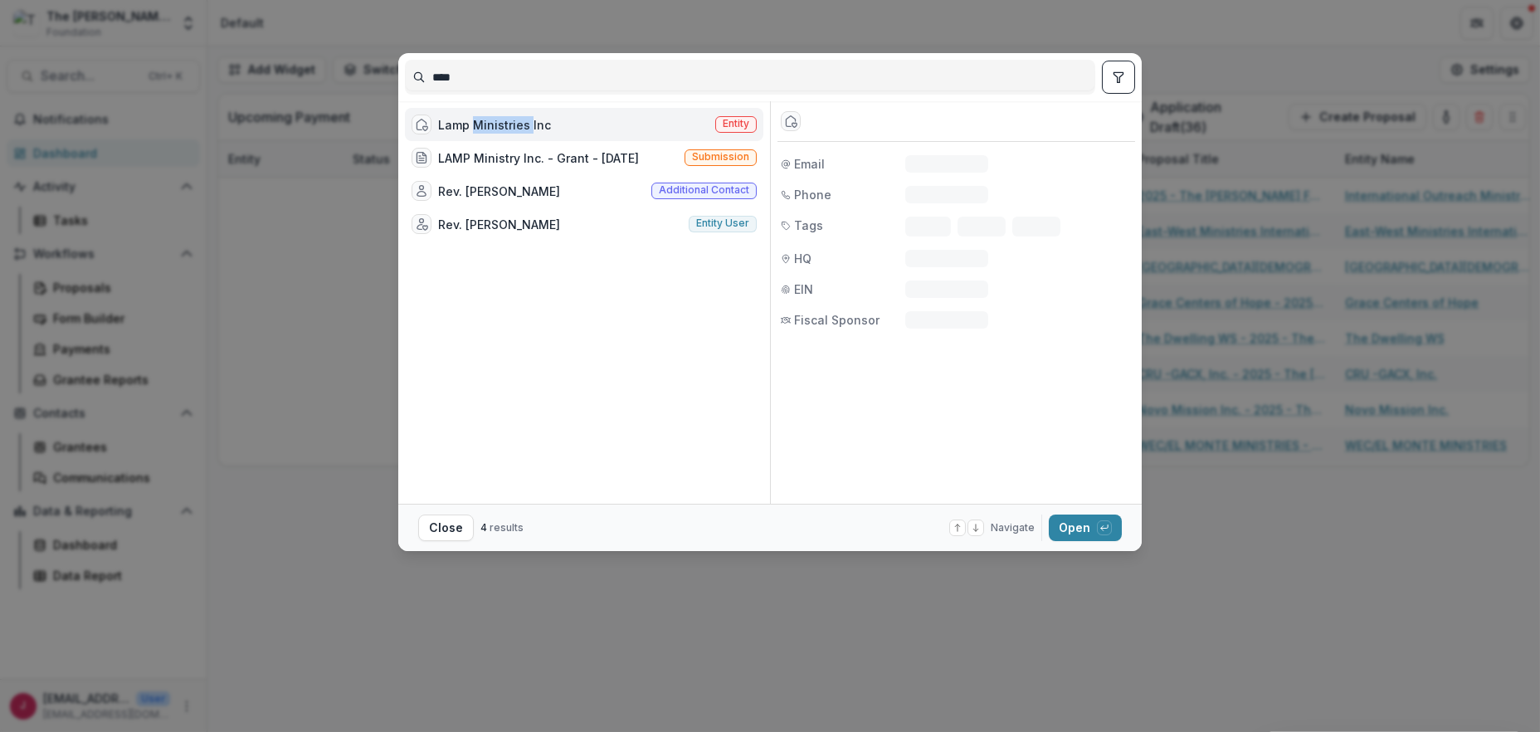
click at [508, 123] on div "Lamp Ministries Inc" at bounding box center [494, 124] width 113 height 17
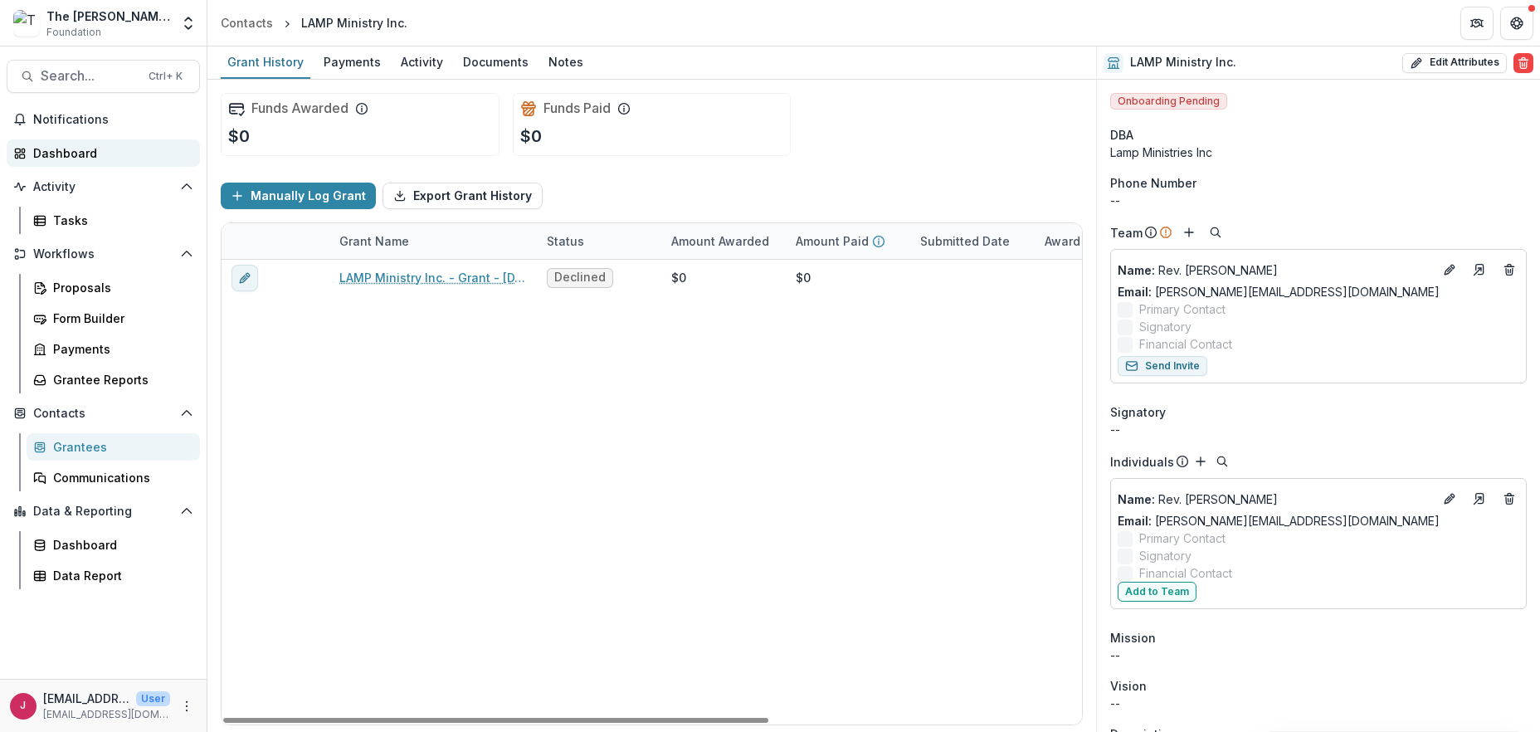
drag, startPoint x: 87, startPoint y: 151, endPoint x: 140, endPoint y: 152, distance: 53.1
click at [87, 152] on div "Dashboard" at bounding box center [110, 152] width 154 height 17
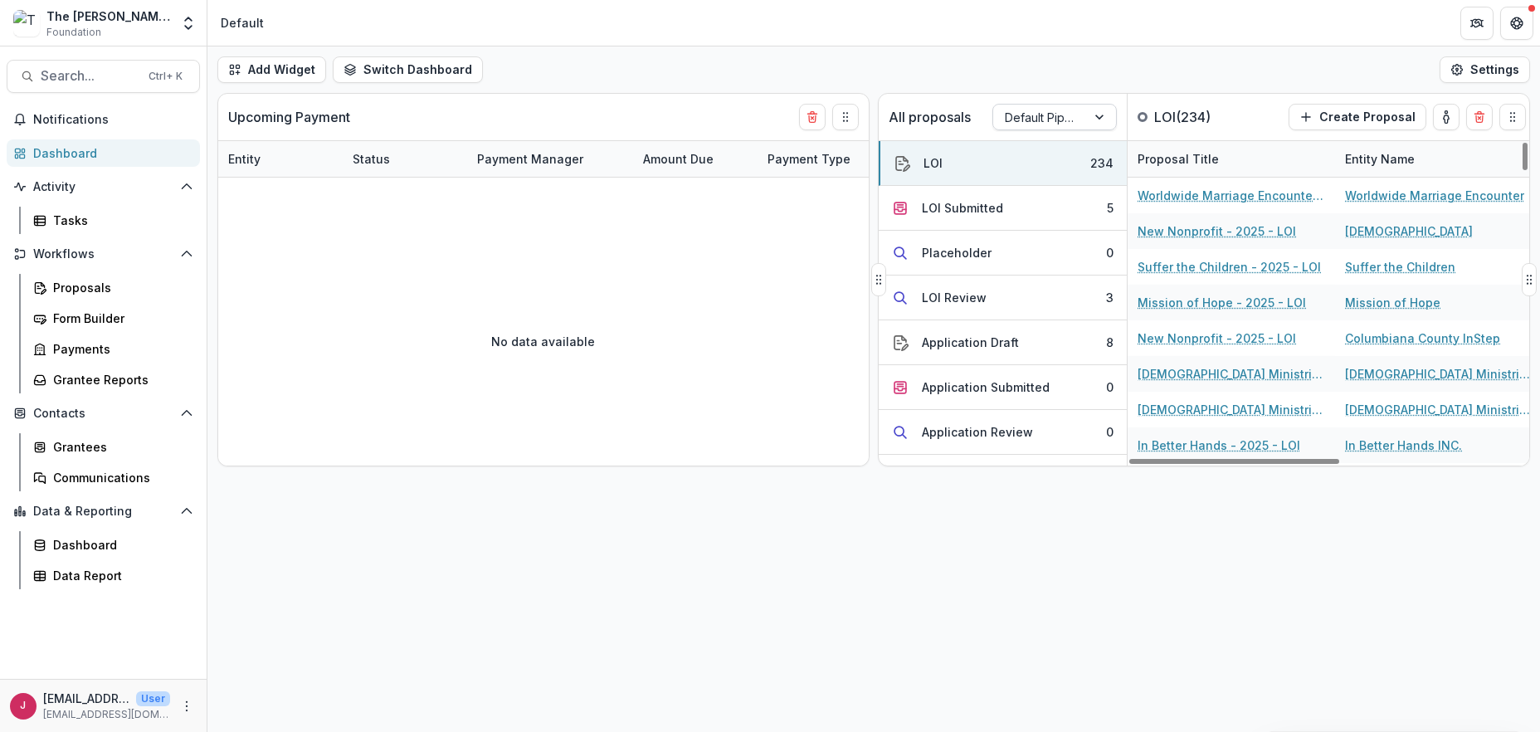
click at [1098, 112] on div at bounding box center [1101, 117] width 30 height 25
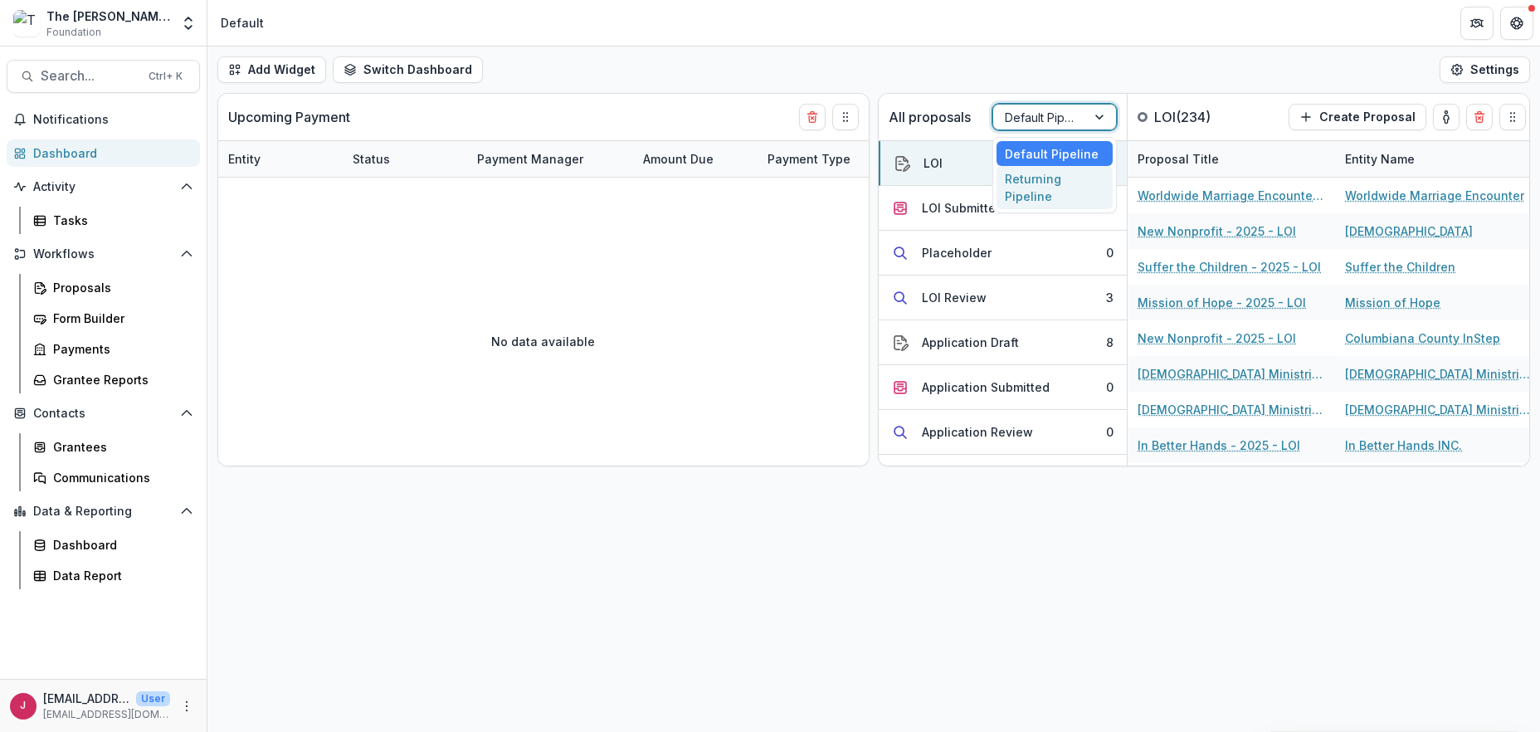
click at [1032, 188] on div "Returning Pipeline" at bounding box center [1055, 187] width 116 height 43
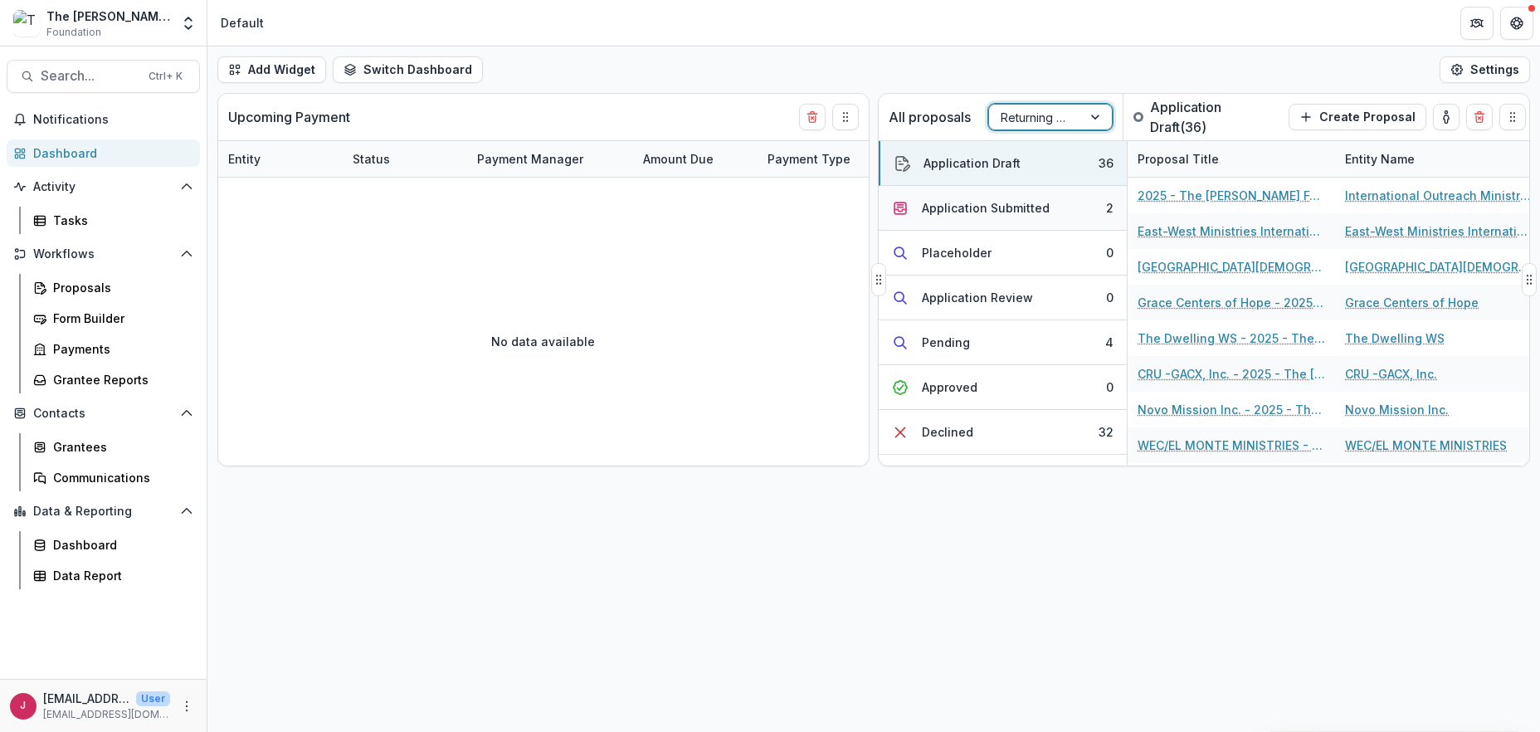
click at [1001, 207] on div "Application Submitted" at bounding box center [986, 207] width 128 height 17
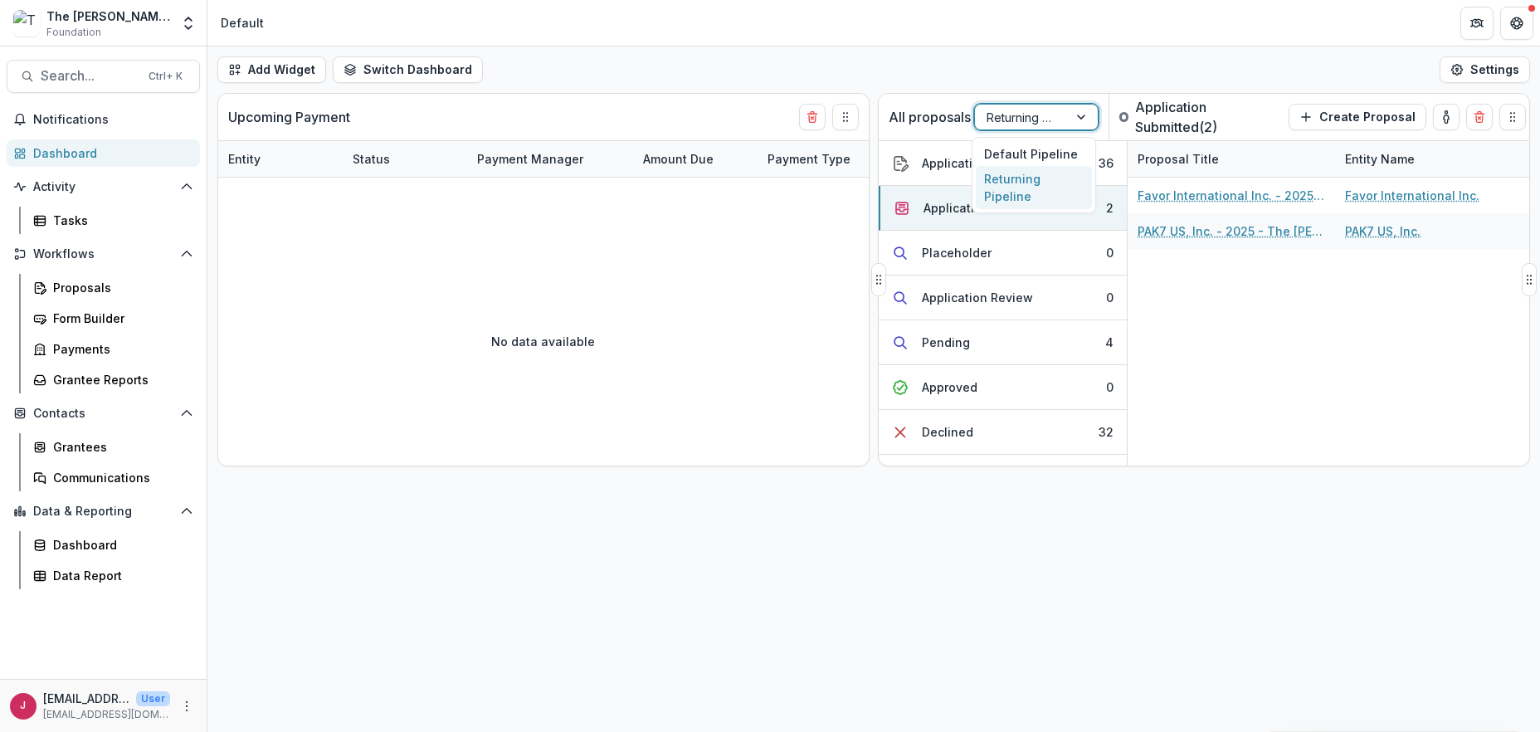
click at [1079, 114] on div at bounding box center [1083, 117] width 30 height 25
click at [1017, 182] on div "Returning Pipeline" at bounding box center [1034, 187] width 116 height 43
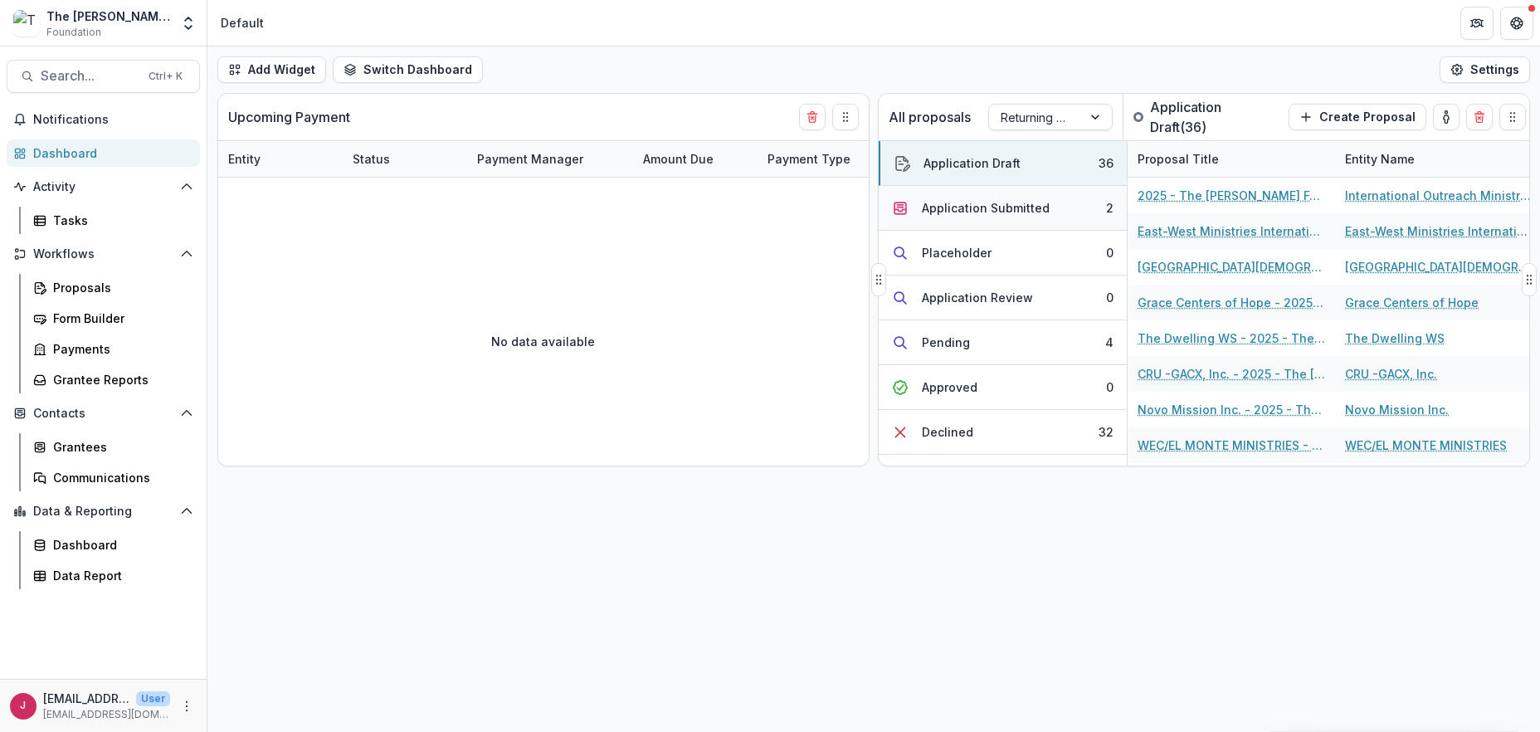
click at [980, 210] on div "Application Submitted" at bounding box center [986, 207] width 128 height 17
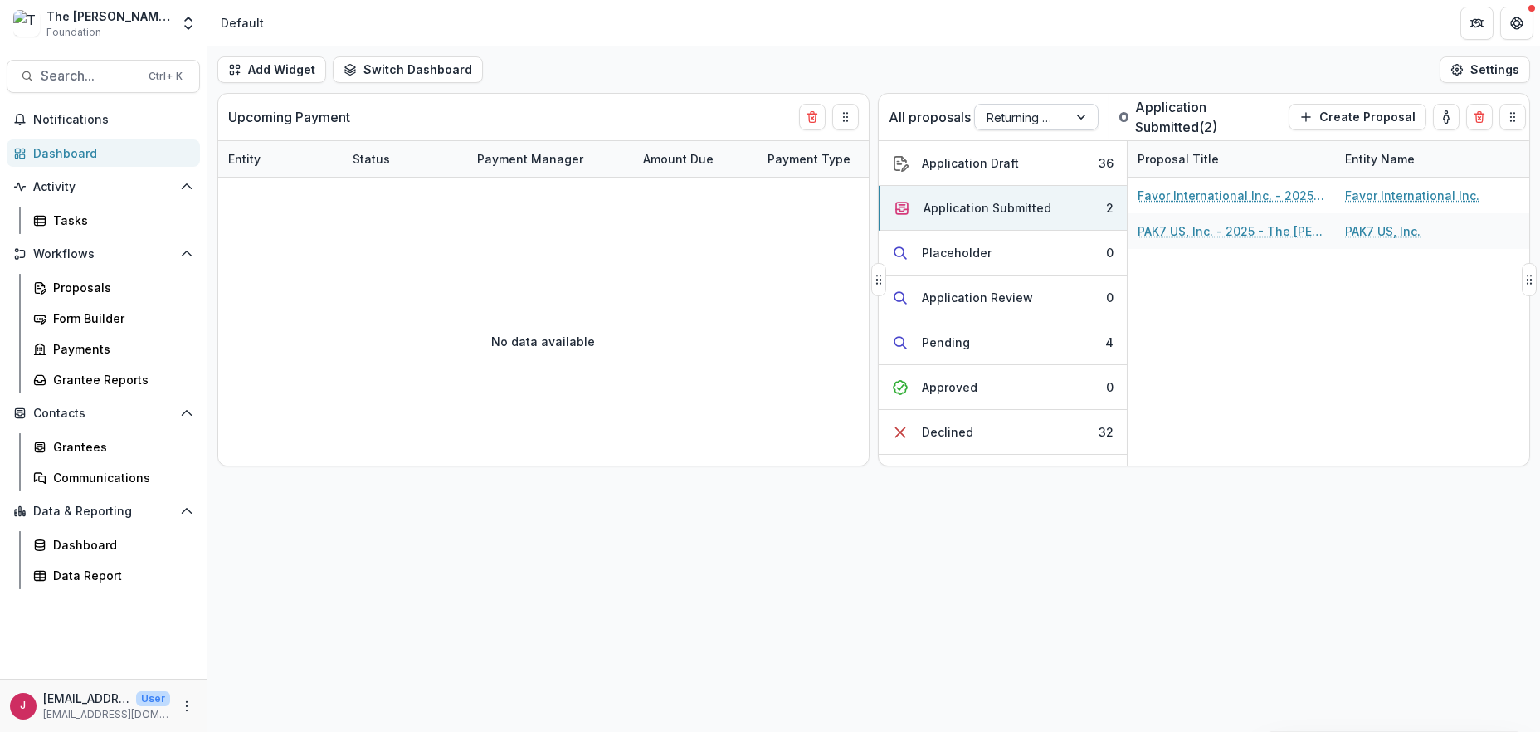
click at [1090, 110] on div at bounding box center [1083, 117] width 30 height 25
click at [1031, 148] on div "Default Pipeline" at bounding box center [1034, 154] width 116 height 26
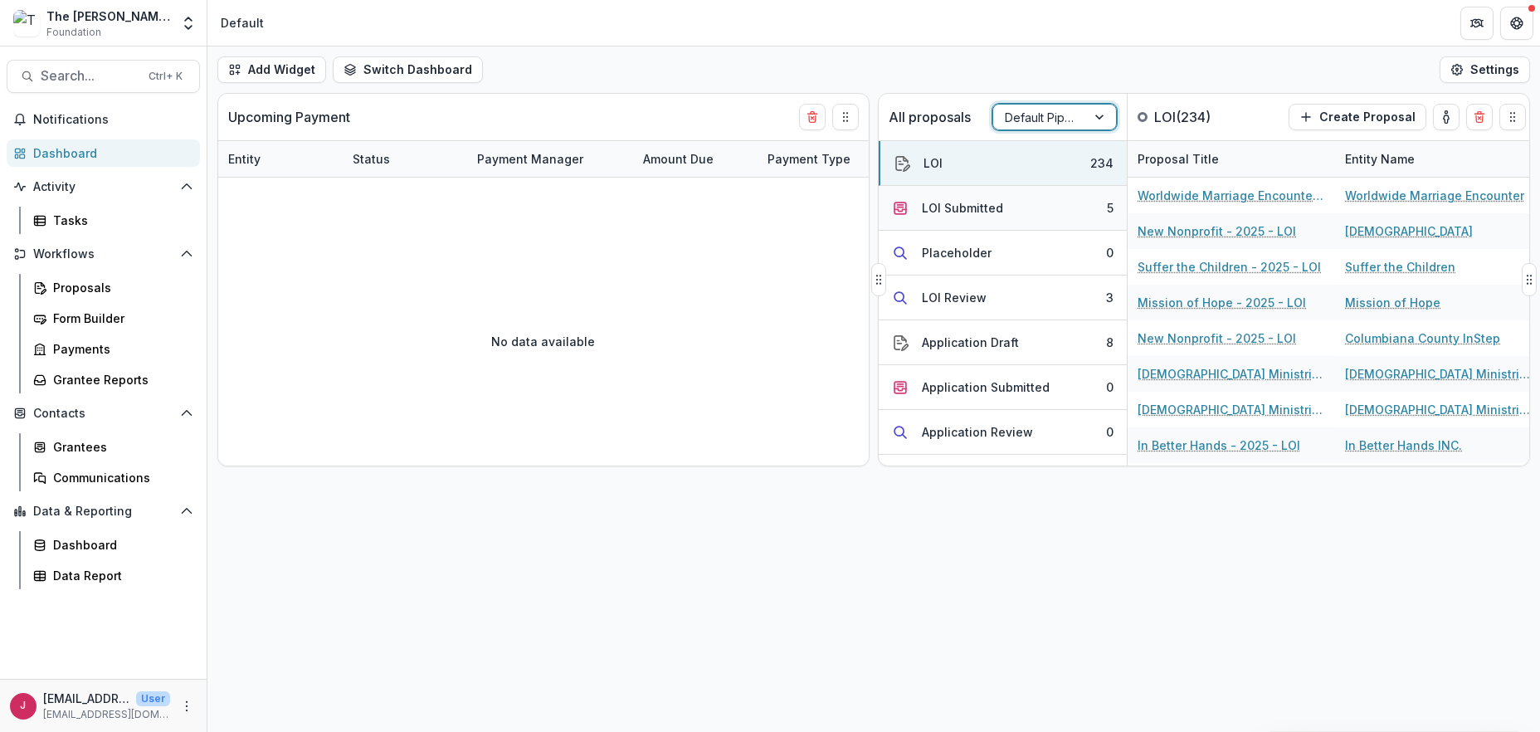
click at [1005, 208] on button "LOI Submitted 5" at bounding box center [1003, 208] width 248 height 45
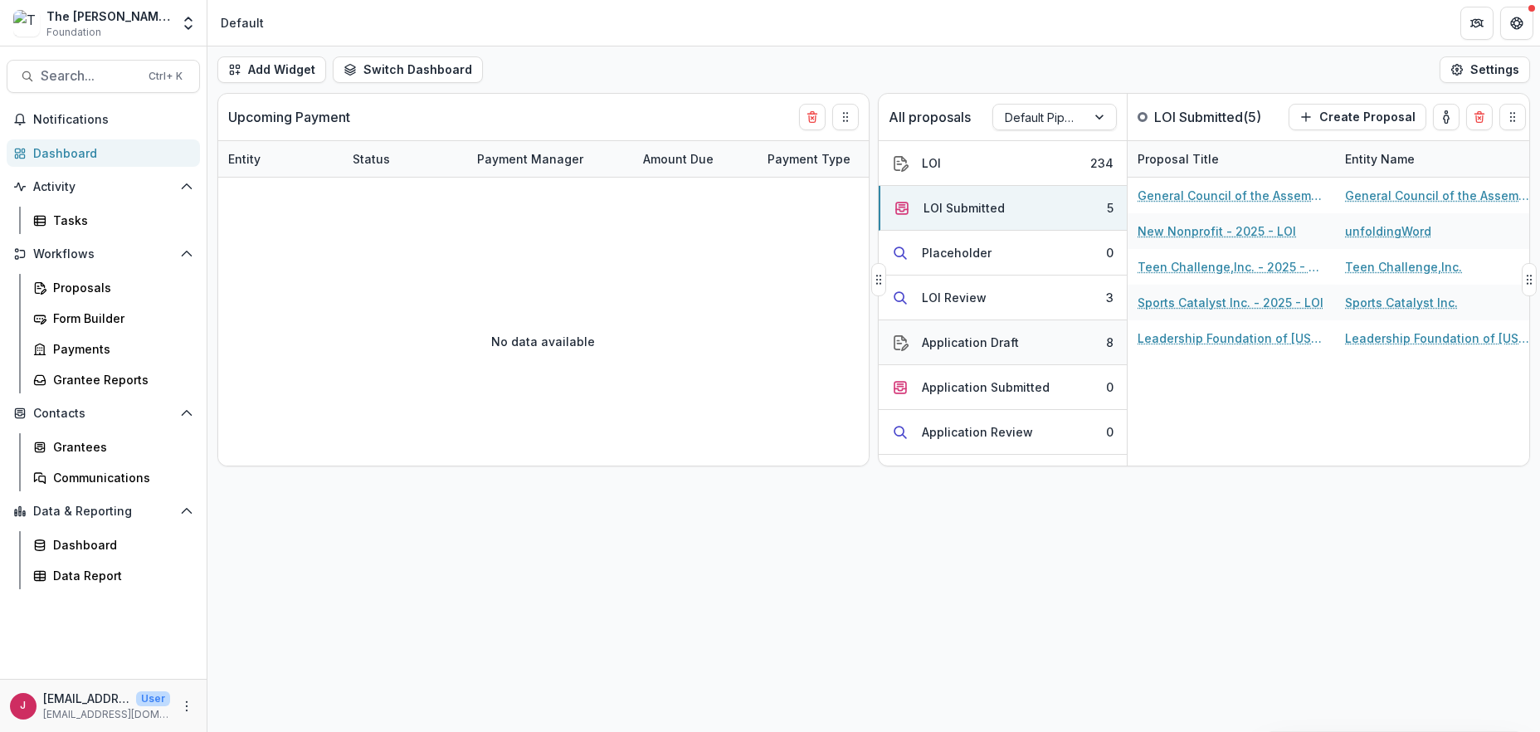
click at [1010, 338] on div "Application Draft" at bounding box center [970, 342] width 97 height 17
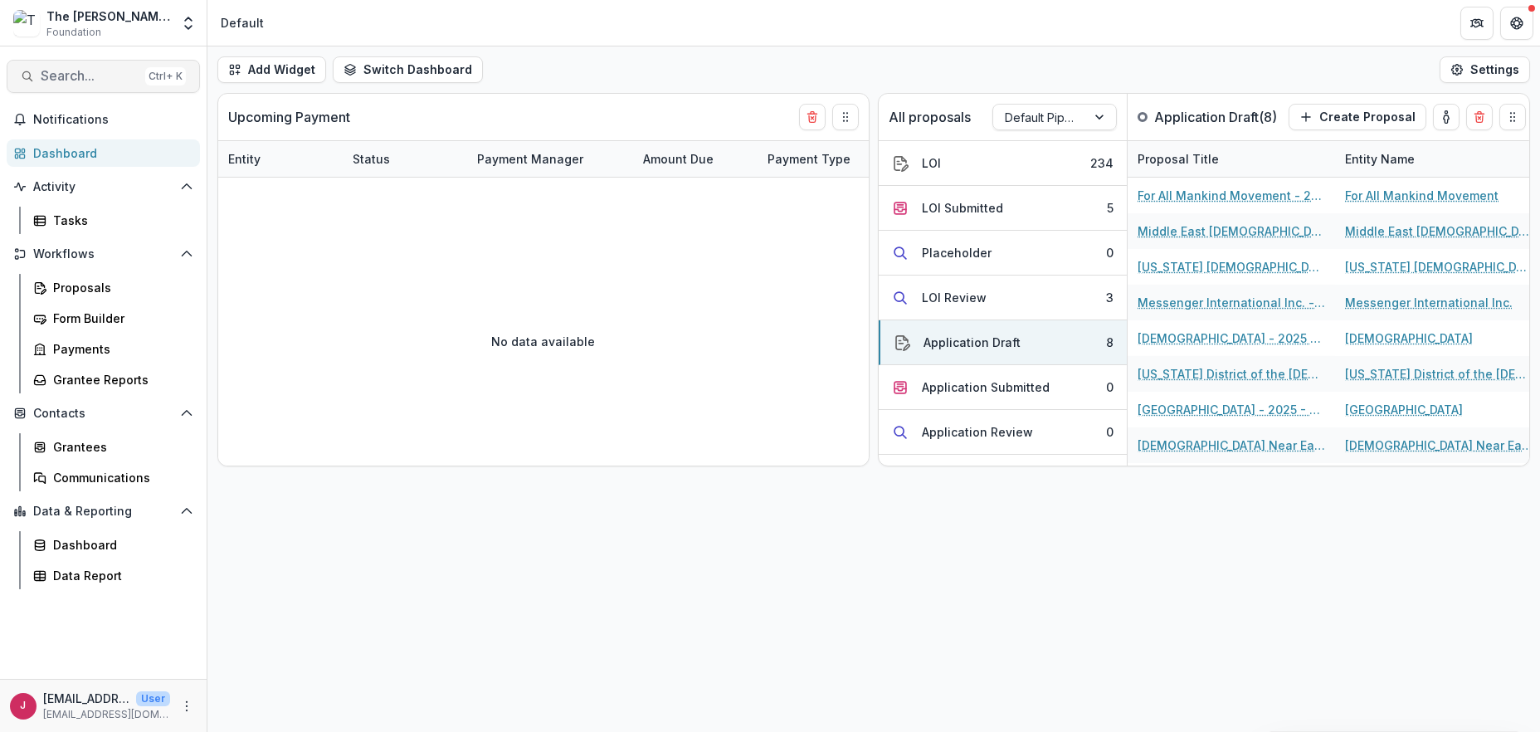
click at [62, 71] on span "Search..." at bounding box center [90, 76] width 98 height 16
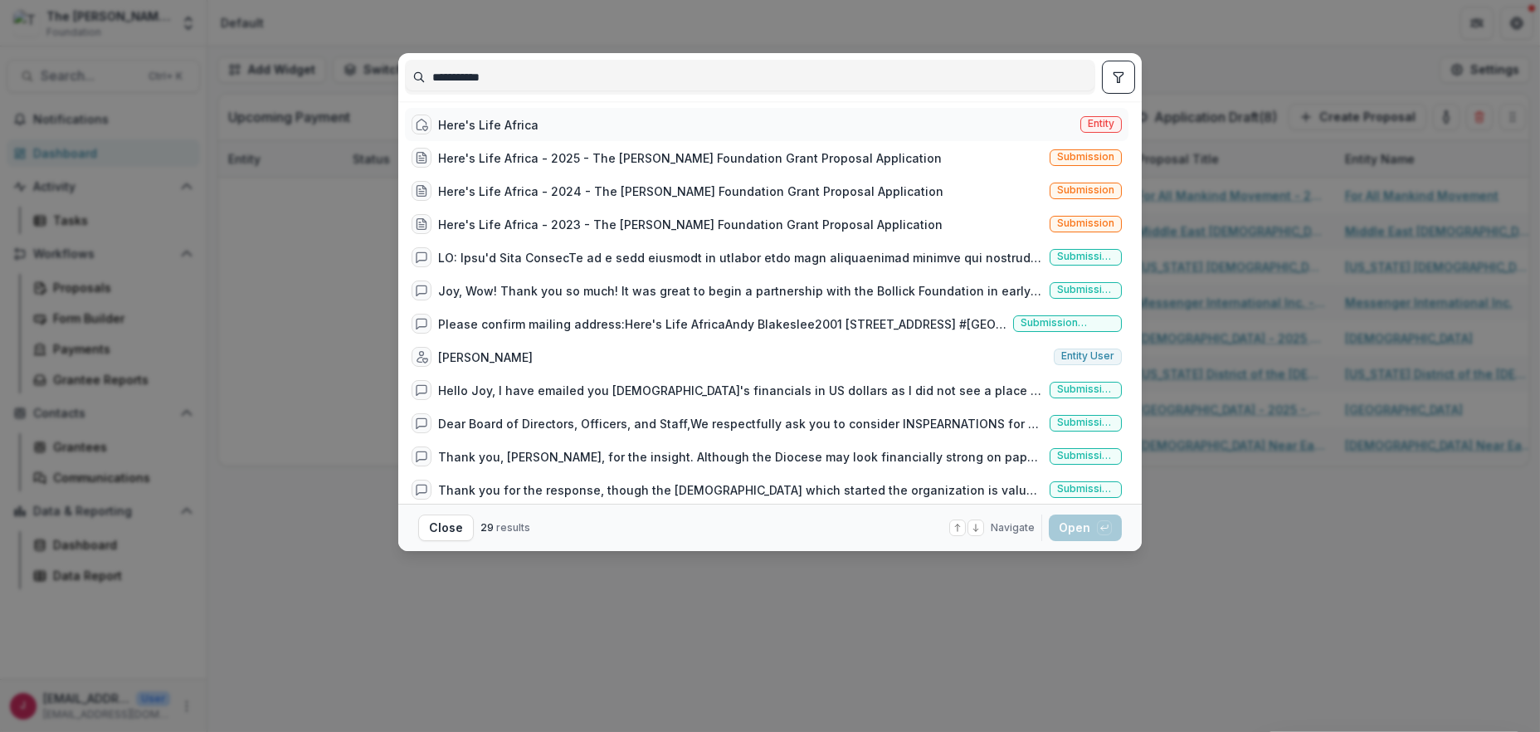
type input "**********"
click at [524, 123] on div "Here's Life Africa" at bounding box center [488, 124] width 100 height 17
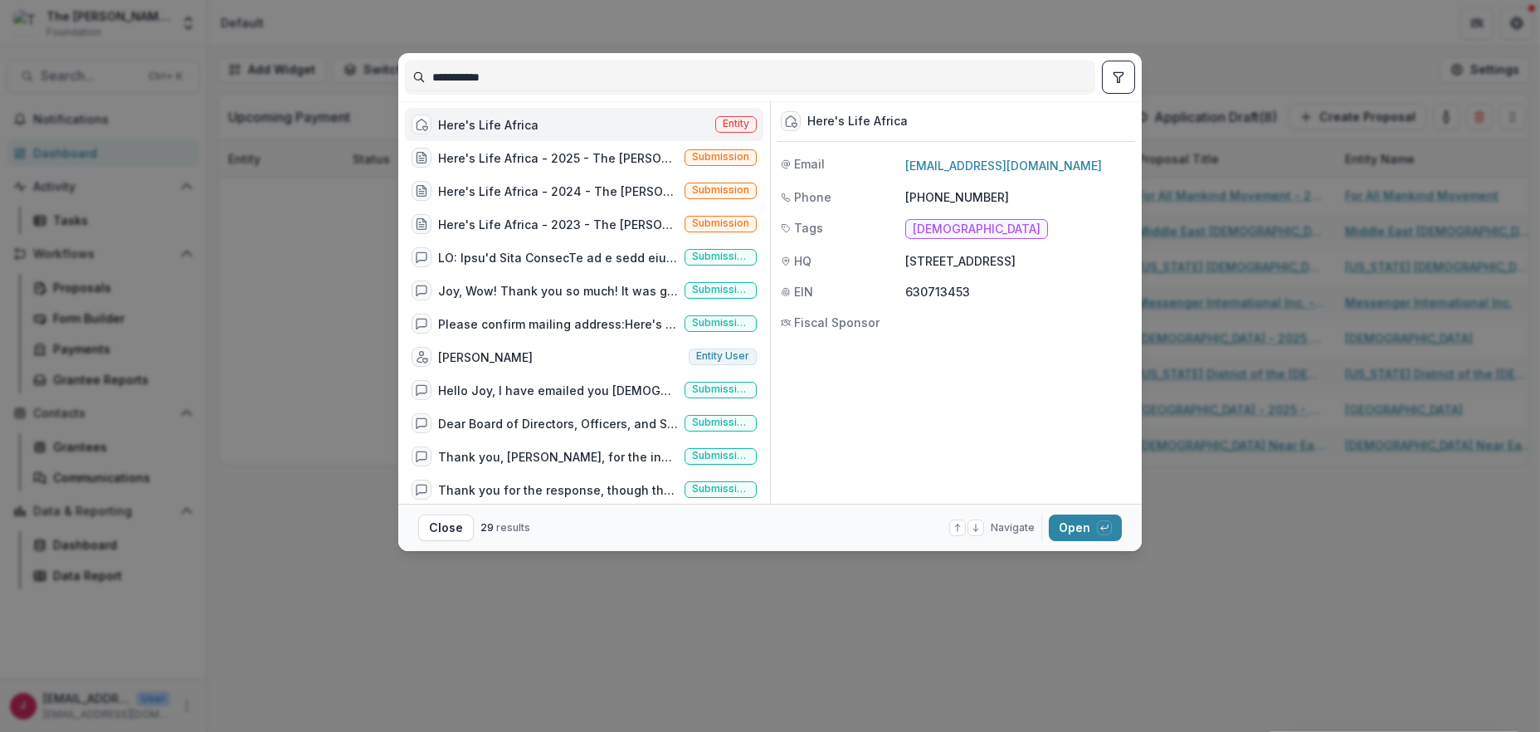
click at [725, 118] on span "Entity" at bounding box center [736, 124] width 27 height 12
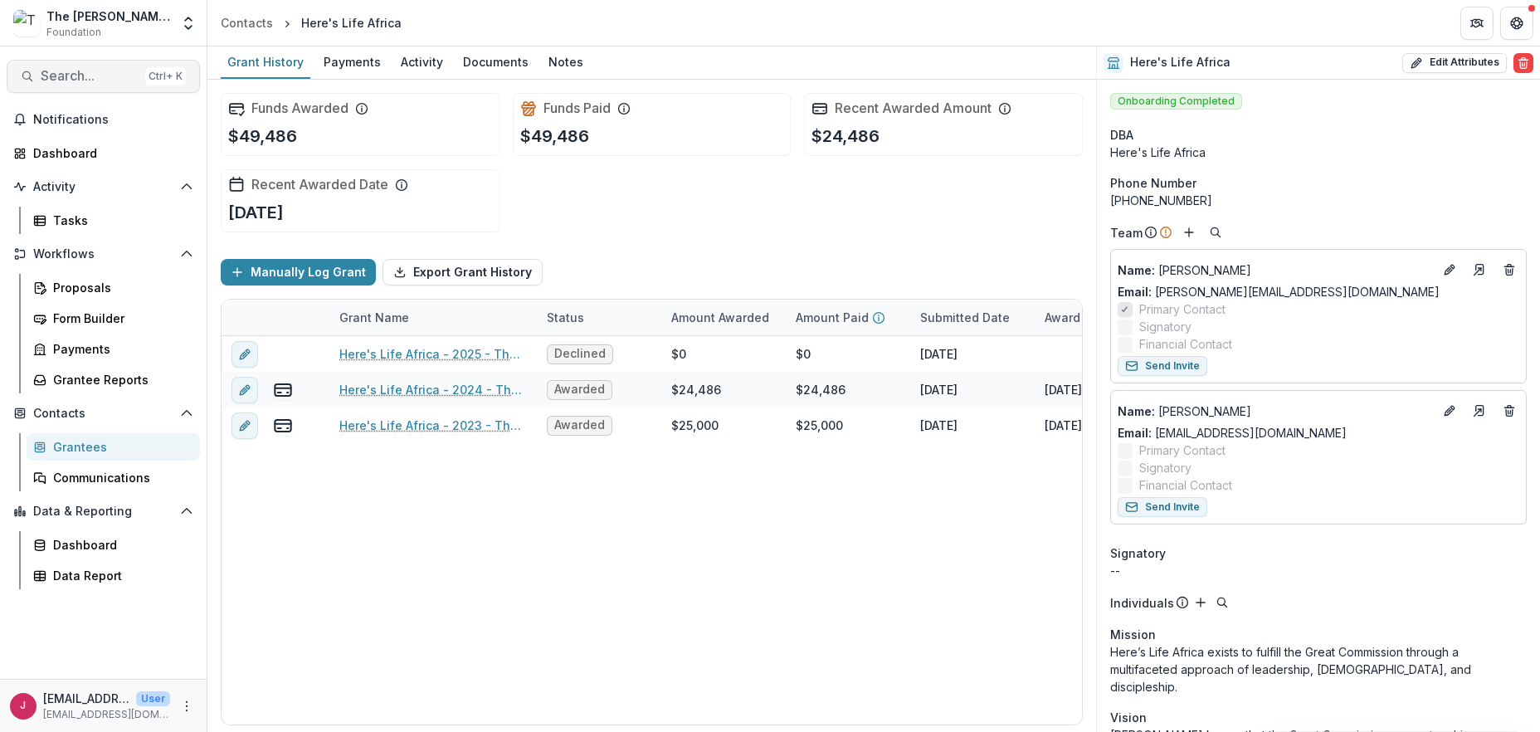
click at [80, 74] on span "Search..." at bounding box center [90, 76] width 98 height 16
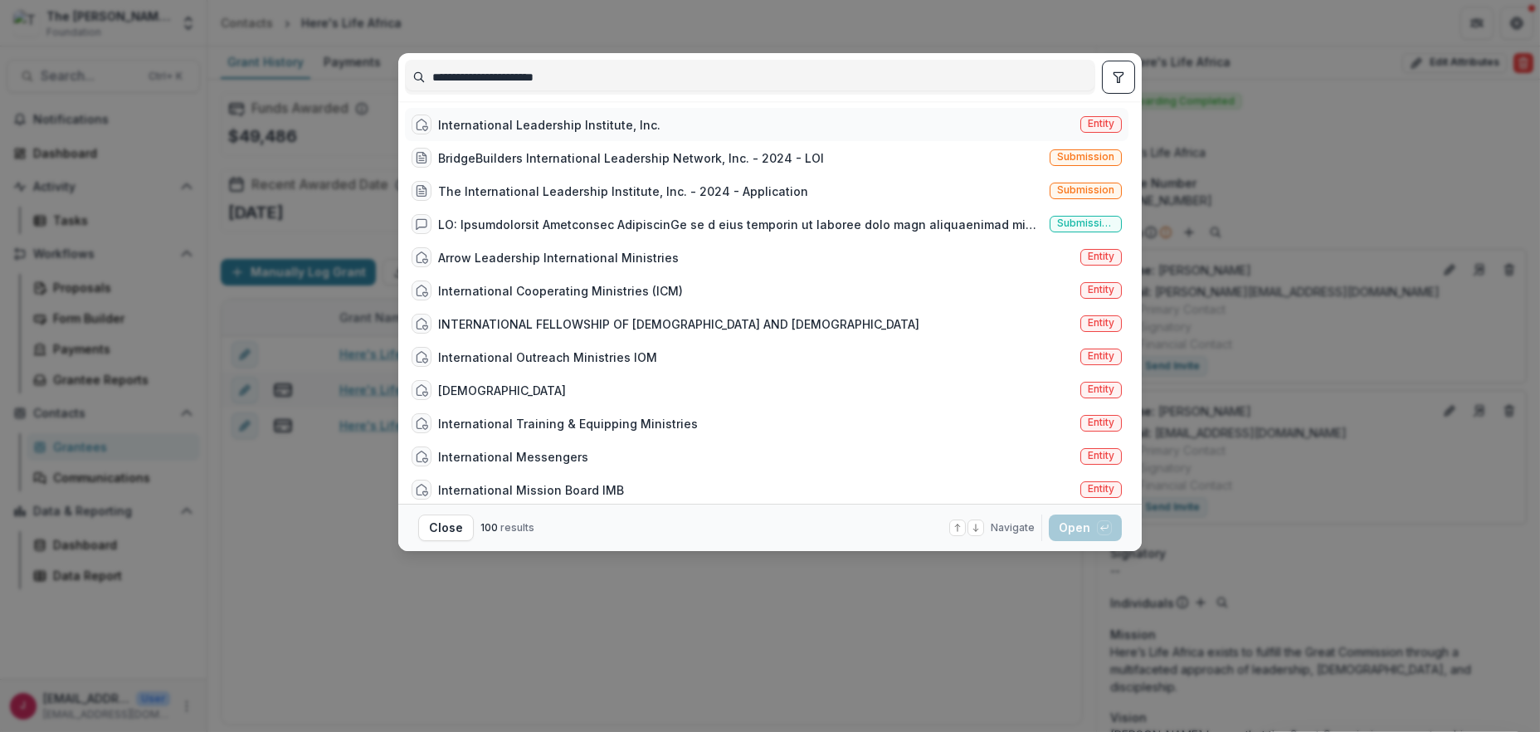
type input "**********"
click at [510, 125] on div "International Leadership Institute, Inc." at bounding box center [549, 124] width 222 height 17
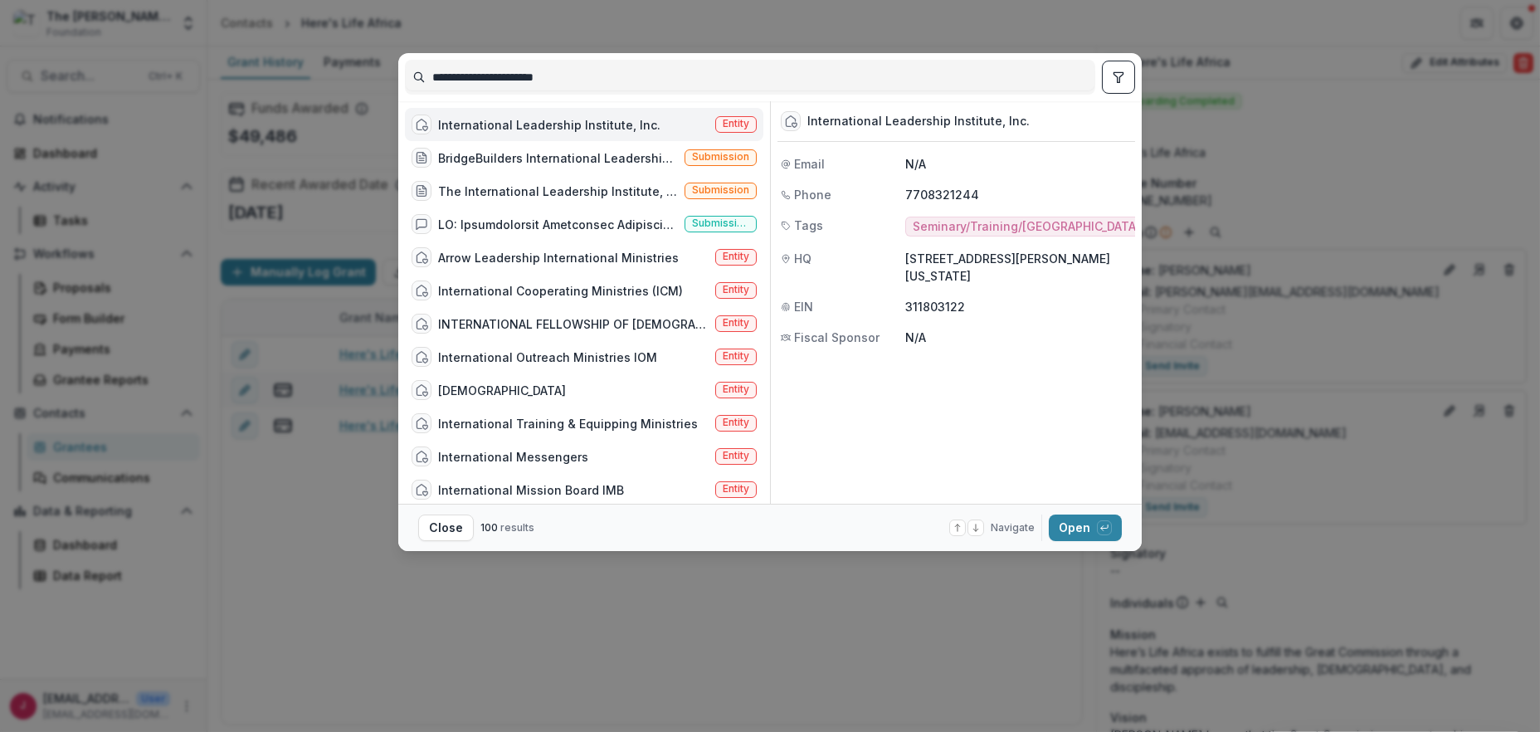
click at [481, 121] on div "International Leadership Institute, Inc." at bounding box center [549, 124] width 222 height 17
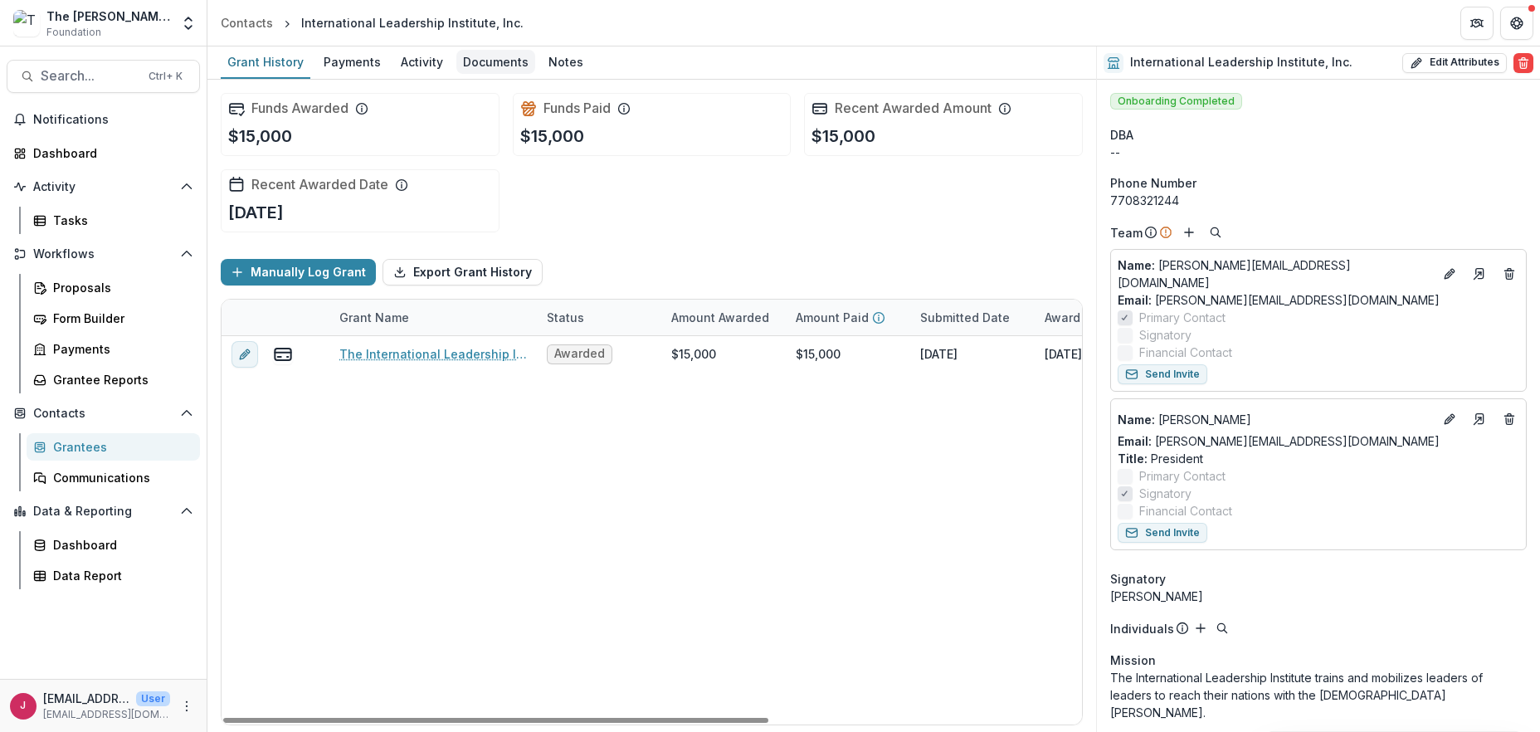
click at [464, 58] on div "Documents" at bounding box center [495, 62] width 79 height 24
